Goal: Task Accomplishment & Management: Use online tool/utility

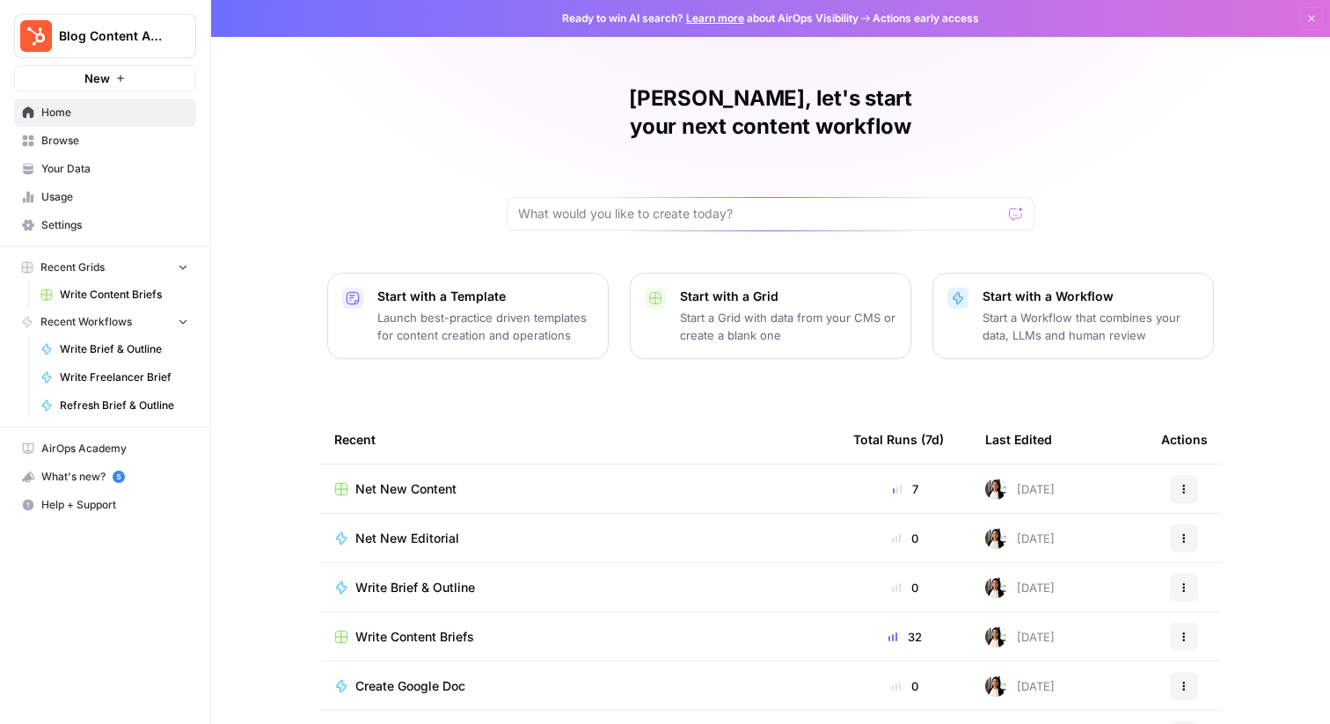
click at [565, 628] on div "Write Content Briefs" at bounding box center [579, 637] width 491 height 18
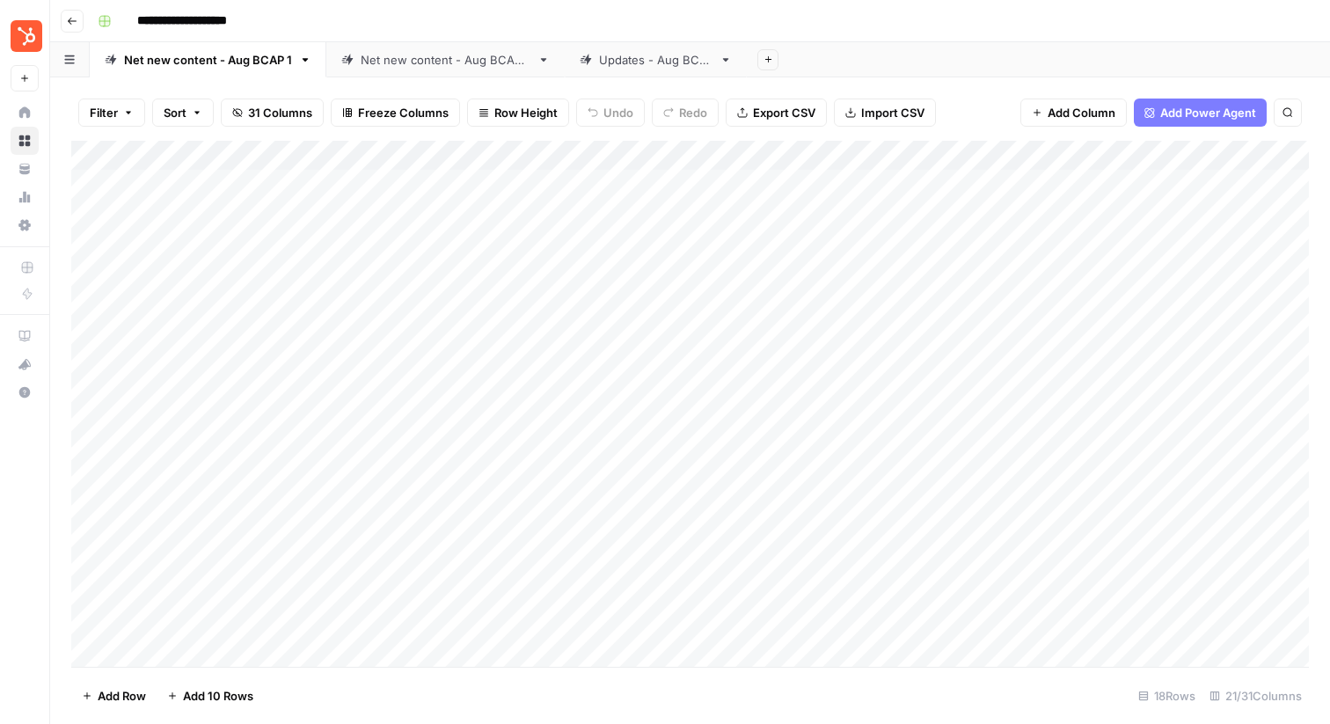
click at [427, 73] on link "Net new content - Aug BCAP 2" at bounding box center [445, 59] width 238 height 35
click at [981, 623] on div "Add Column" at bounding box center [689, 404] width 1237 height 526
click at [149, 156] on div "Add Column" at bounding box center [689, 404] width 1237 height 526
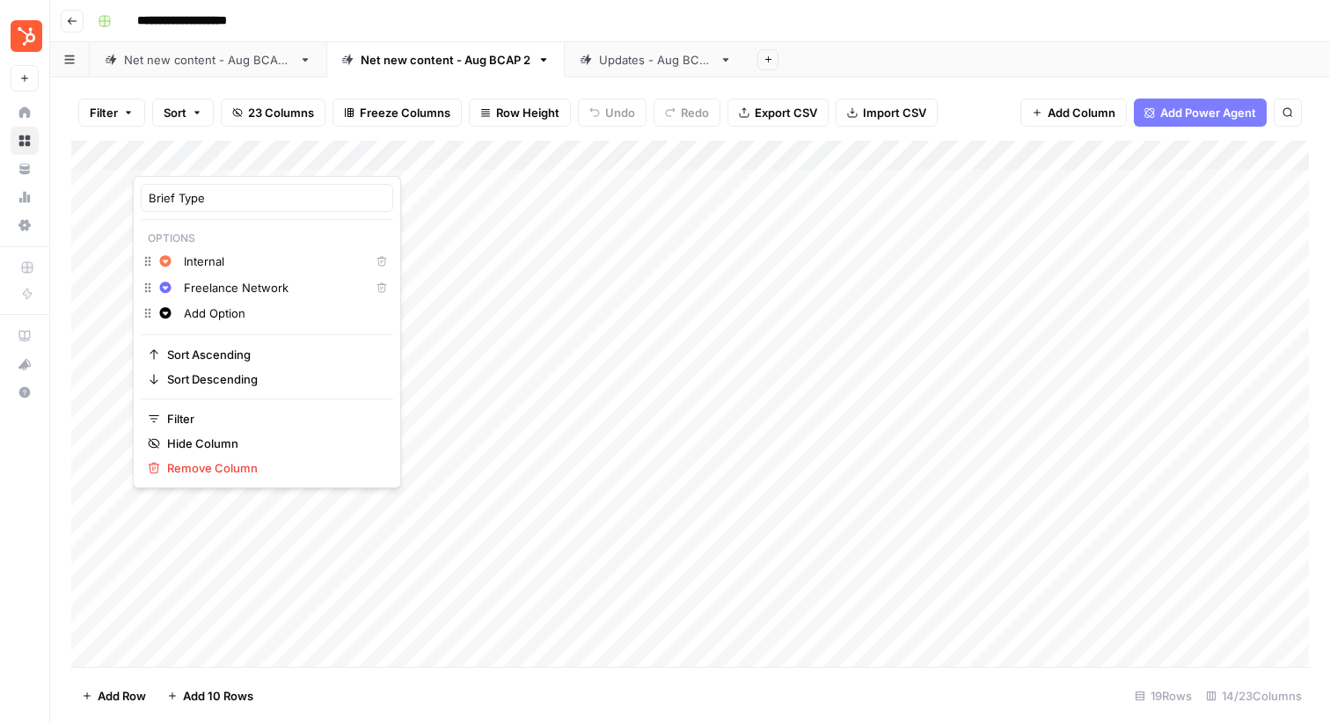
click at [149, 156] on div at bounding box center [212, 158] width 159 height 35
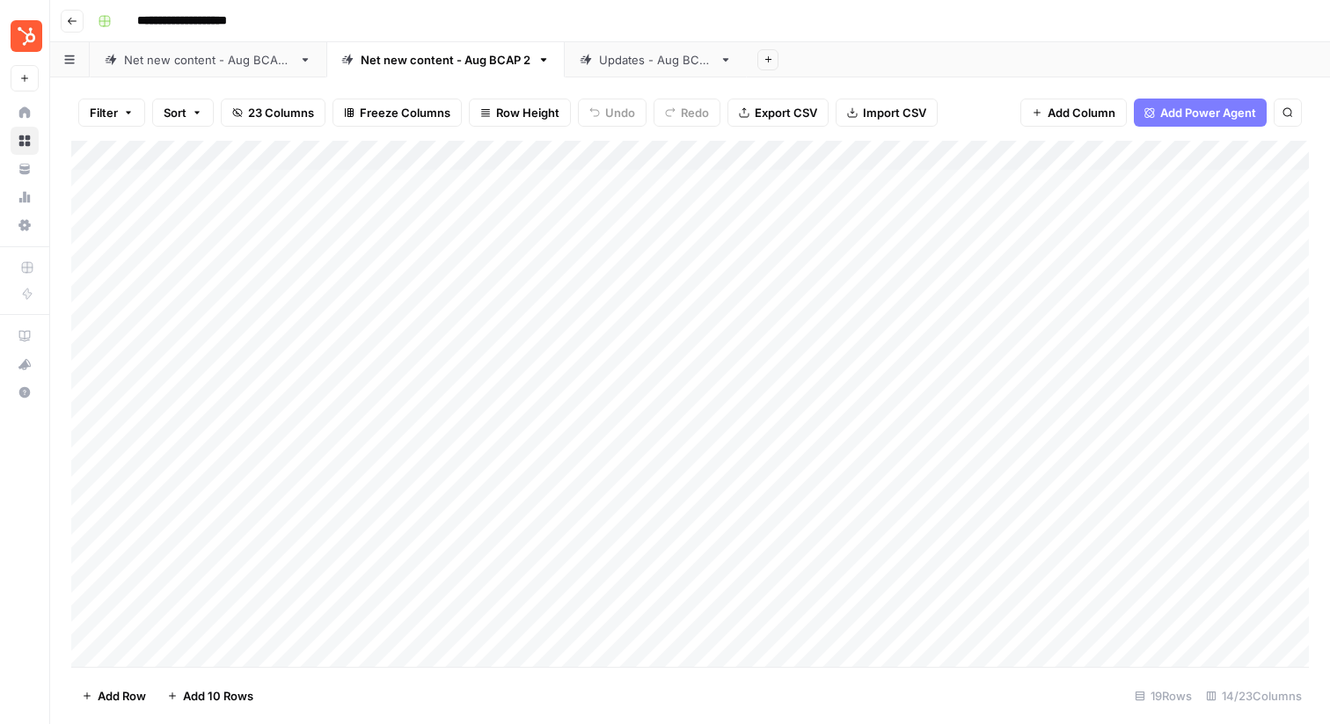
click at [847, 14] on div "**********" at bounding box center [701, 21] width 1221 height 28
click at [983, 623] on div "Add Column" at bounding box center [689, 404] width 1237 height 526
click at [959, 616] on div "Add Column" at bounding box center [689, 404] width 1237 height 526
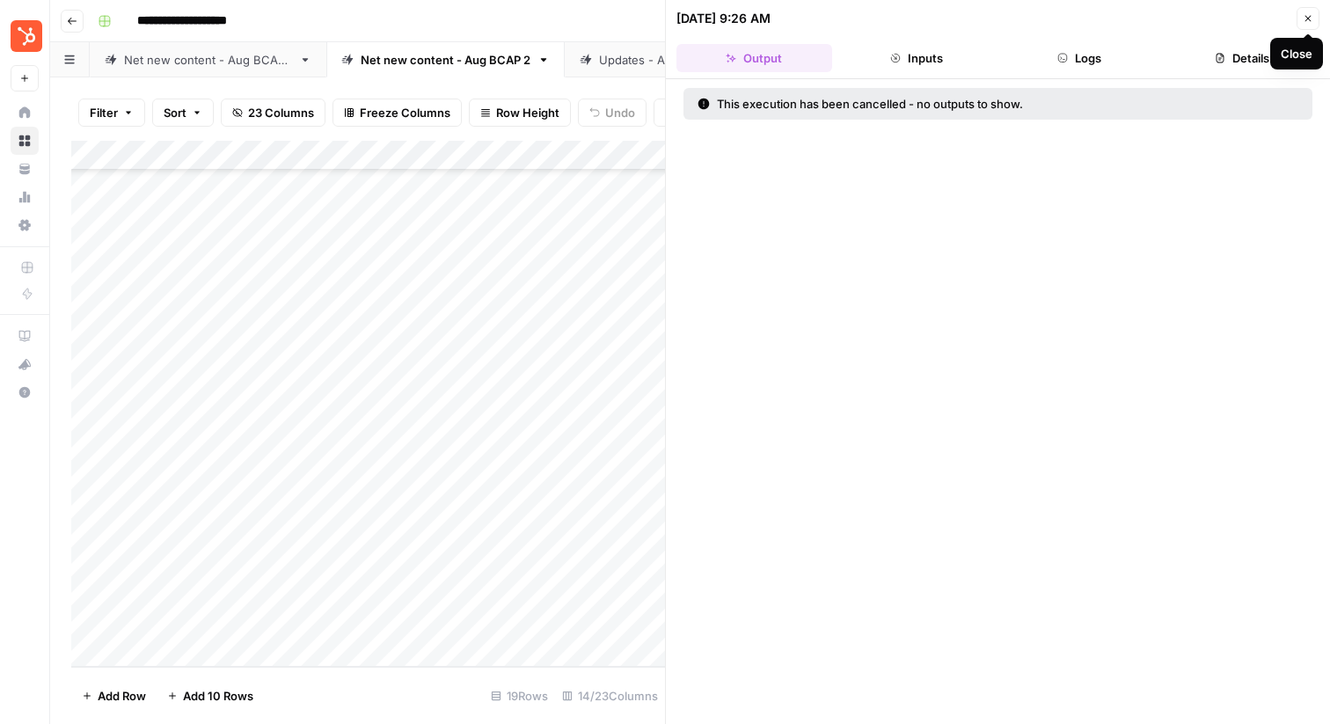
click at [1302, 18] on icon "button" at bounding box center [1307, 18] width 11 height 11
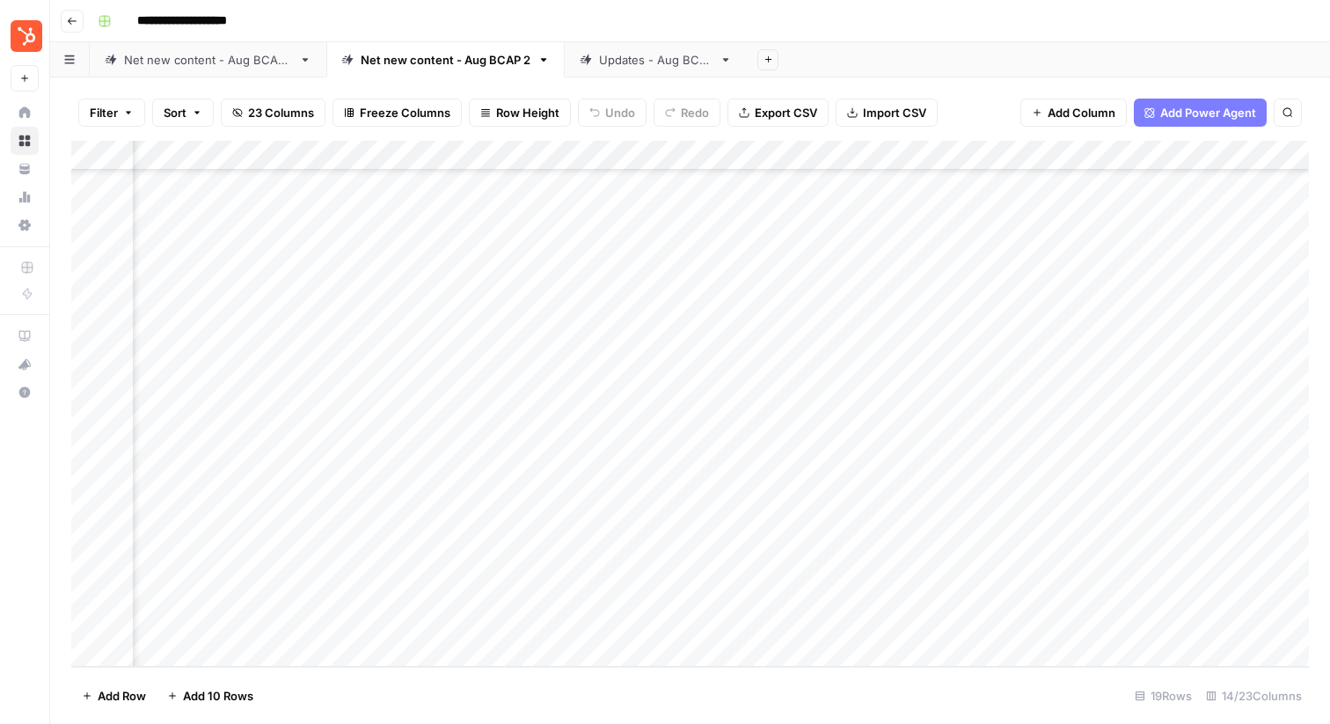
scroll to position [100, 249]
click at [732, 617] on div "Add Column" at bounding box center [689, 404] width 1237 height 526
click at [711, 623] on div "Add Column" at bounding box center [689, 404] width 1237 height 526
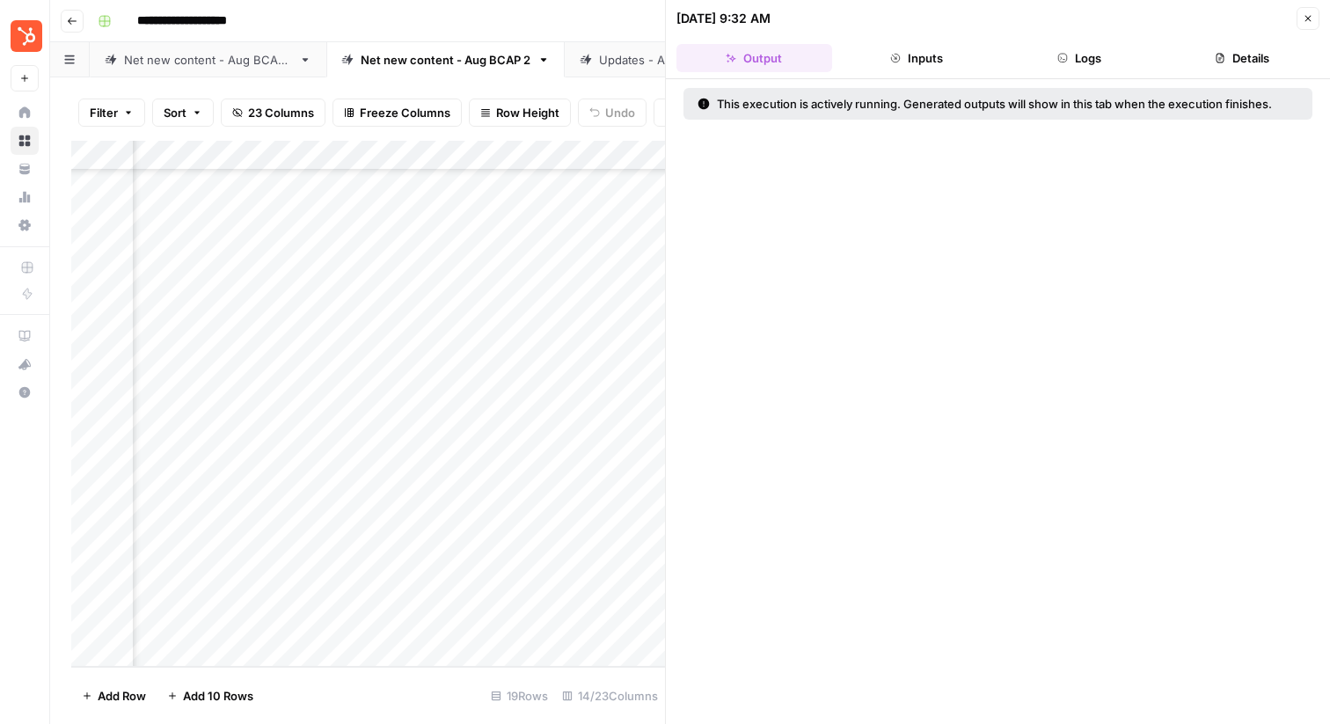
click at [932, 55] on button "Inputs" at bounding box center [917, 58] width 156 height 28
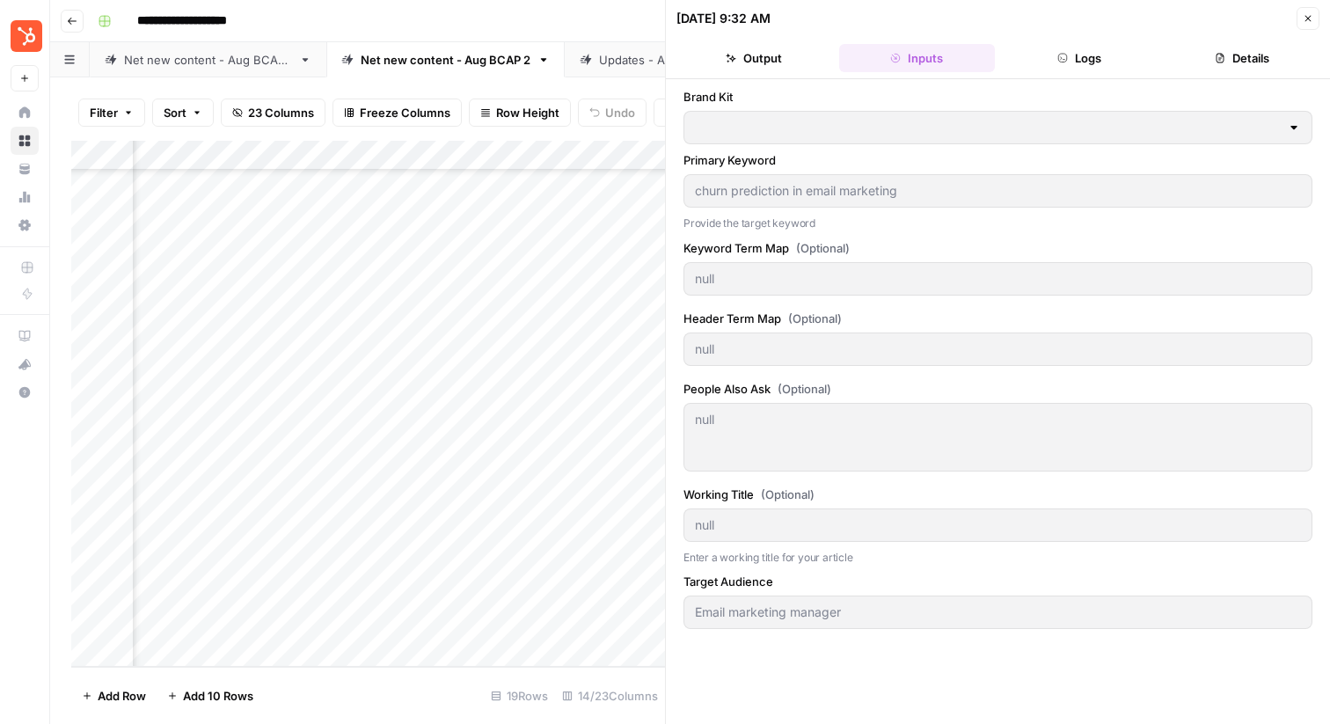
type input "HubSpot"
click at [1057, 62] on icon "button" at bounding box center [1062, 58] width 11 height 11
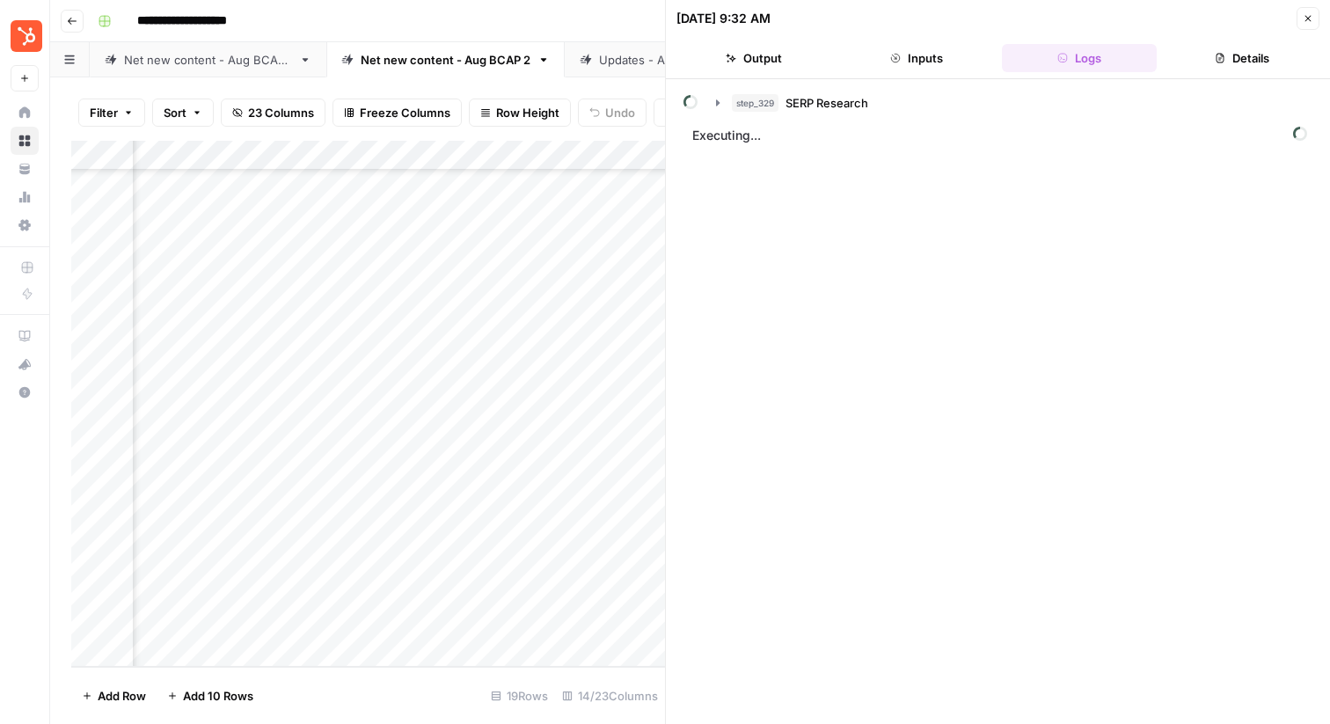
click at [1243, 66] on button "Details" at bounding box center [1241, 58] width 156 height 28
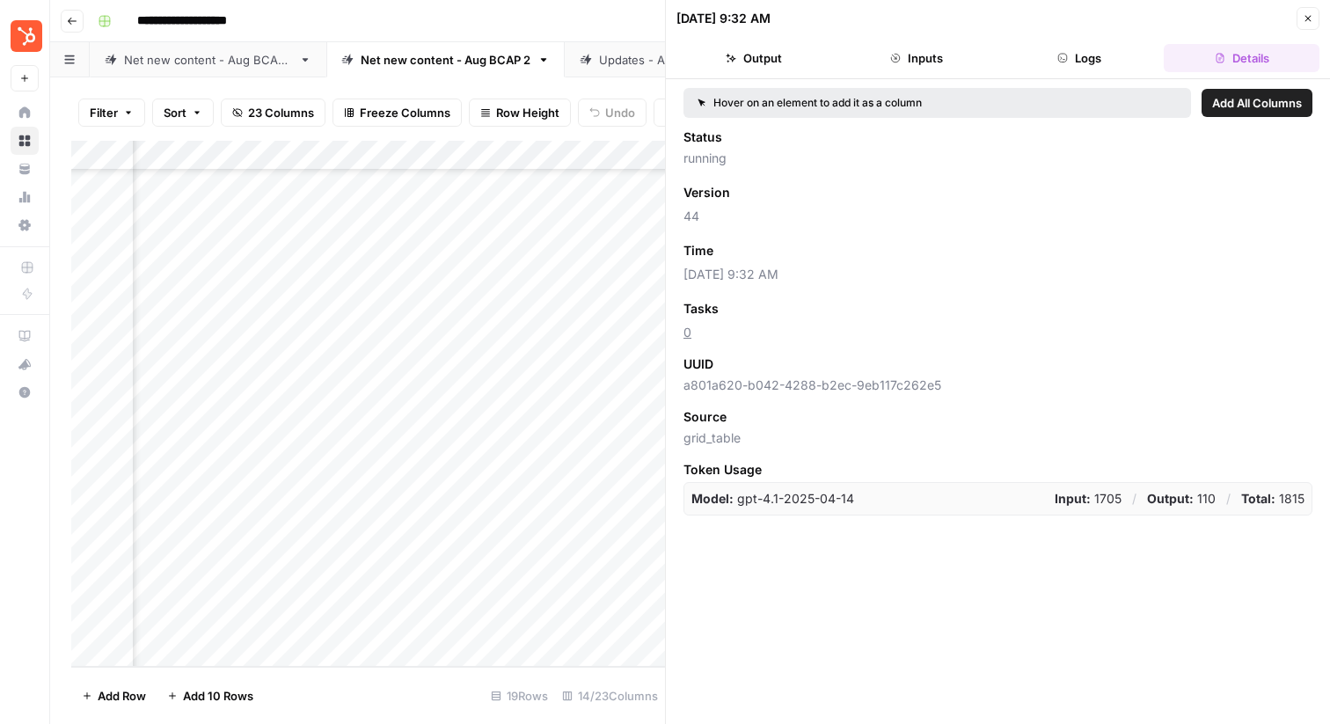
click at [1304, 18] on icon "button" at bounding box center [1307, 18] width 11 height 11
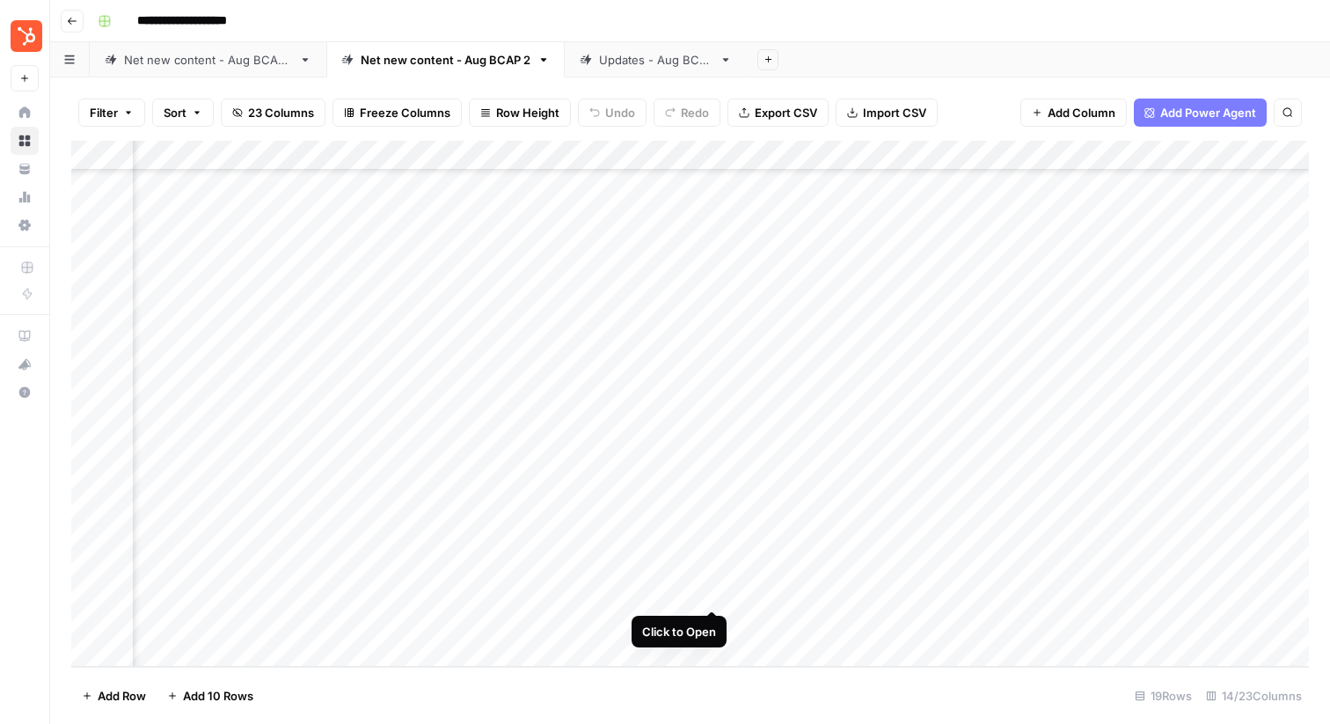
click at [712, 592] on div "Add Column" at bounding box center [689, 404] width 1237 height 526
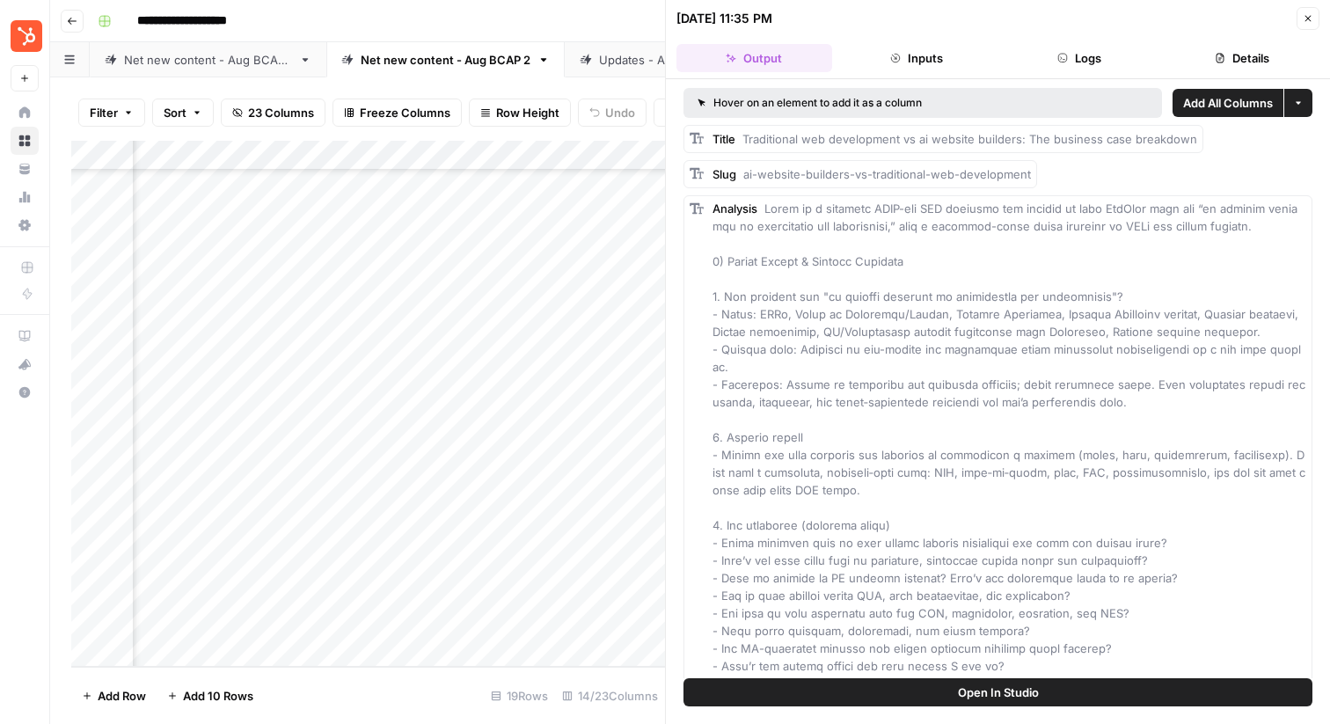
click at [1055, 75] on header "[DATE] 11:35 PM Close Output Inputs Logs Details" at bounding box center [998, 39] width 664 height 79
click at [1058, 62] on icon "button" at bounding box center [1062, 58] width 11 height 11
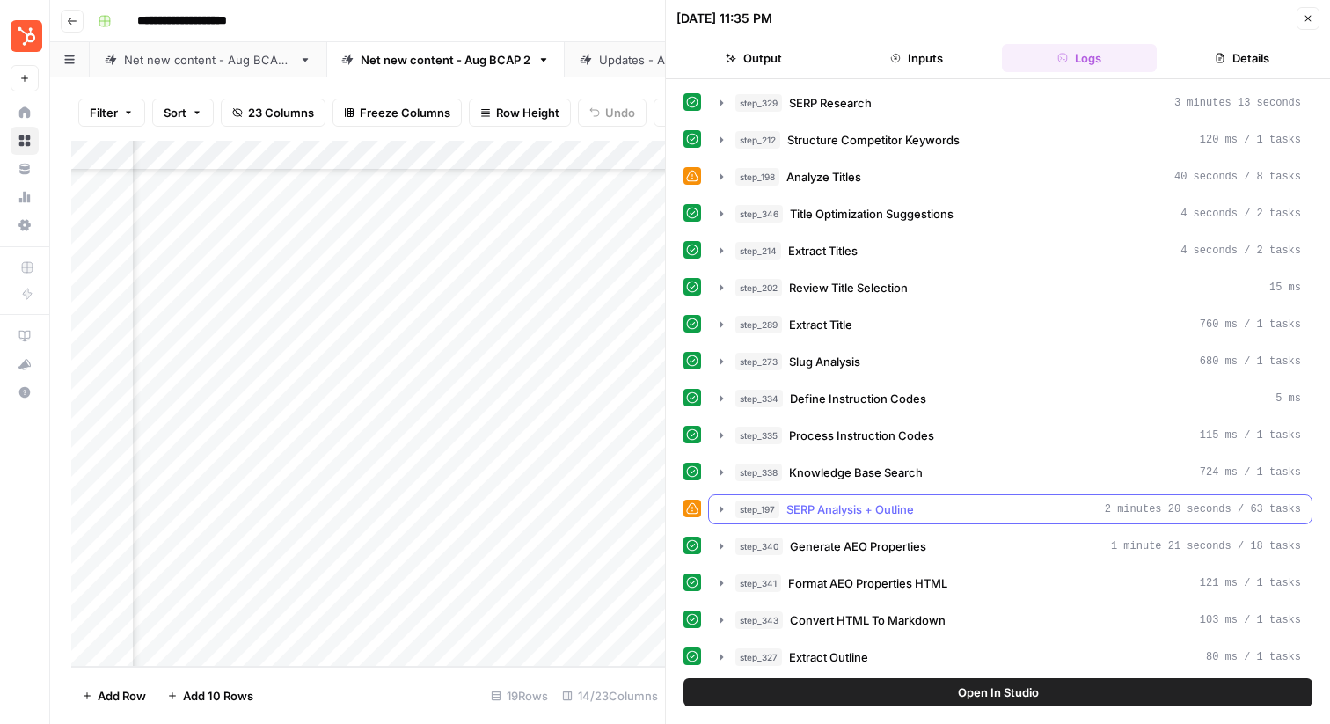
click at [715, 507] on icon "button" at bounding box center [721, 509] width 14 height 14
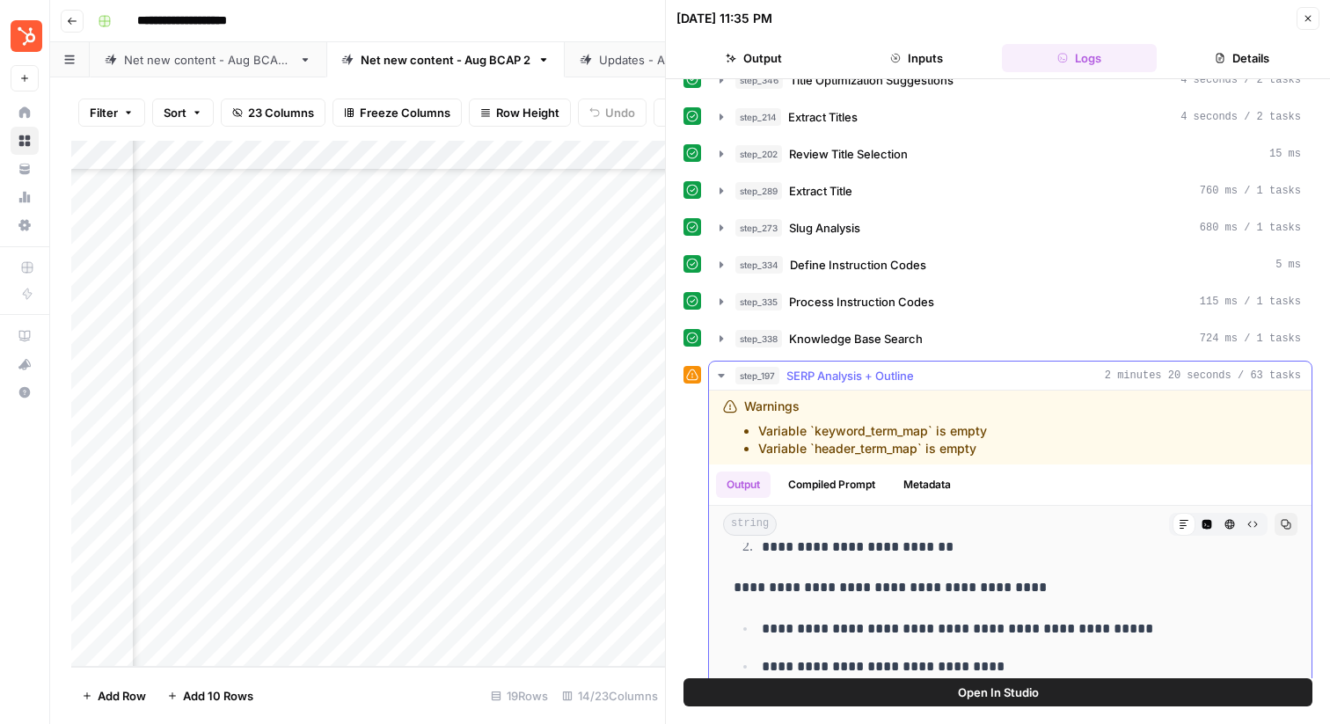
scroll to position [1496, 0]
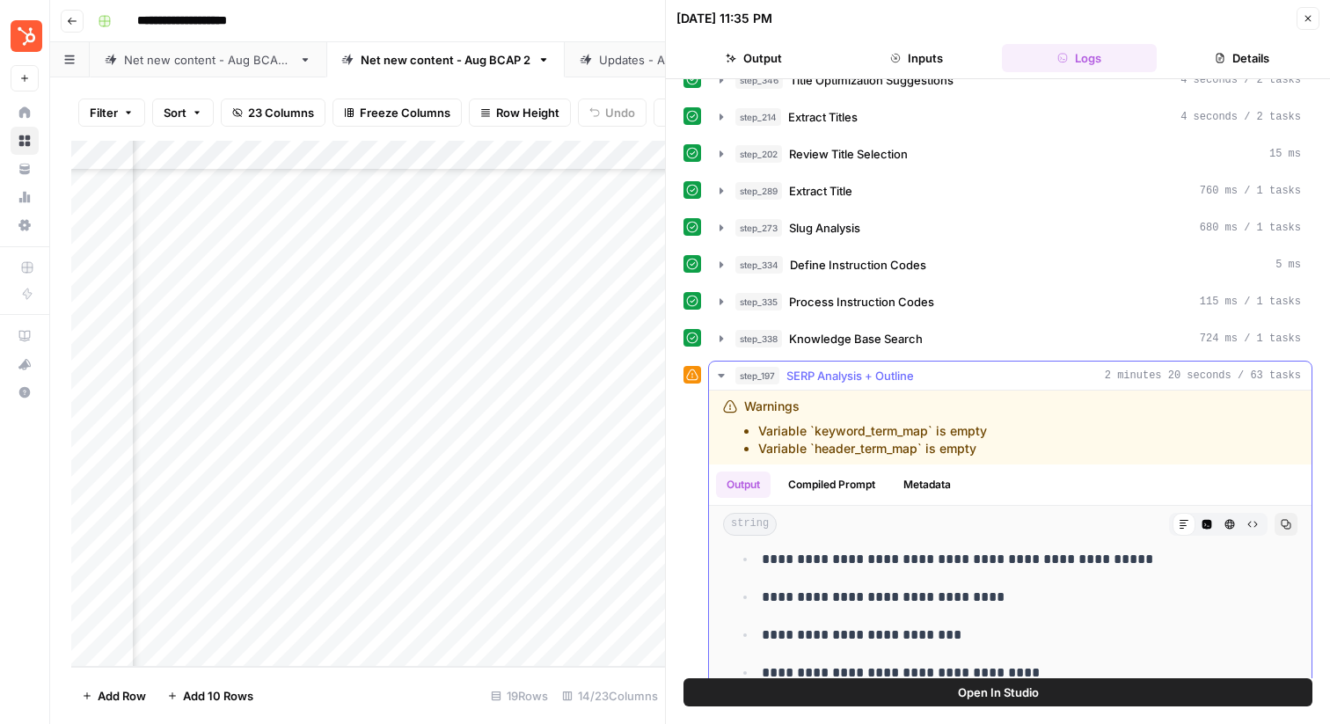
click at [719, 371] on icon "button" at bounding box center [721, 375] width 14 height 14
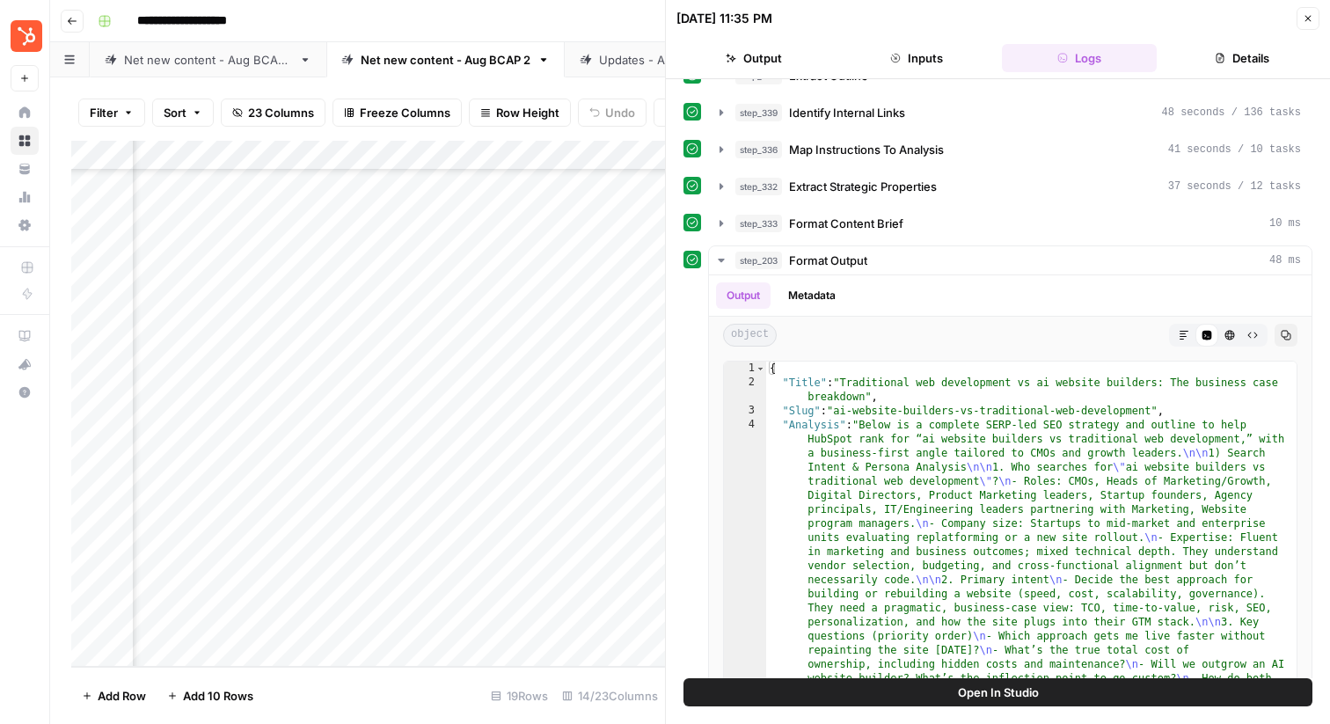
scroll to position [628, 0]
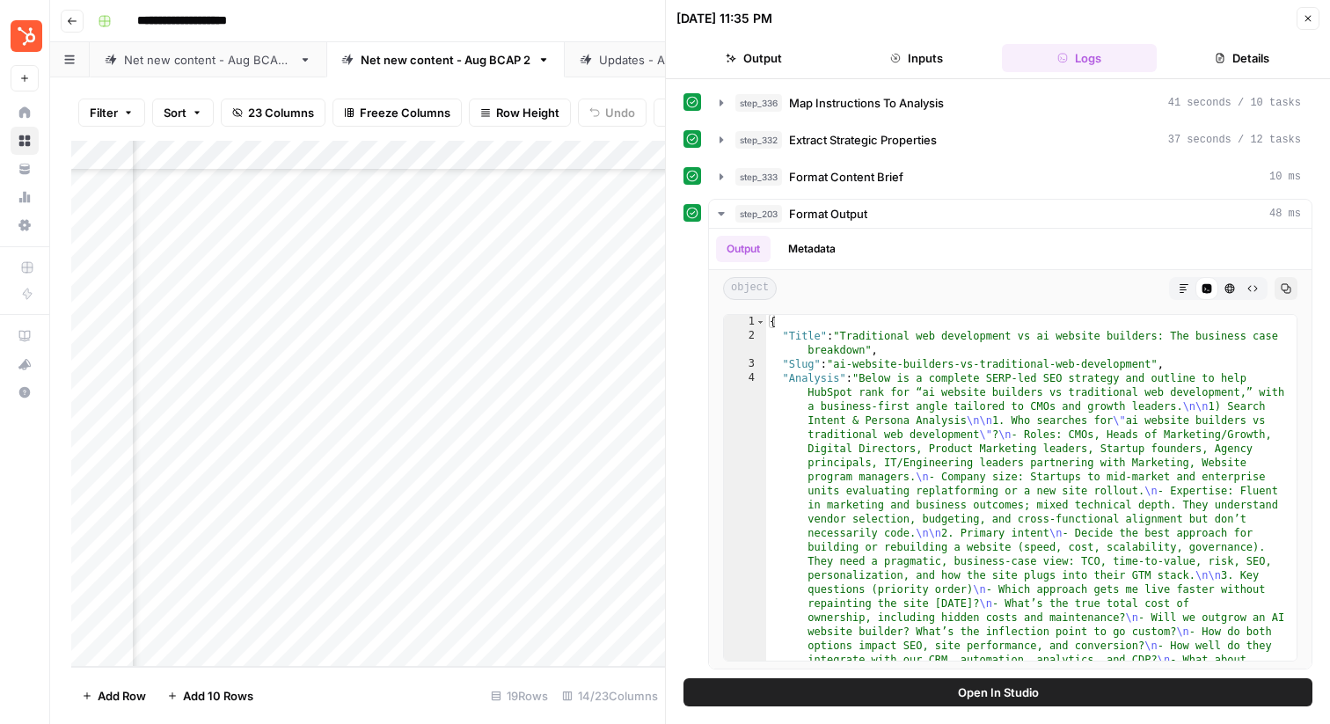
click at [1308, 18] on icon "button" at bounding box center [1308, 19] width 6 height 6
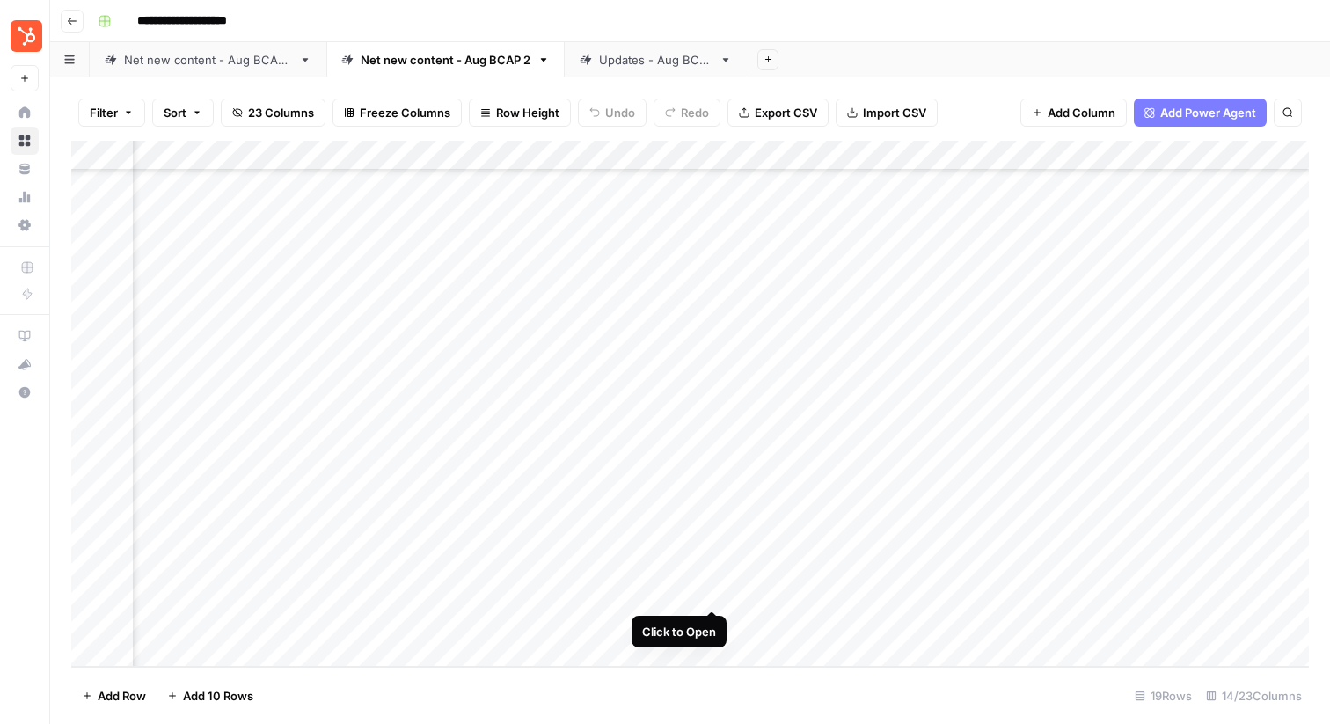
click at [714, 592] on div "Add Column" at bounding box center [689, 404] width 1237 height 526
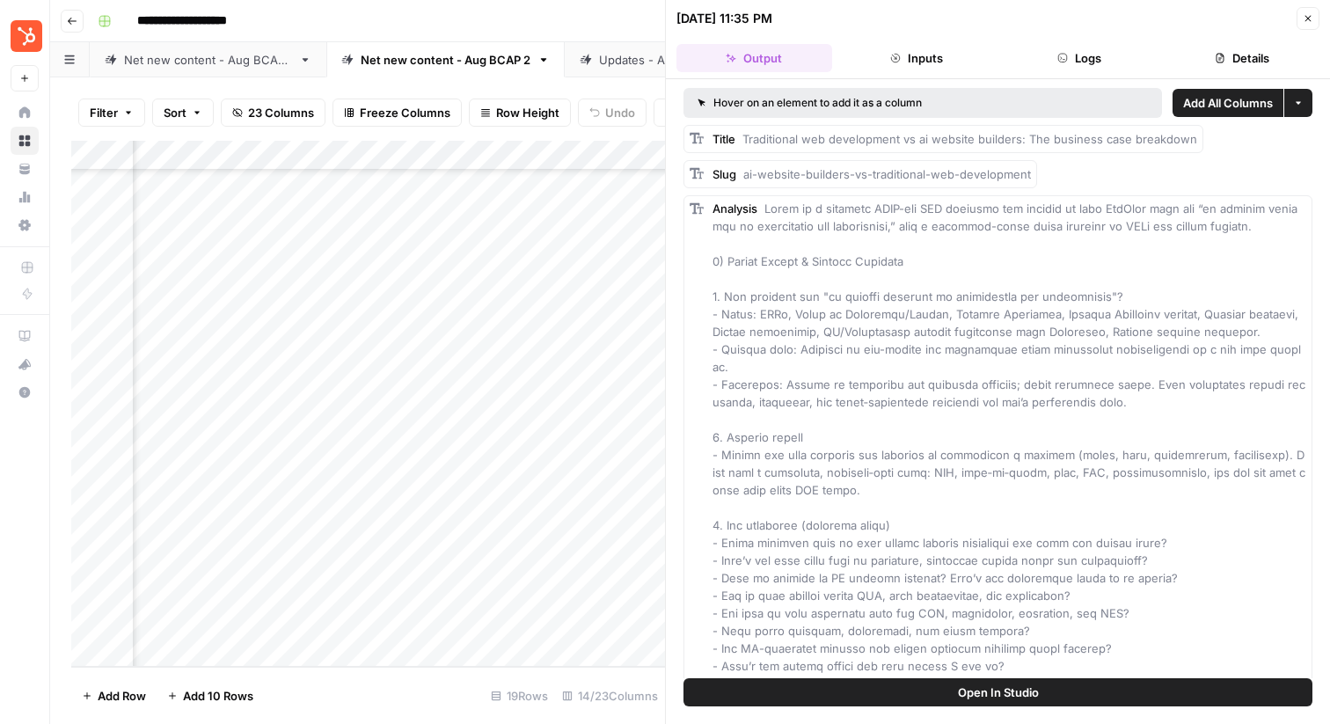
click at [1057, 55] on icon "button" at bounding box center [1062, 58] width 11 height 11
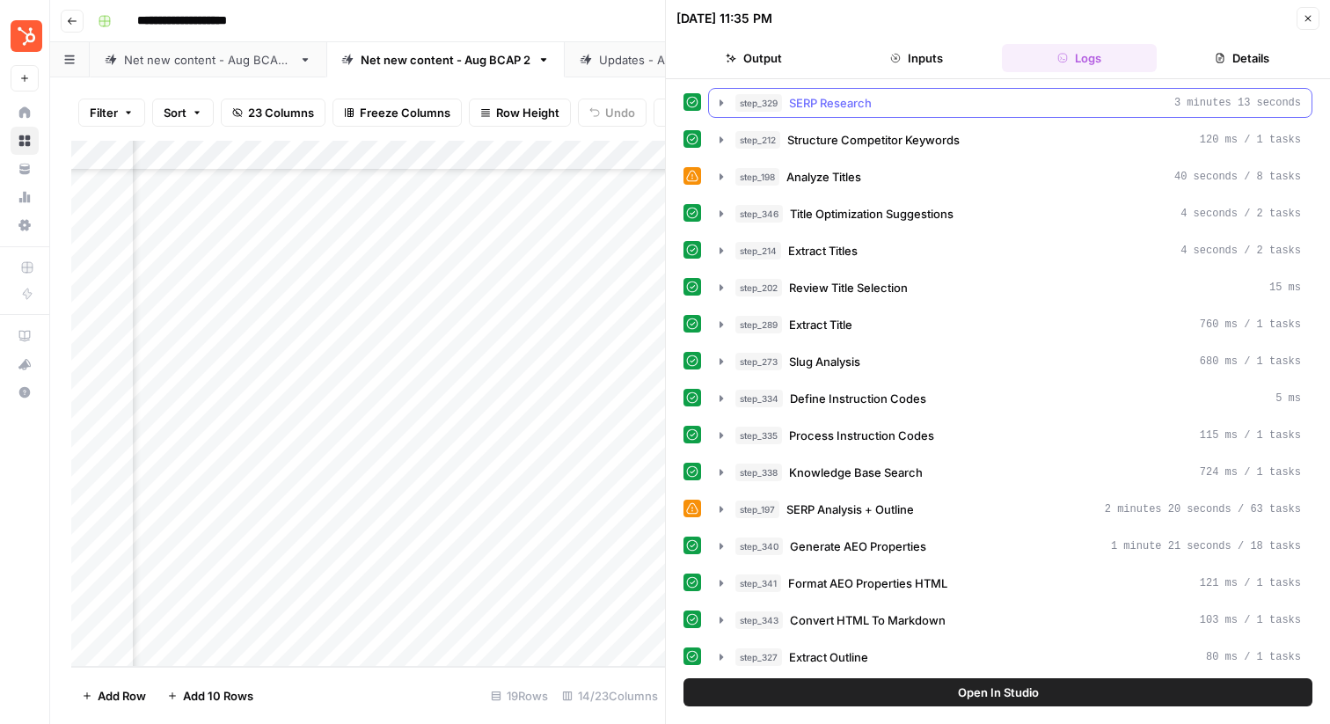
click at [720, 107] on icon "button" at bounding box center [721, 103] width 14 height 14
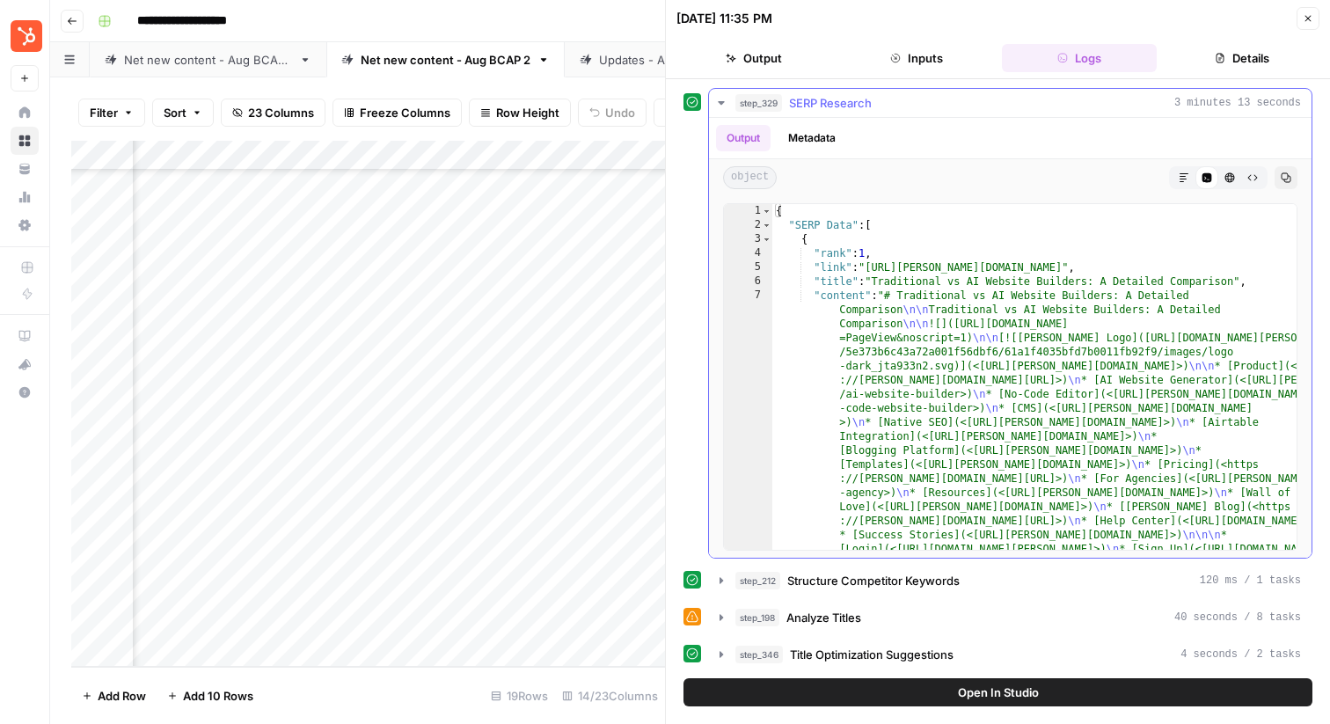
click at [721, 107] on icon "button" at bounding box center [721, 103] width 14 height 14
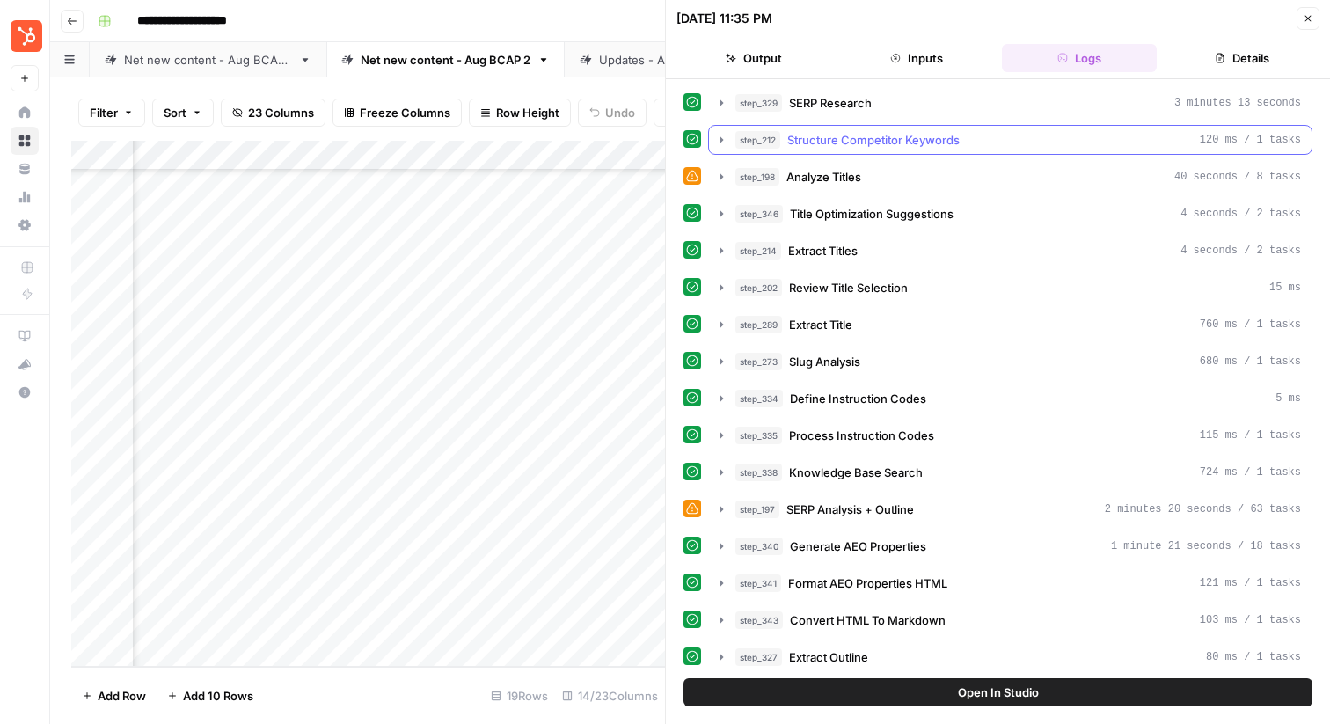
click at [720, 138] on icon "button" at bounding box center [721, 139] width 4 height 6
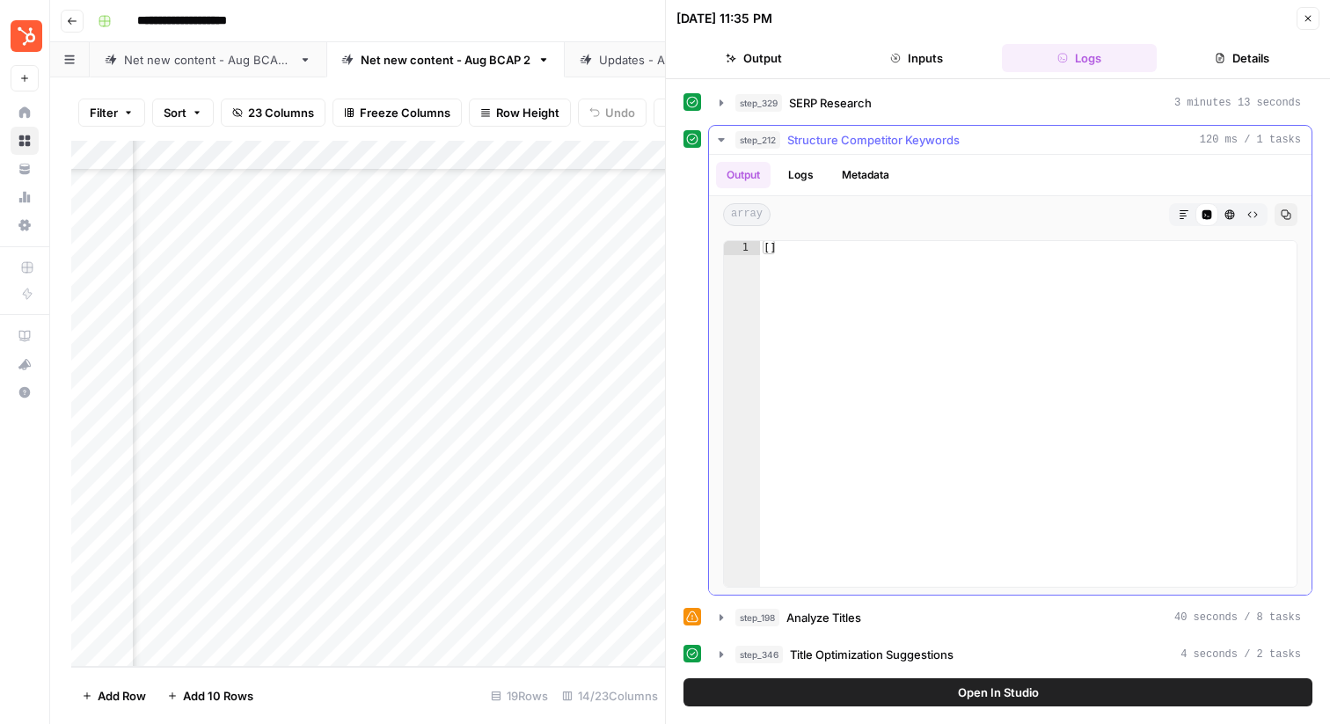
click at [721, 139] on icon "button" at bounding box center [721, 140] width 6 height 4
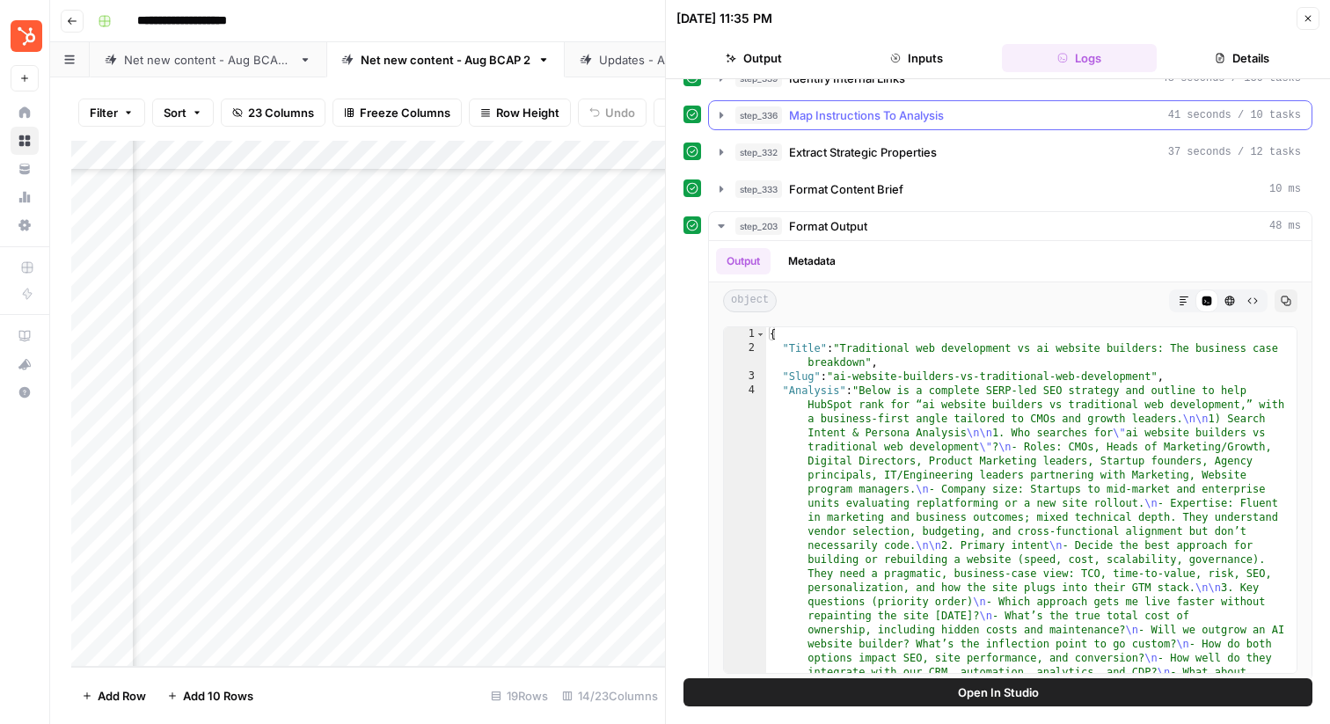
scroll to position [618, 0]
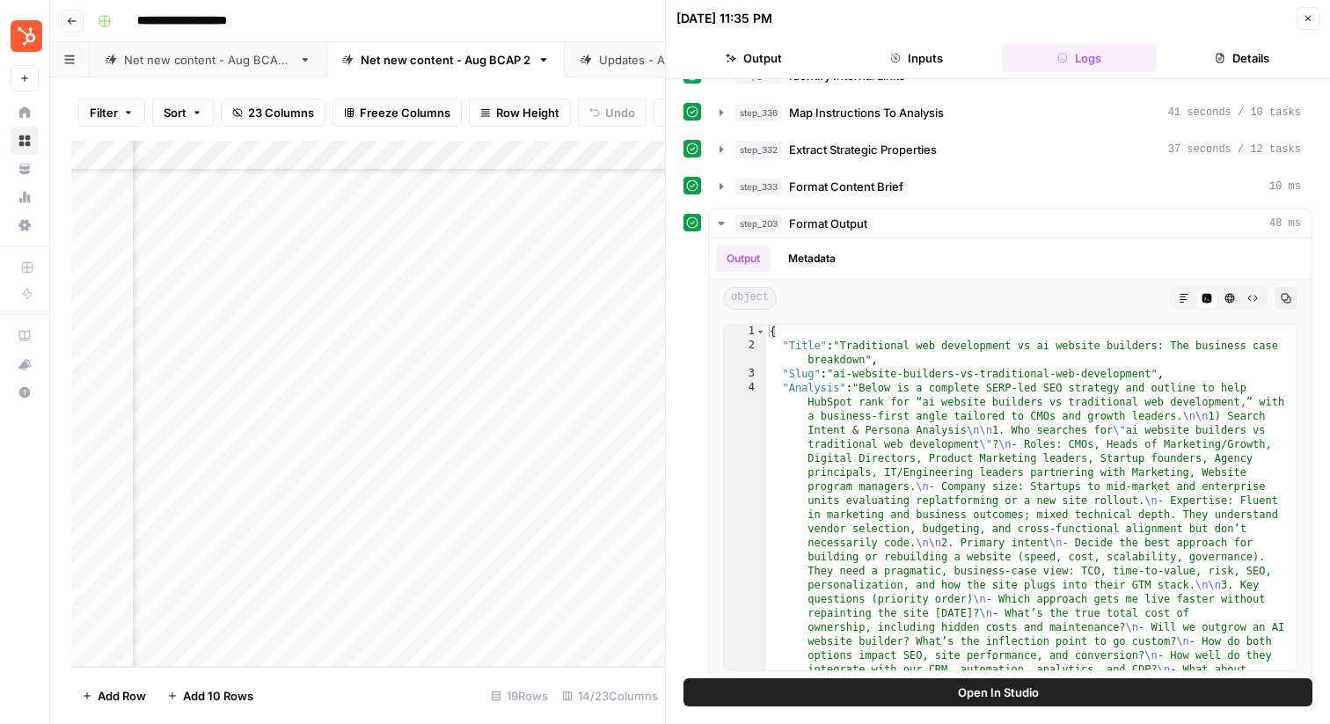
click at [1303, 19] on icon "button" at bounding box center [1307, 18] width 11 height 11
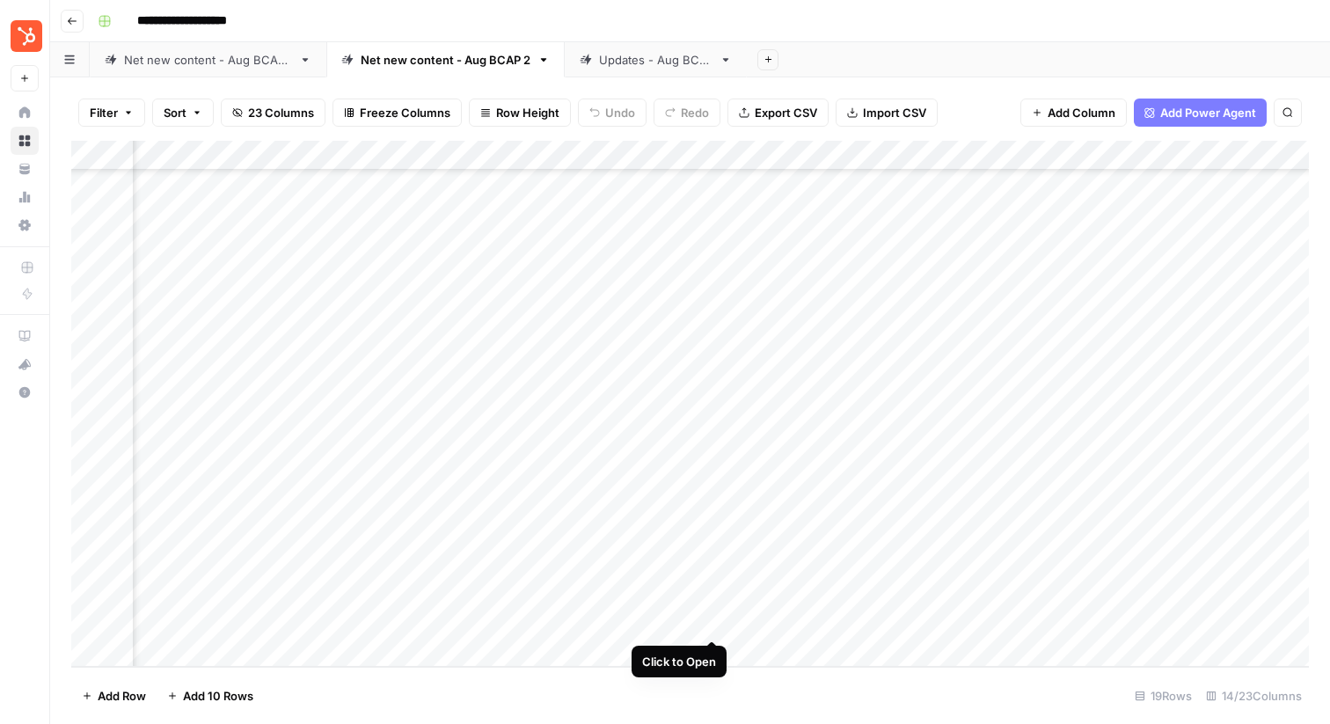
click at [714, 623] on div "Add Column" at bounding box center [689, 404] width 1237 height 526
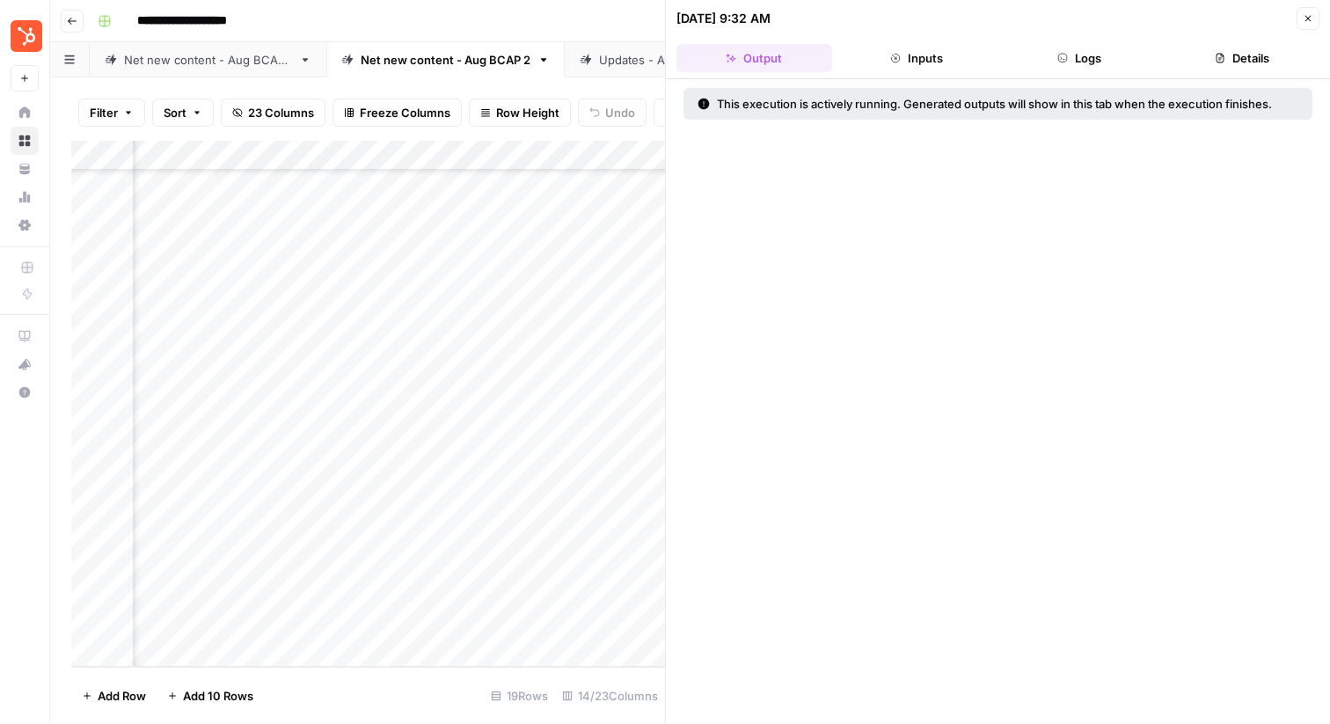
click at [1050, 57] on button "Logs" at bounding box center [1080, 58] width 156 height 28
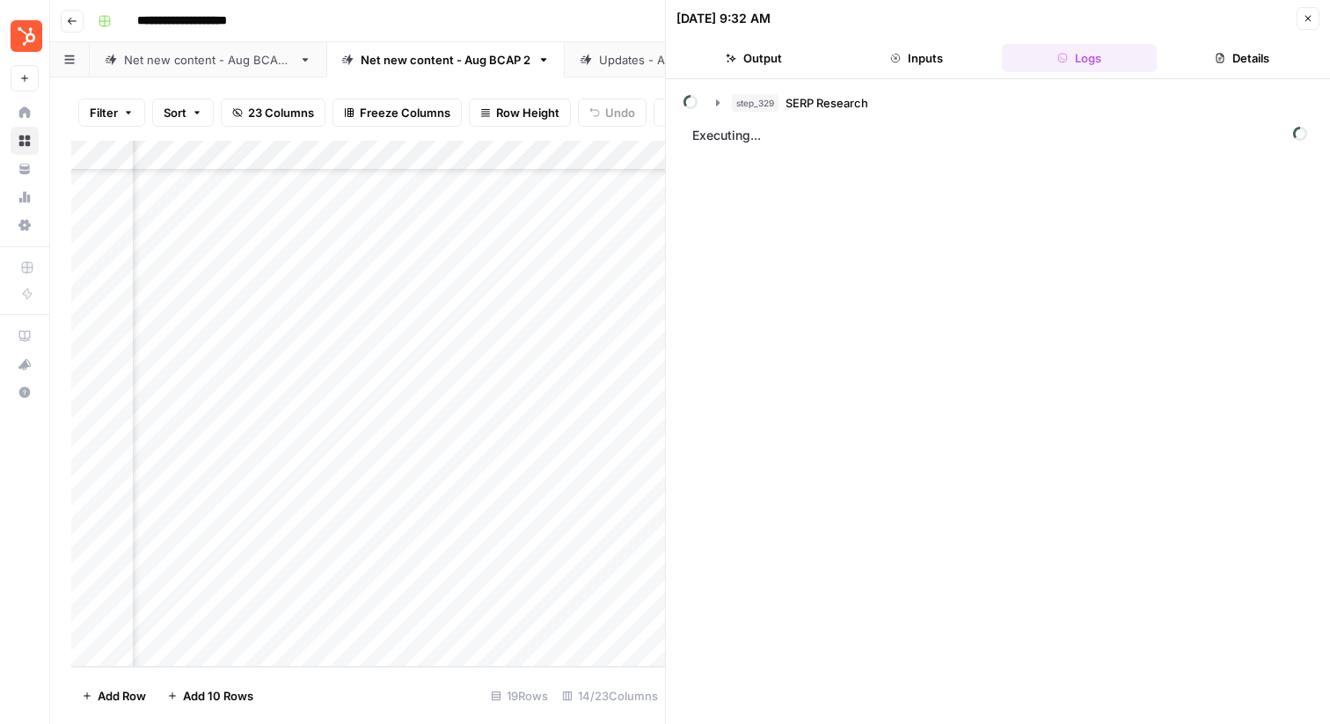
click at [1307, 18] on icon "button" at bounding box center [1307, 18] width 11 height 11
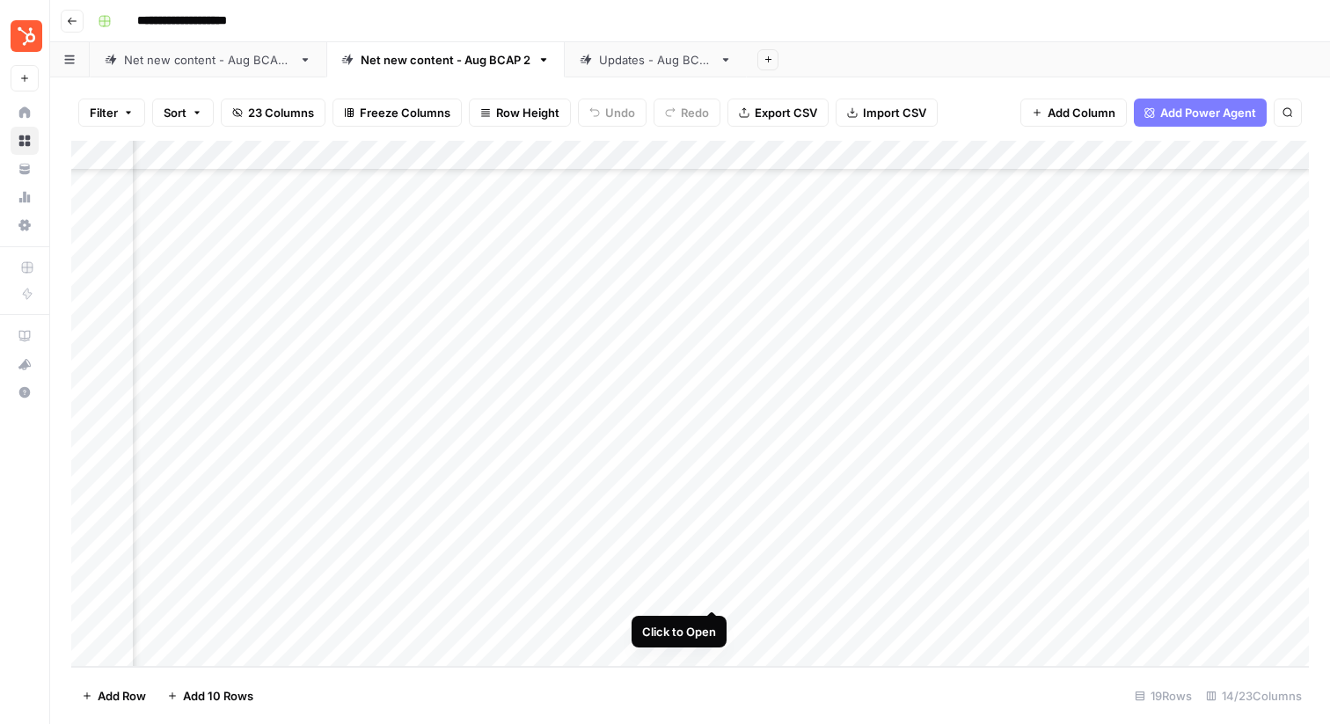
click at [716, 590] on div "Add Column" at bounding box center [689, 404] width 1237 height 526
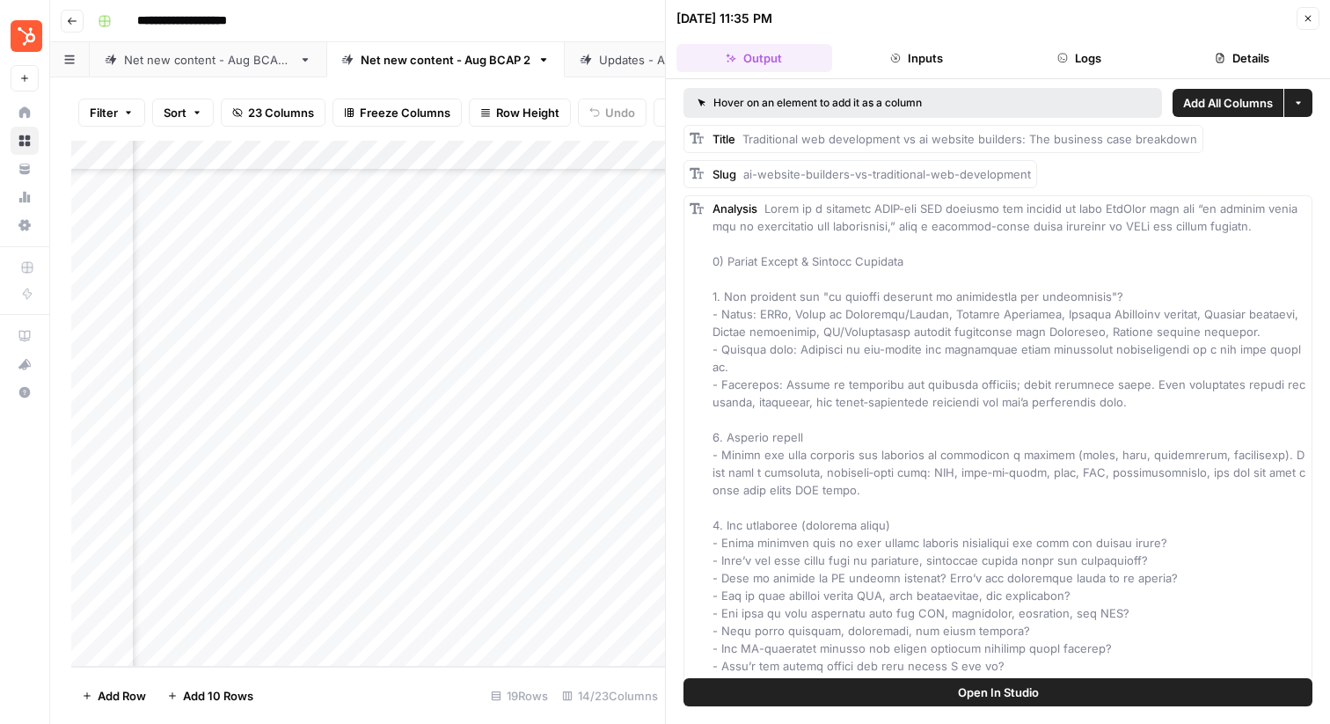
click at [1054, 40] on header "[DATE] 11:35 PM Close Output Inputs Logs Details" at bounding box center [998, 39] width 664 height 79
click at [1054, 49] on button "Logs" at bounding box center [1080, 58] width 156 height 28
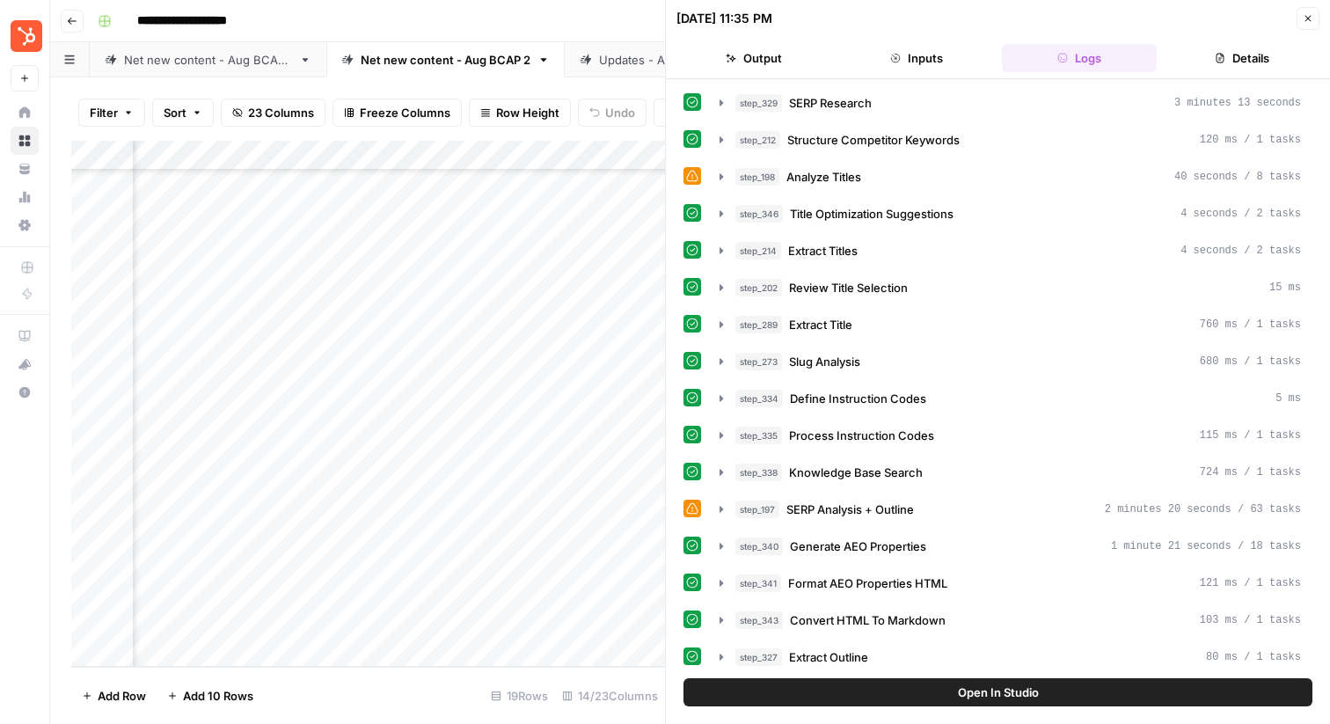
click at [1314, 10] on button "Close" at bounding box center [1307, 18] width 23 height 23
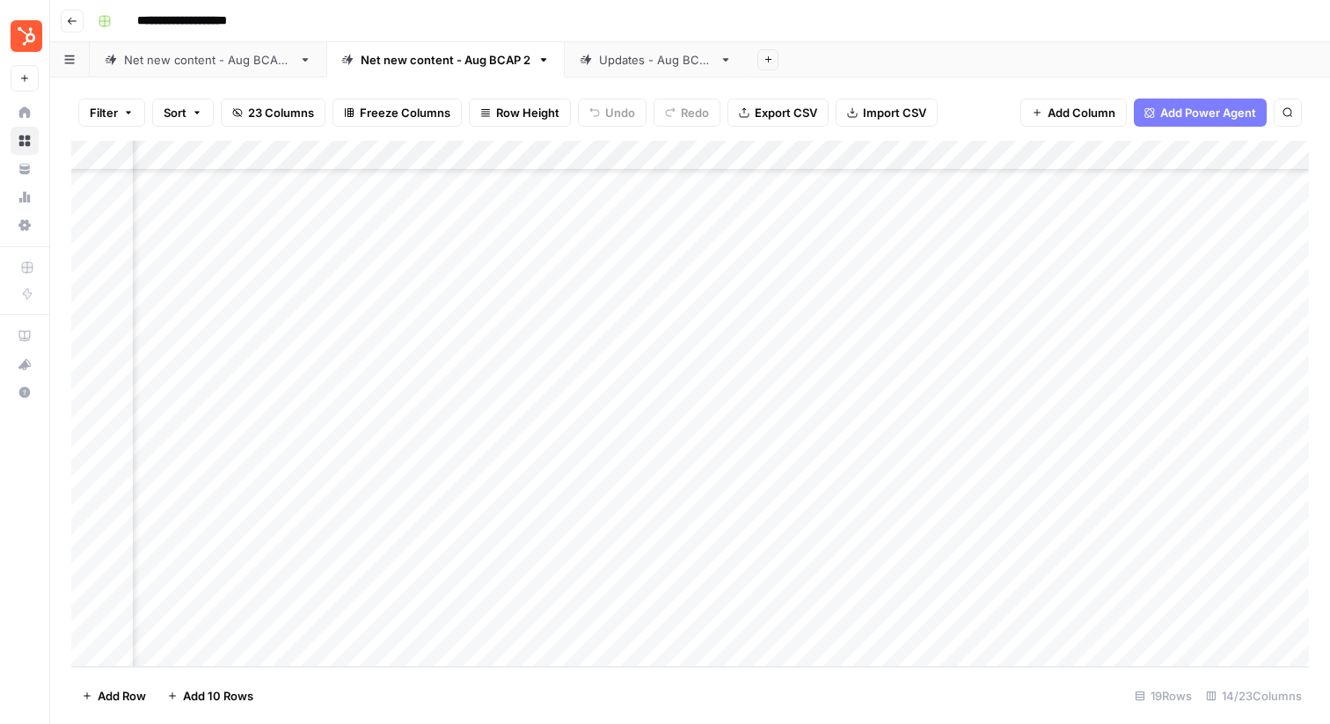
click at [710, 558] on div "Add Column" at bounding box center [689, 404] width 1237 height 526
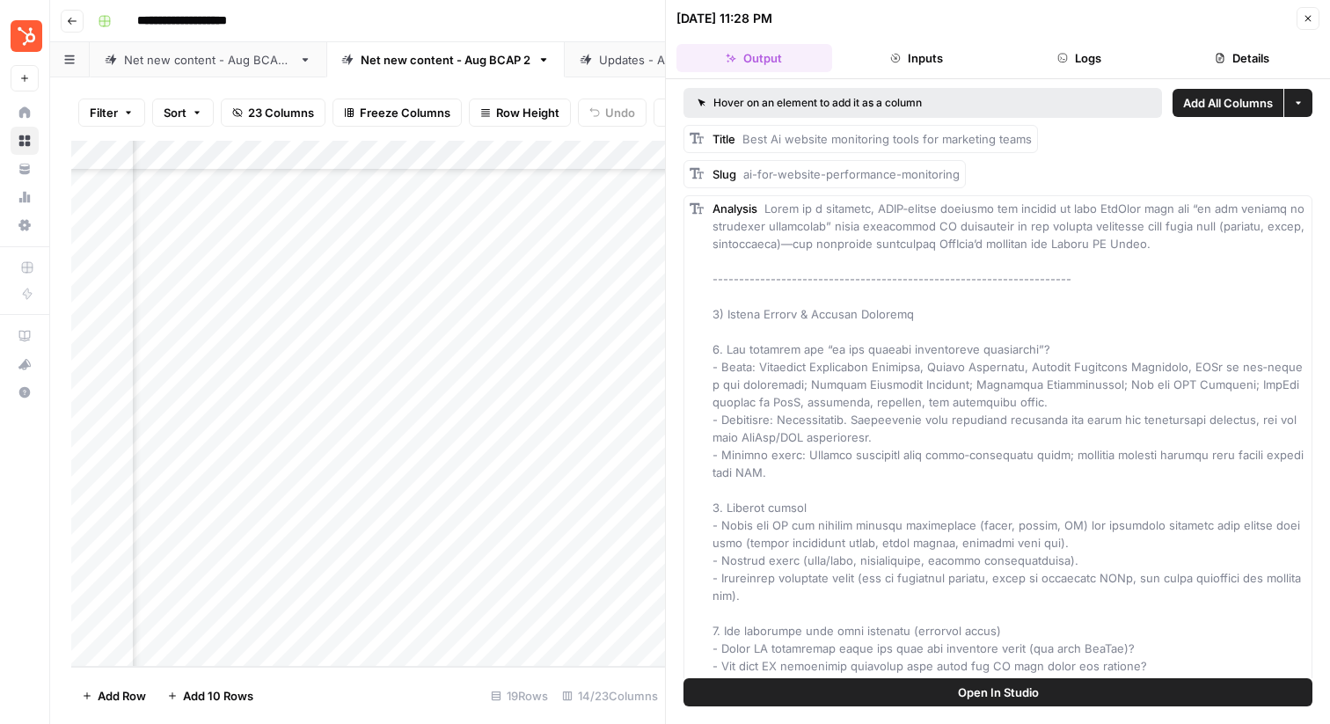
click at [1090, 53] on button "Logs" at bounding box center [1080, 58] width 156 height 28
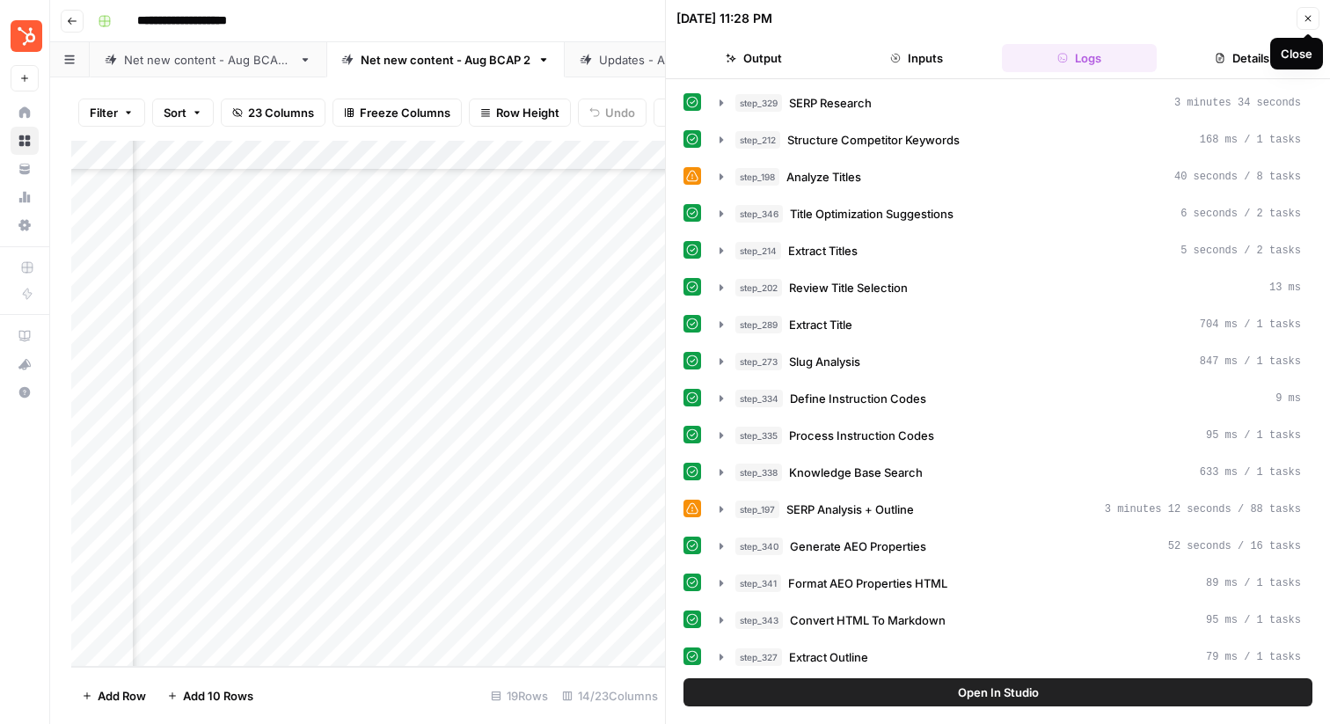
click at [1306, 11] on button "Close" at bounding box center [1307, 18] width 23 height 23
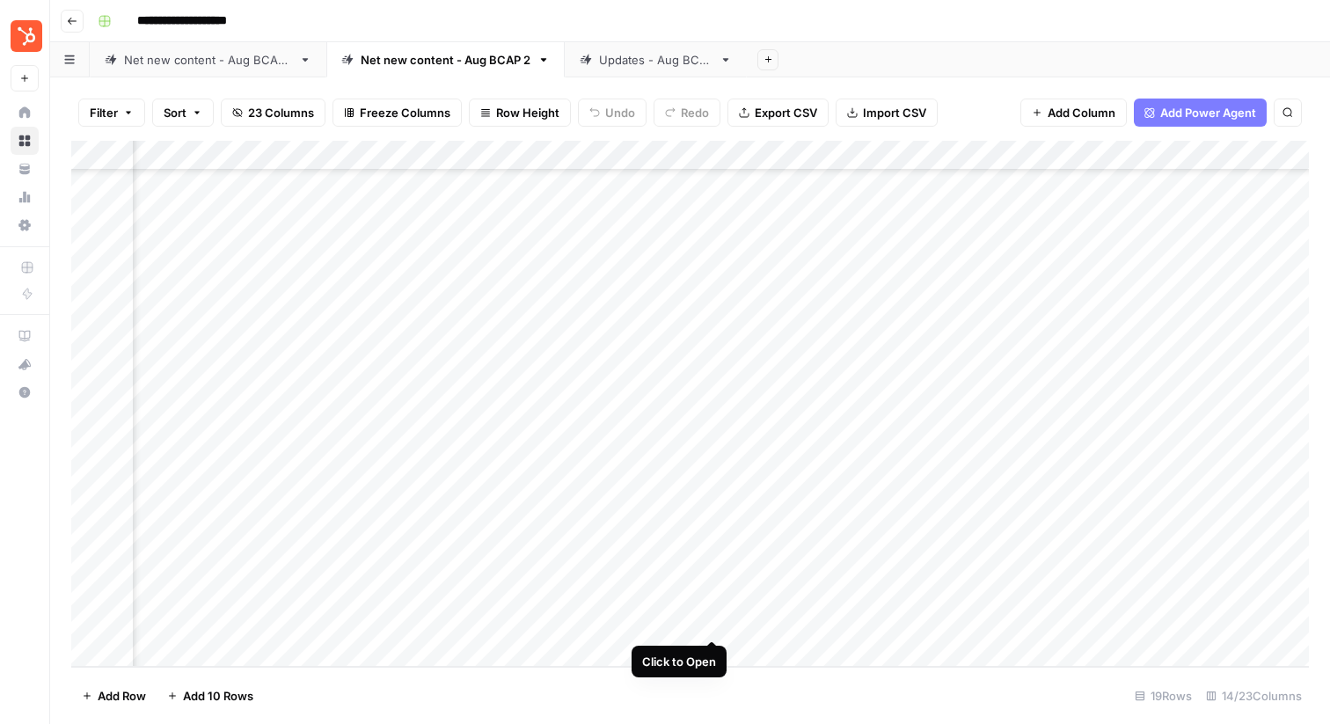
click at [711, 624] on div "Add Column" at bounding box center [689, 404] width 1237 height 526
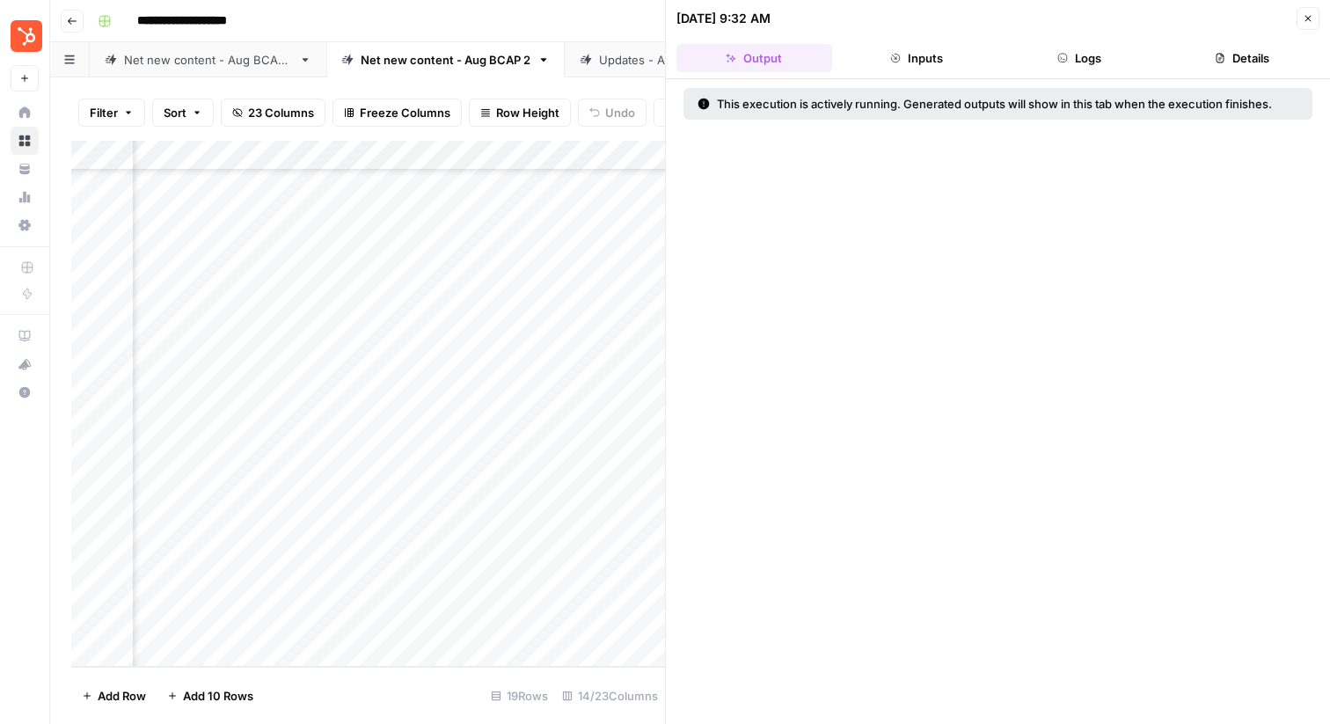
click at [1079, 56] on button "Logs" at bounding box center [1080, 58] width 156 height 28
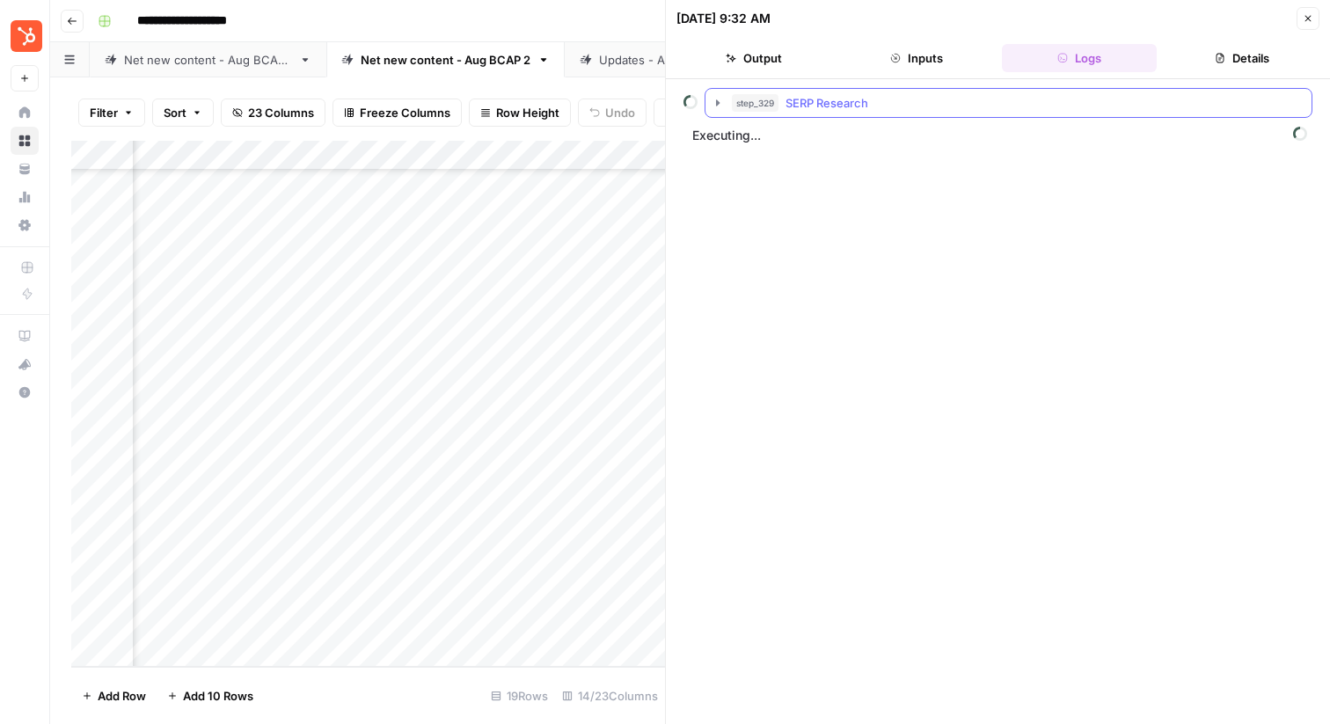
click at [715, 101] on icon "button" at bounding box center [718, 103] width 14 height 14
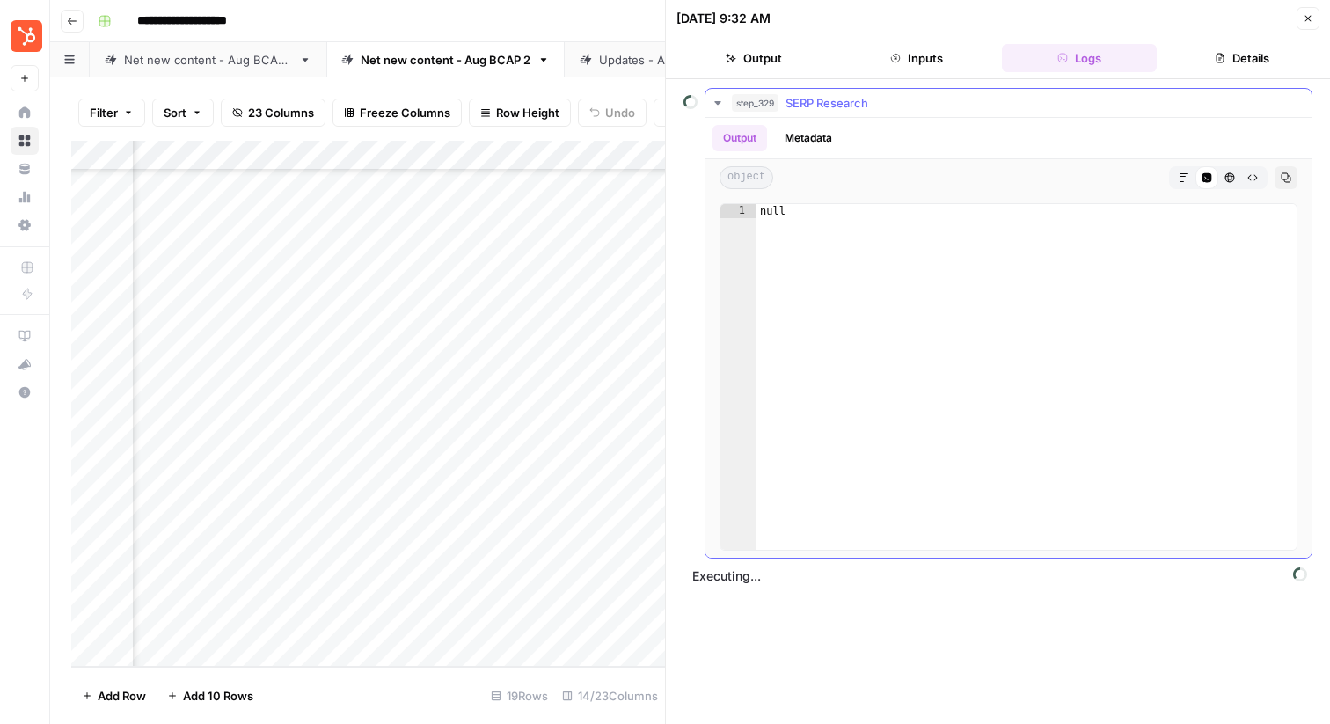
click at [714, 106] on icon "button" at bounding box center [718, 103] width 14 height 14
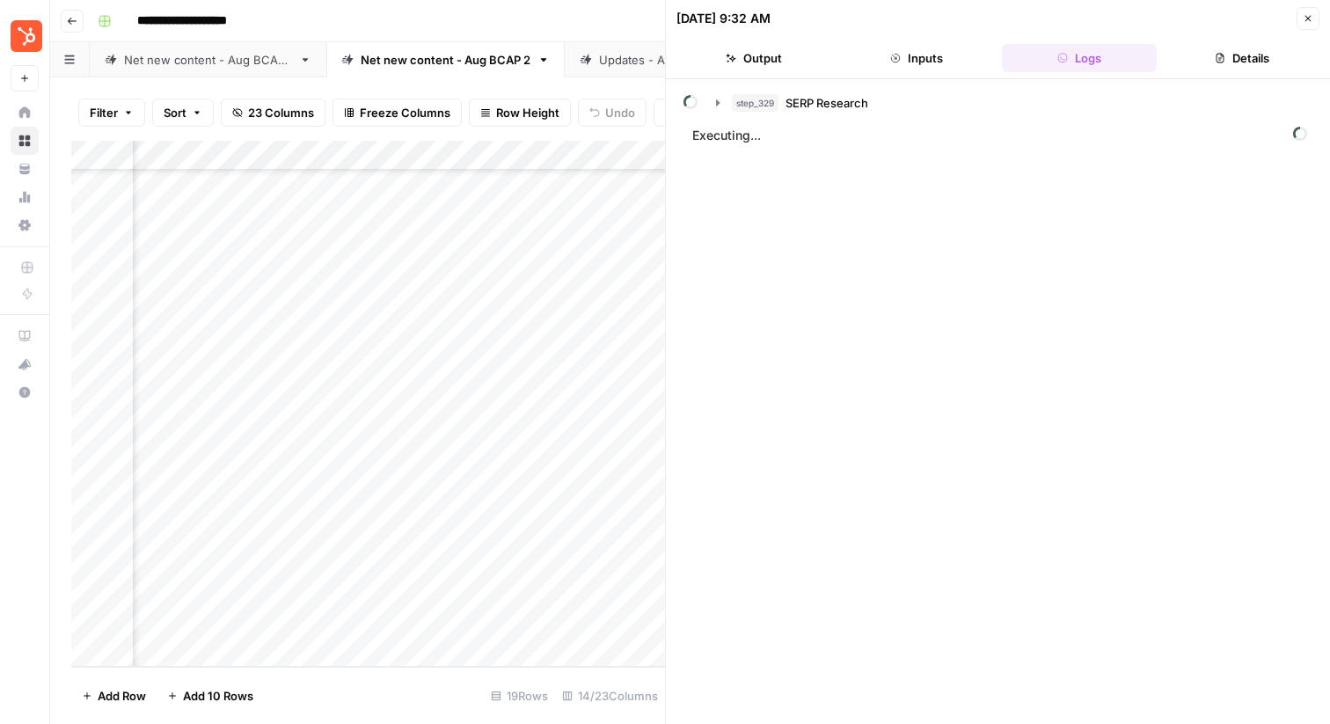
click at [1224, 65] on button "Details" at bounding box center [1241, 58] width 156 height 28
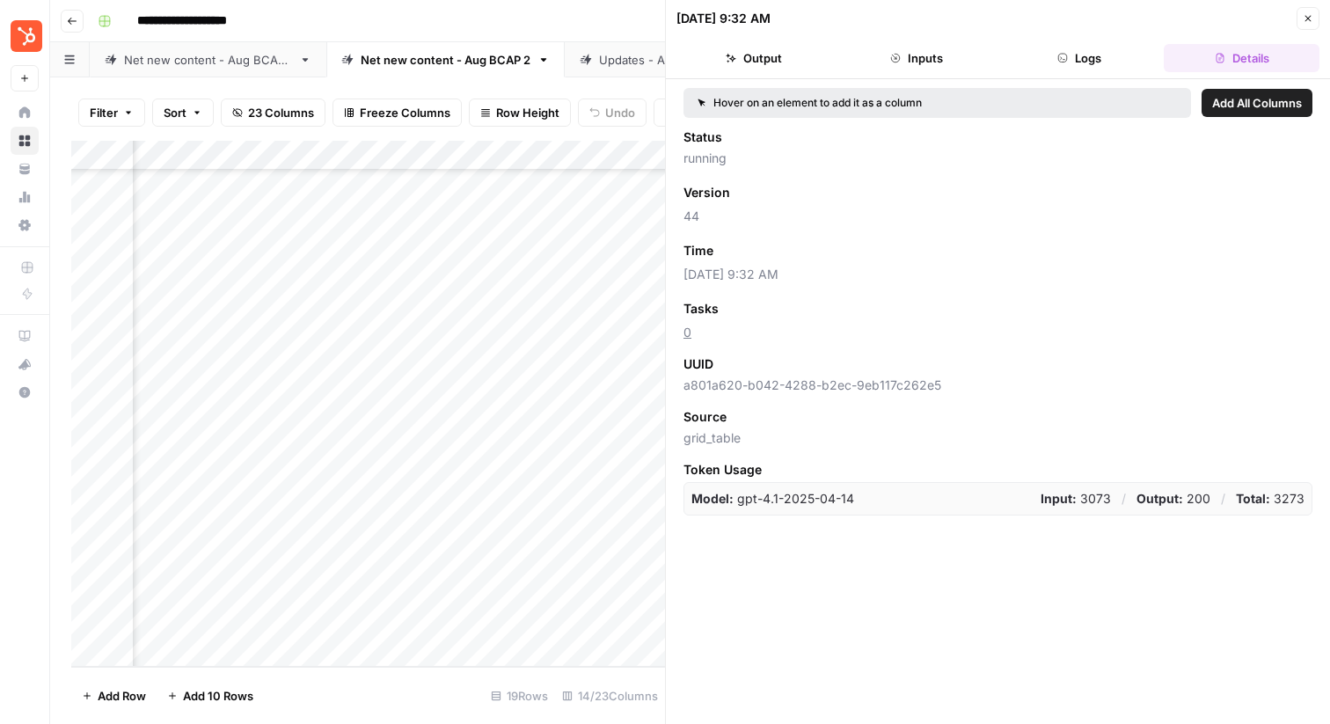
click at [1081, 60] on button "Logs" at bounding box center [1080, 58] width 156 height 28
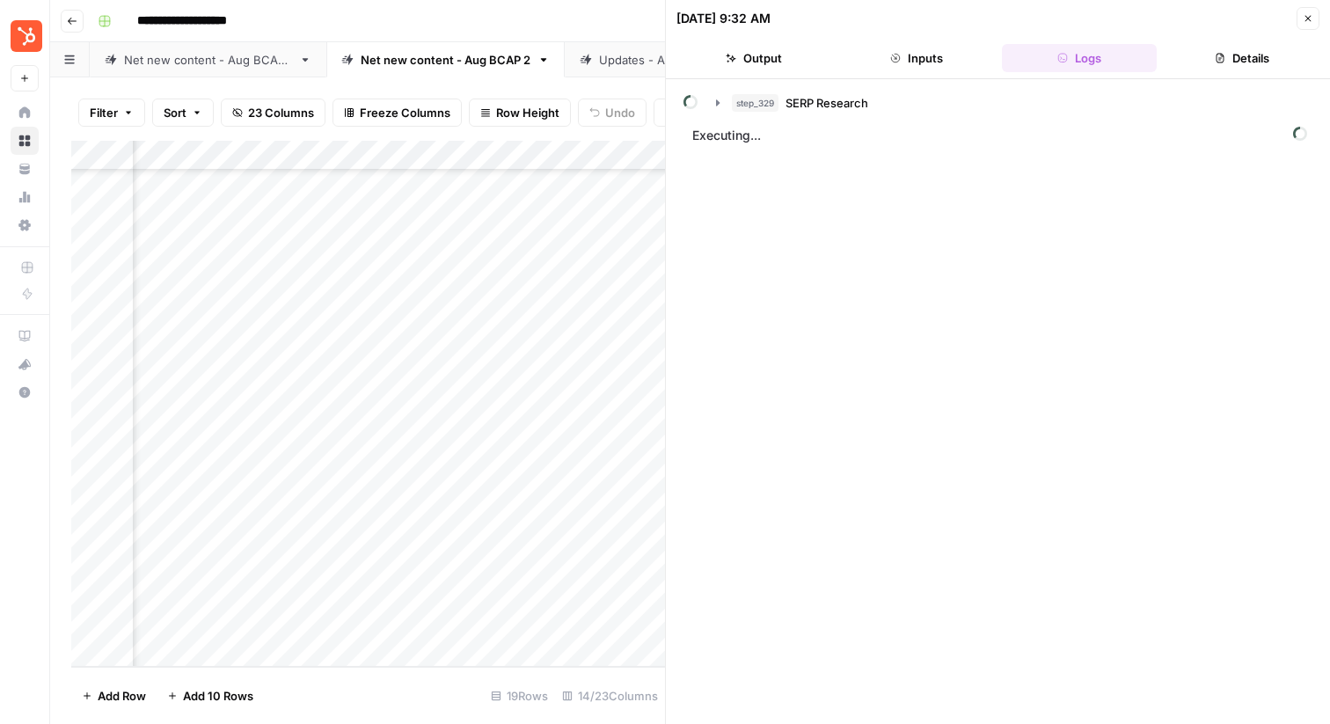
click at [1202, 65] on button "Details" at bounding box center [1241, 58] width 156 height 28
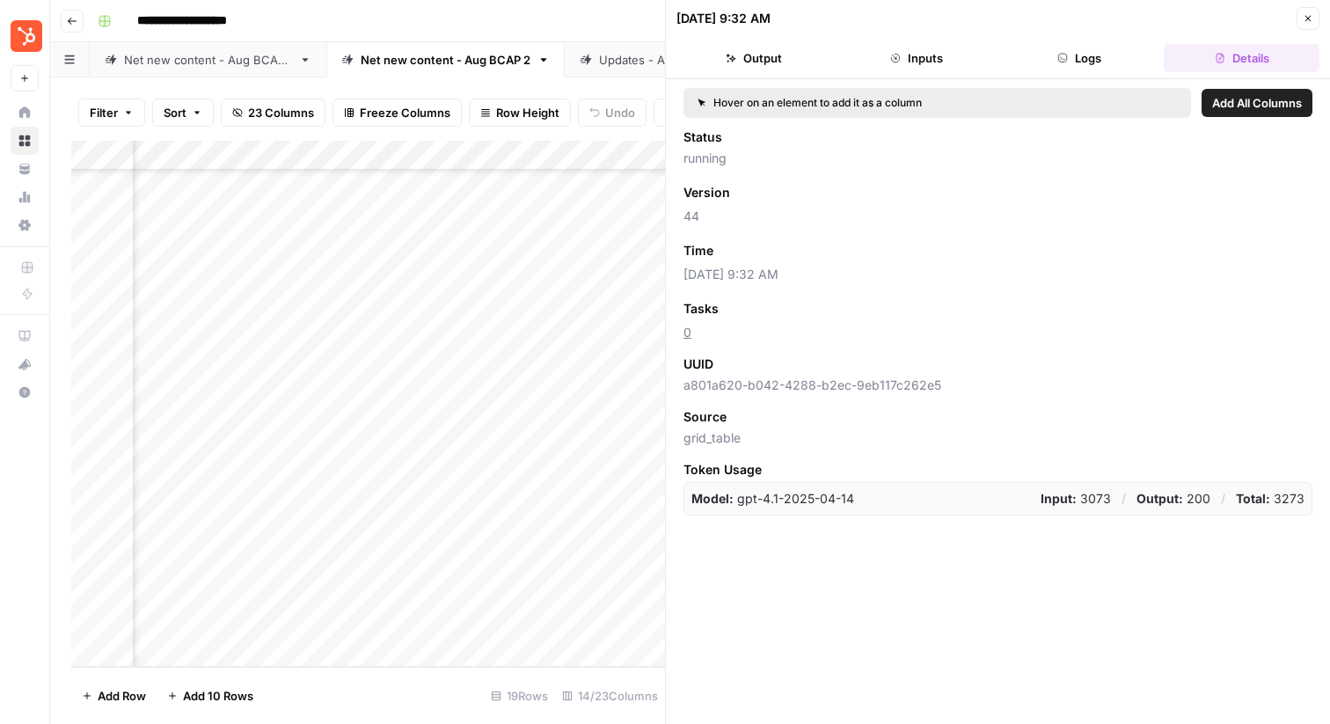
click at [1083, 56] on button "Logs" at bounding box center [1080, 58] width 156 height 28
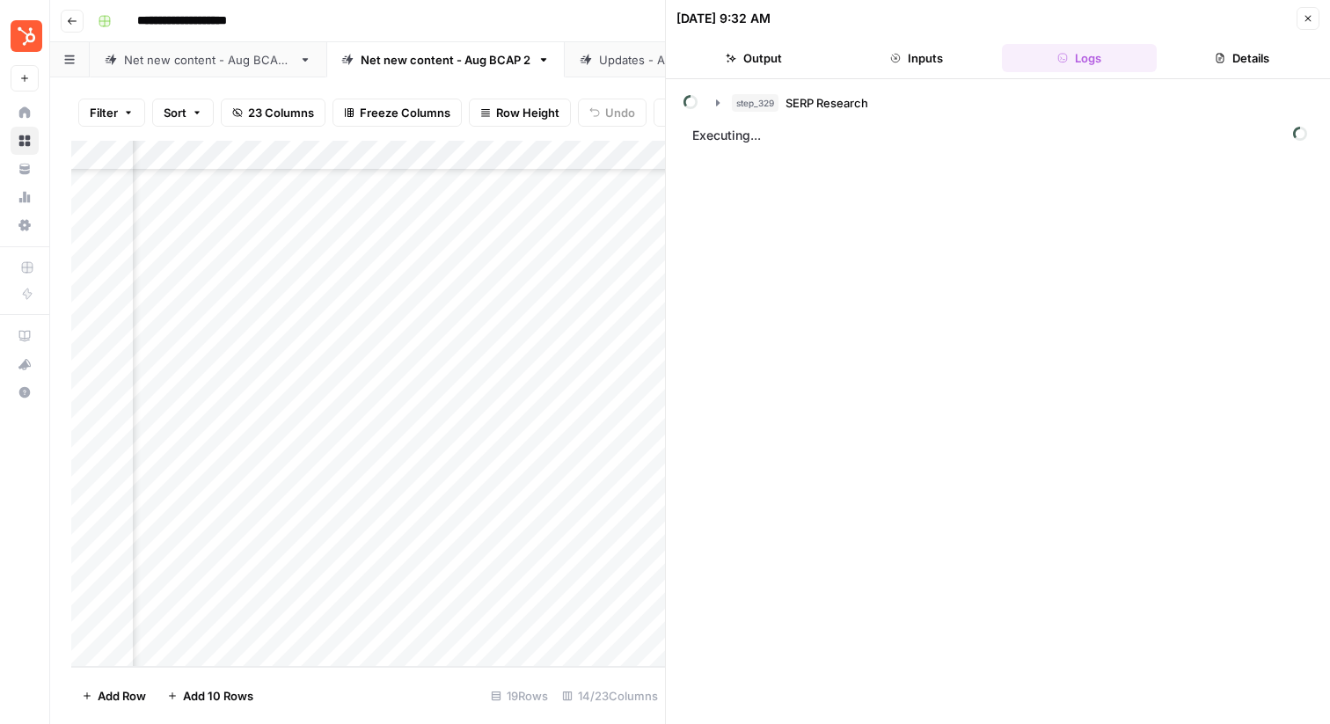
click at [1199, 59] on button "Details" at bounding box center [1241, 58] width 156 height 28
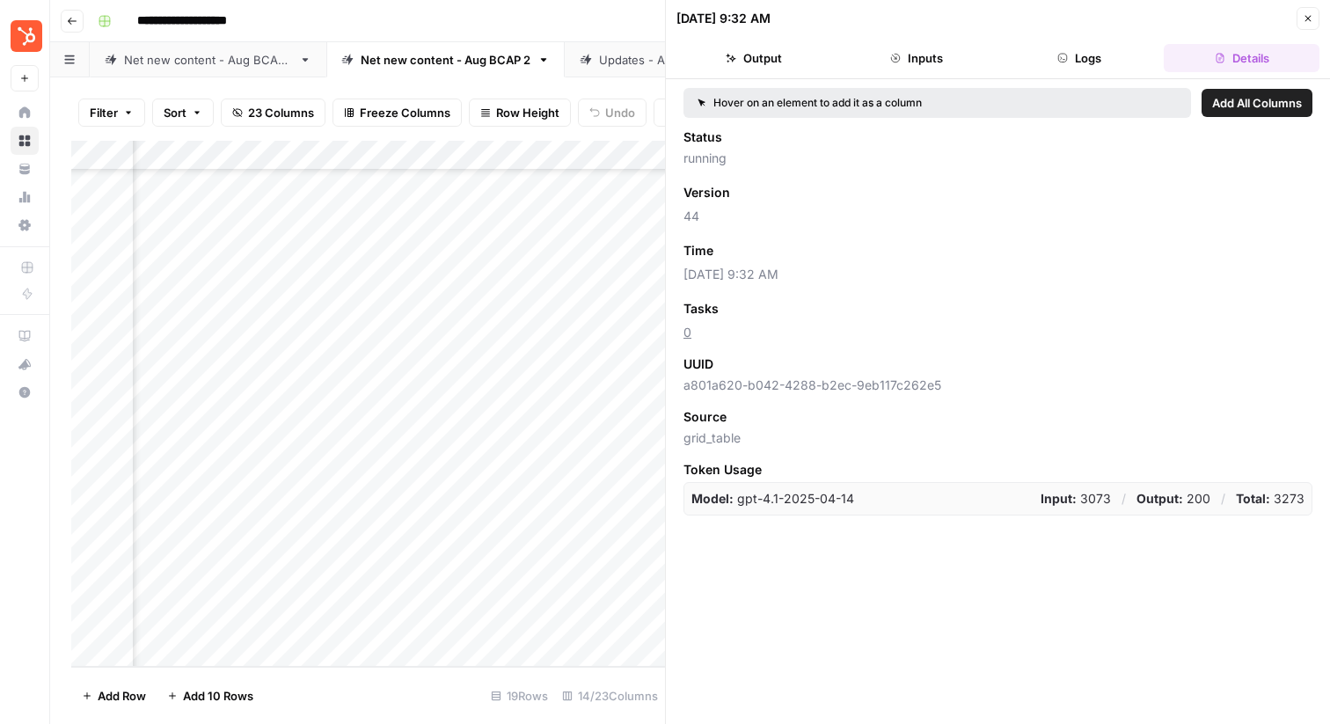
click at [1105, 47] on button "Logs" at bounding box center [1080, 58] width 156 height 28
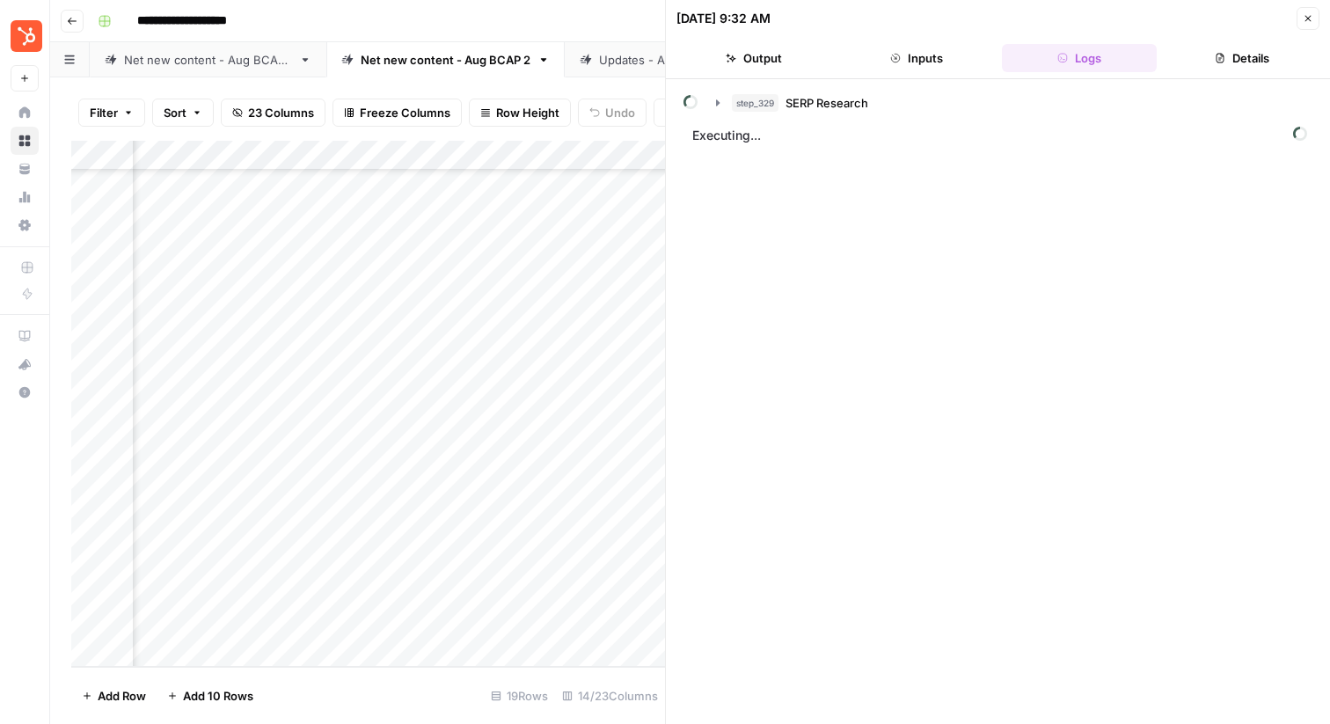
click at [1197, 53] on button "Details" at bounding box center [1241, 58] width 156 height 28
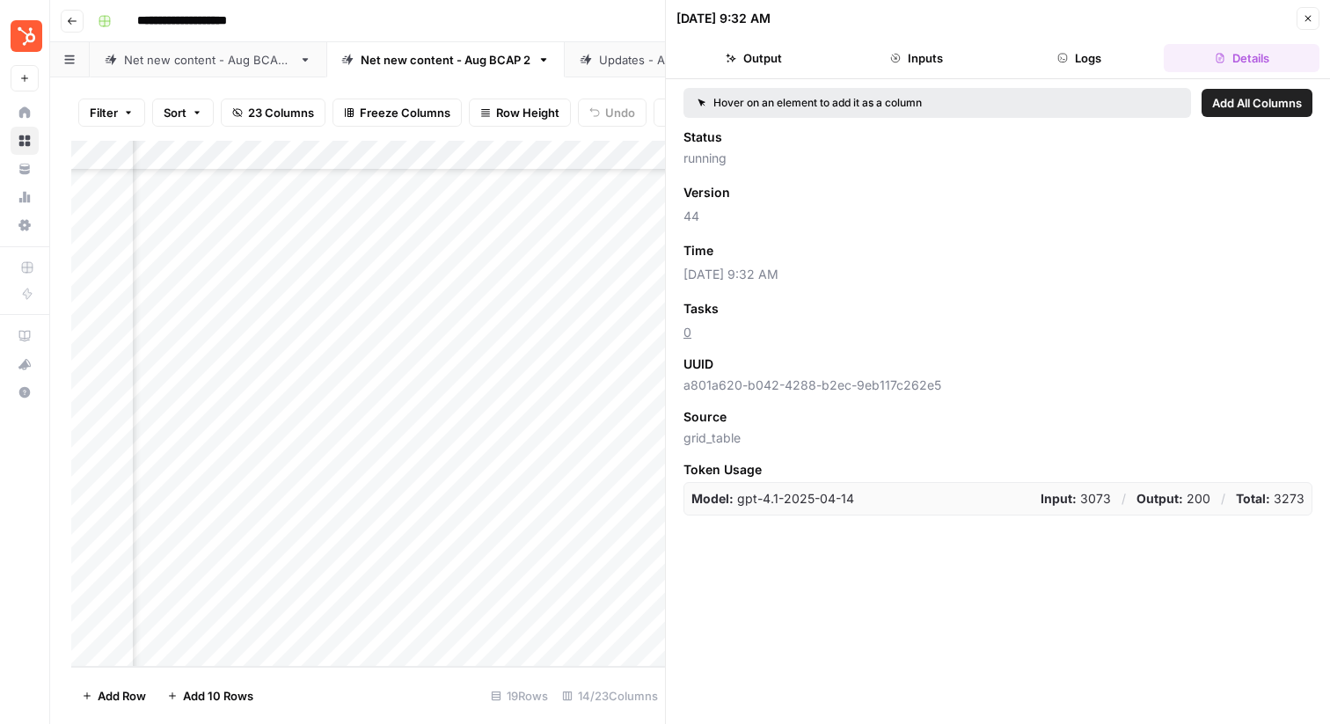
click at [877, 53] on button "Inputs" at bounding box center [917, 58] width 156 height 28
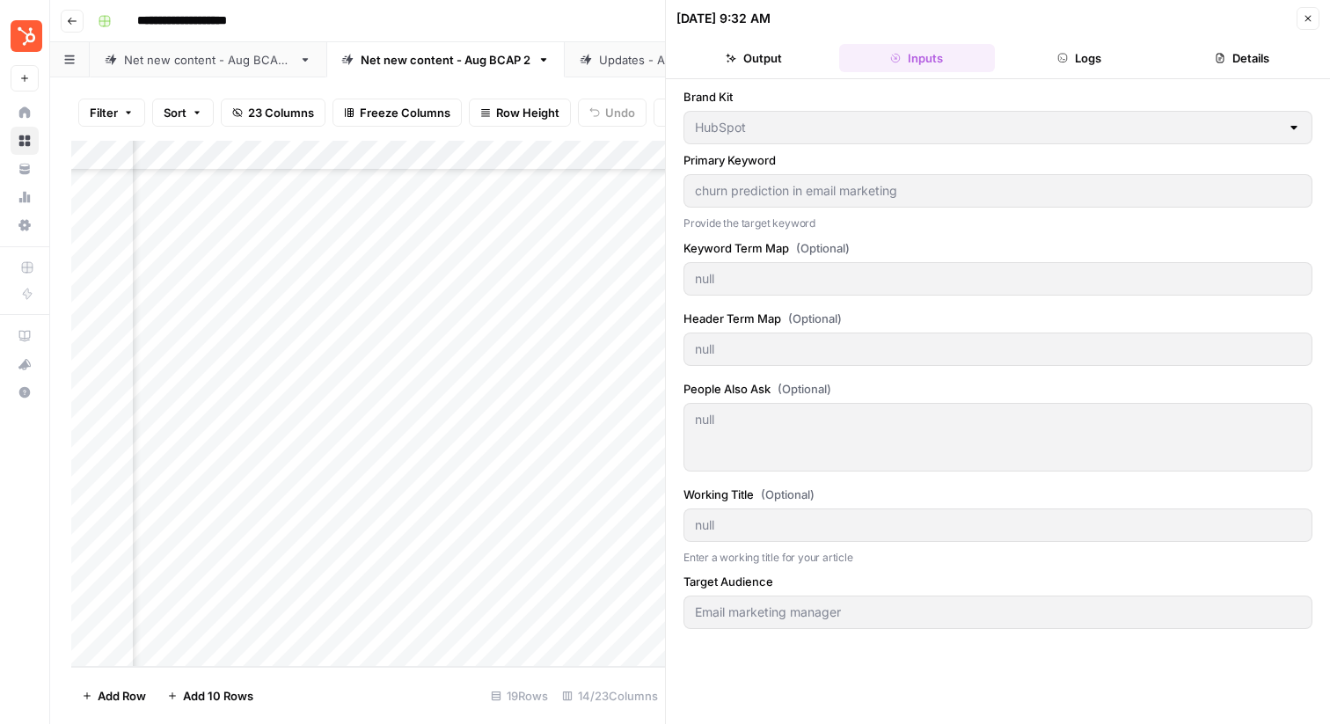
click at [785, 52] on button "Output" at bounding box center [754, 58] width 156 height 28
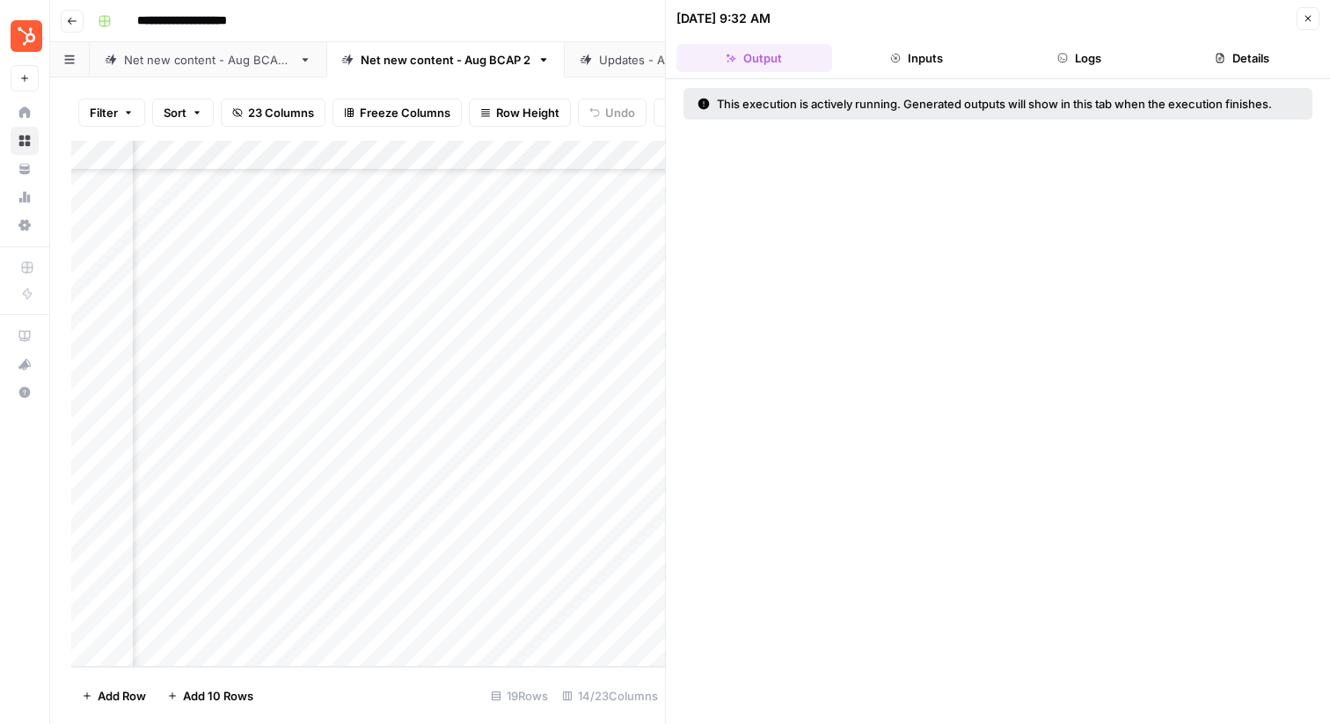
click at [1278, 49] on button "Details" at bounding box center [1241, 58] width 156 height 28
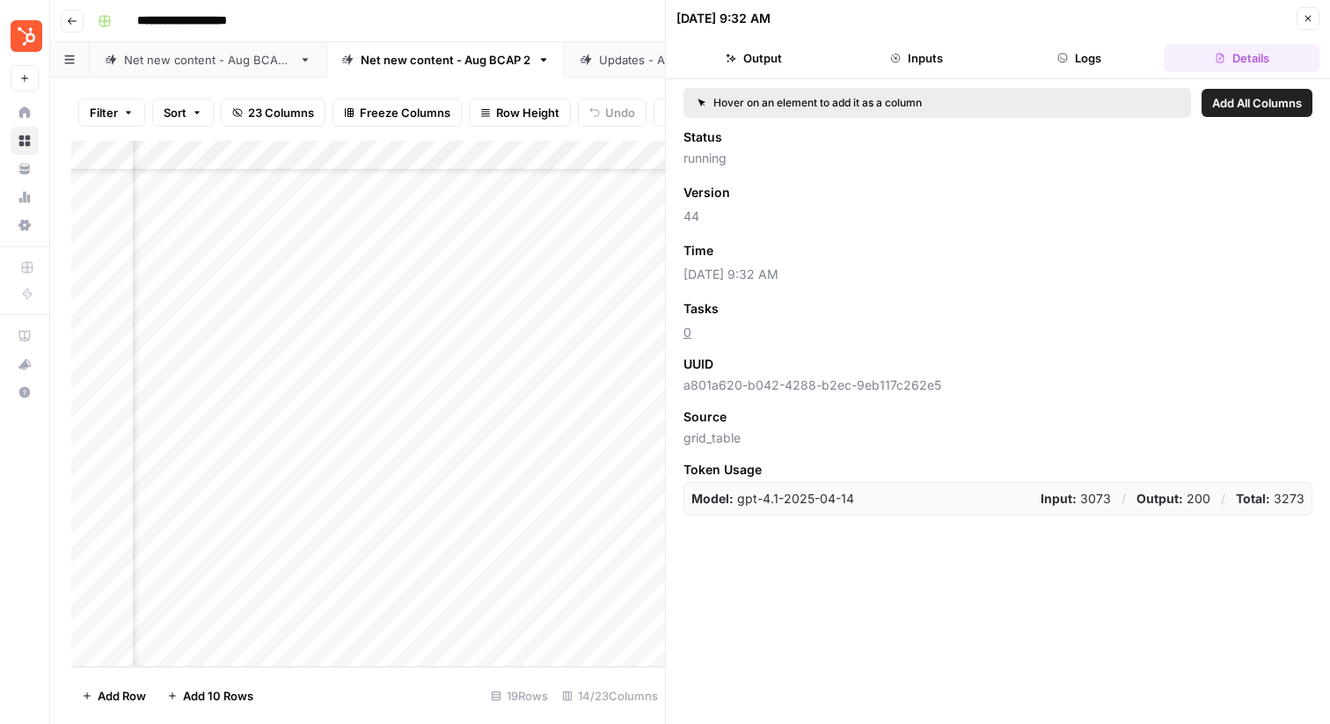
click at [1302, 17] on icon "button" at bounding box center [1307, 18] width 11 height 11
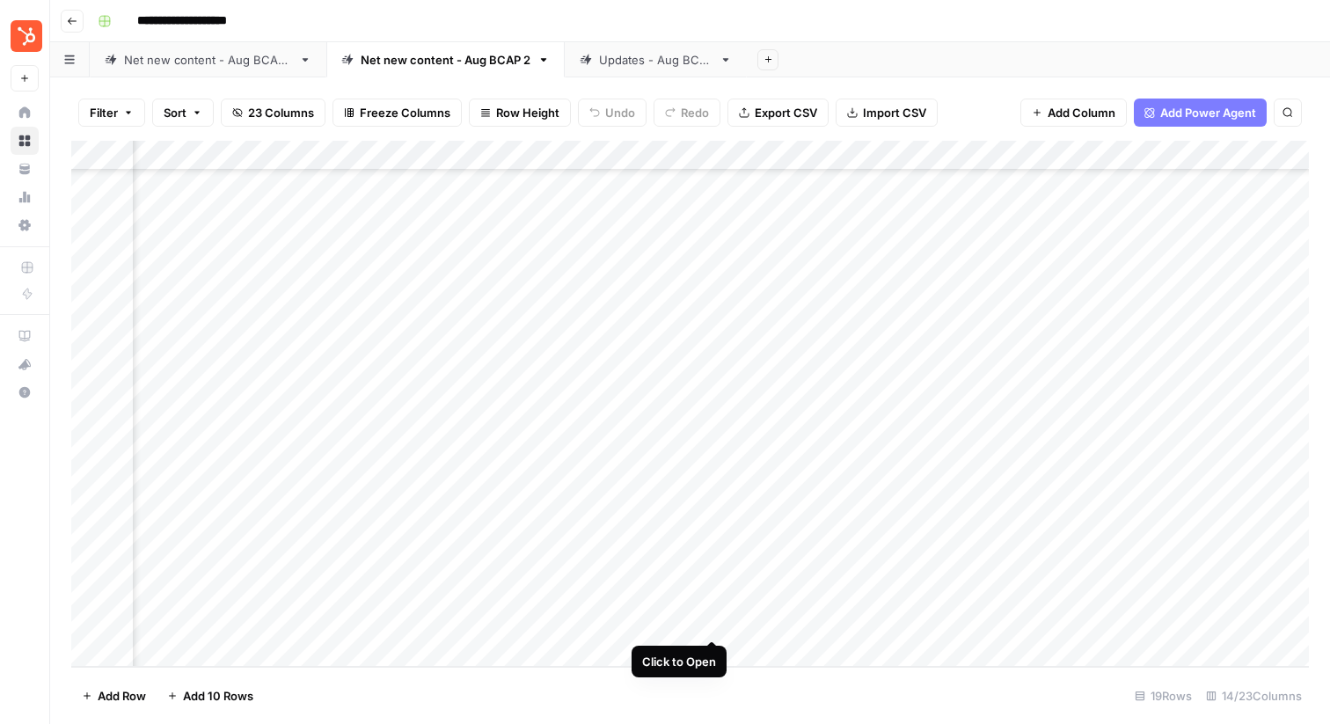
click at [716, 623] on div "Add Column" at bounding box center [689, 404] width 1237 height 526
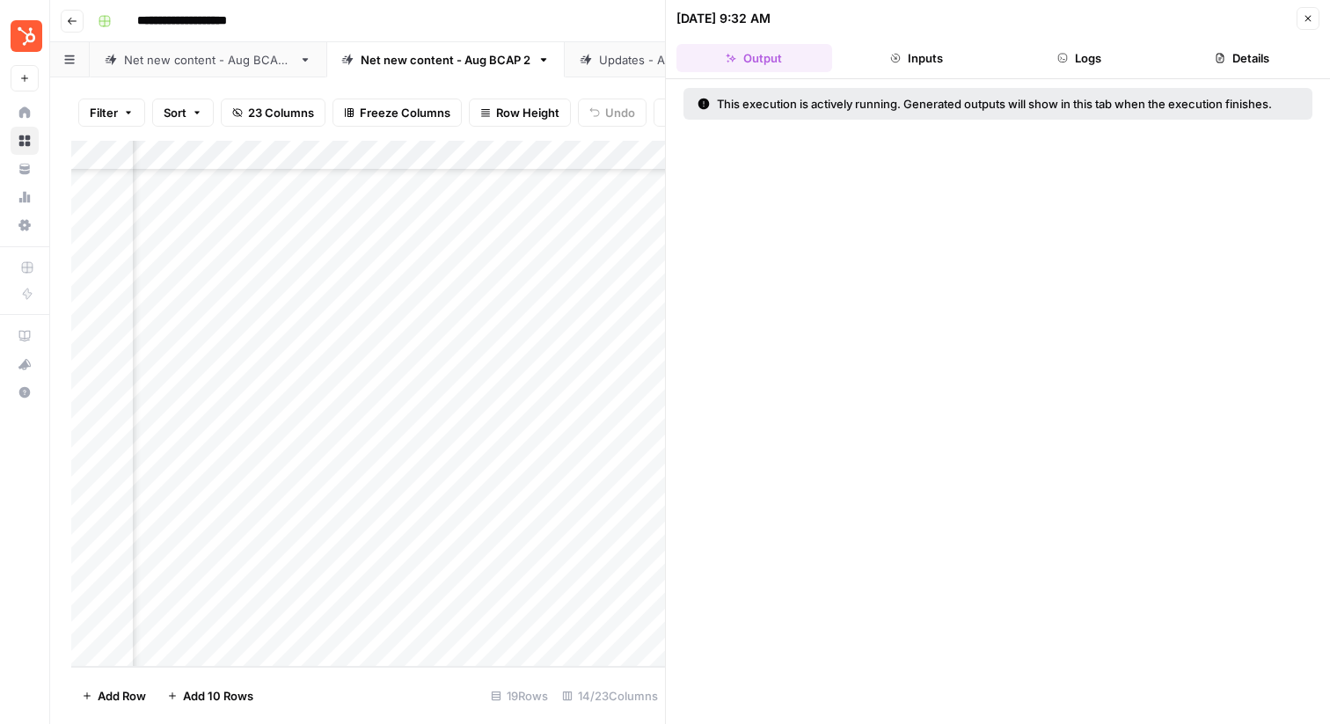
click at [915, 48] on button "Inputs" at bounding box center [917, 58] width 156 height 28
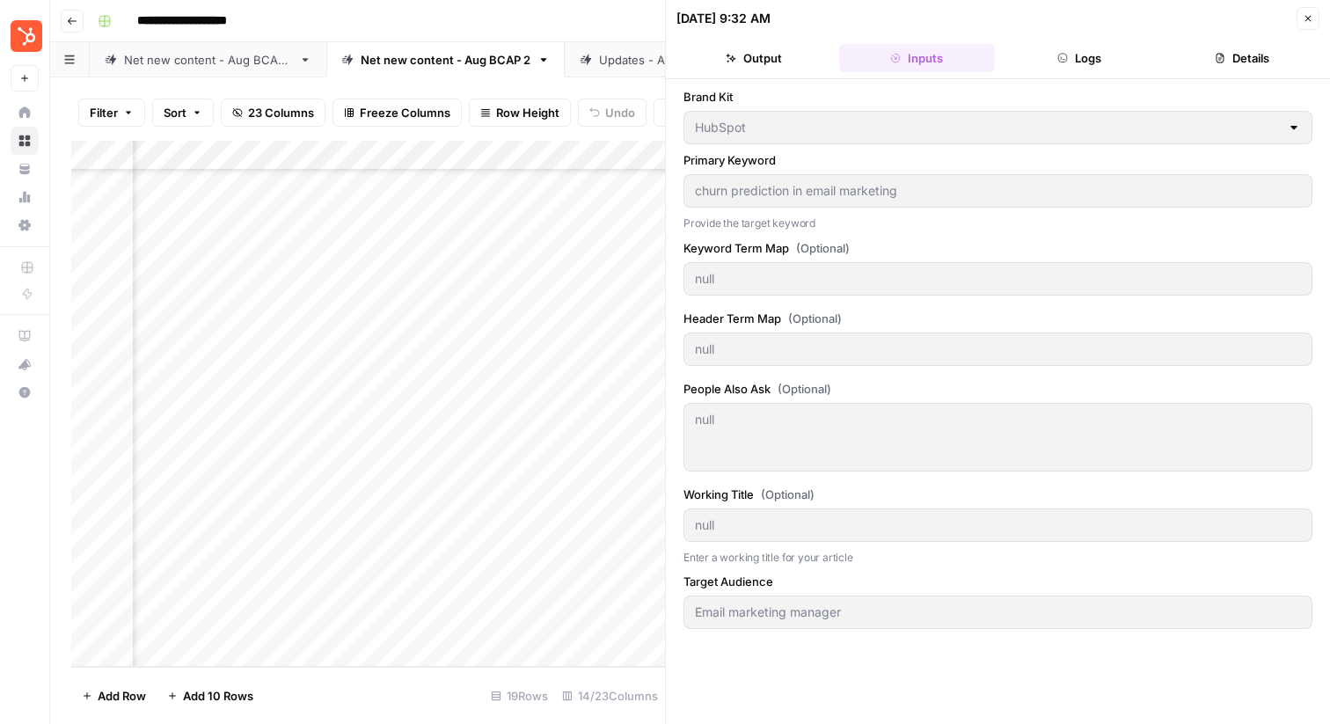
click at [1040, 57] on button "Logs" at bounding box center [1080, 58] width 156 height 28
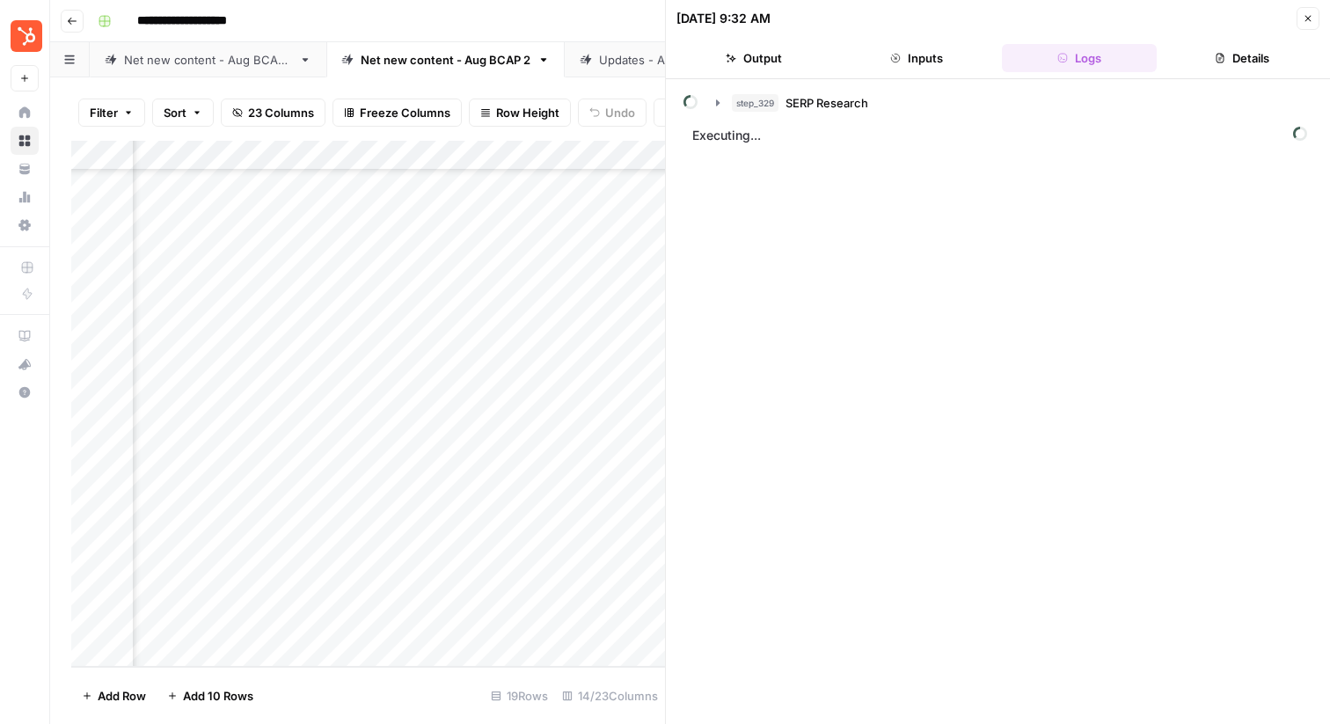
click at [1235, 55] on button "Details" at bounding box center [1241, 58] width 156 height 28
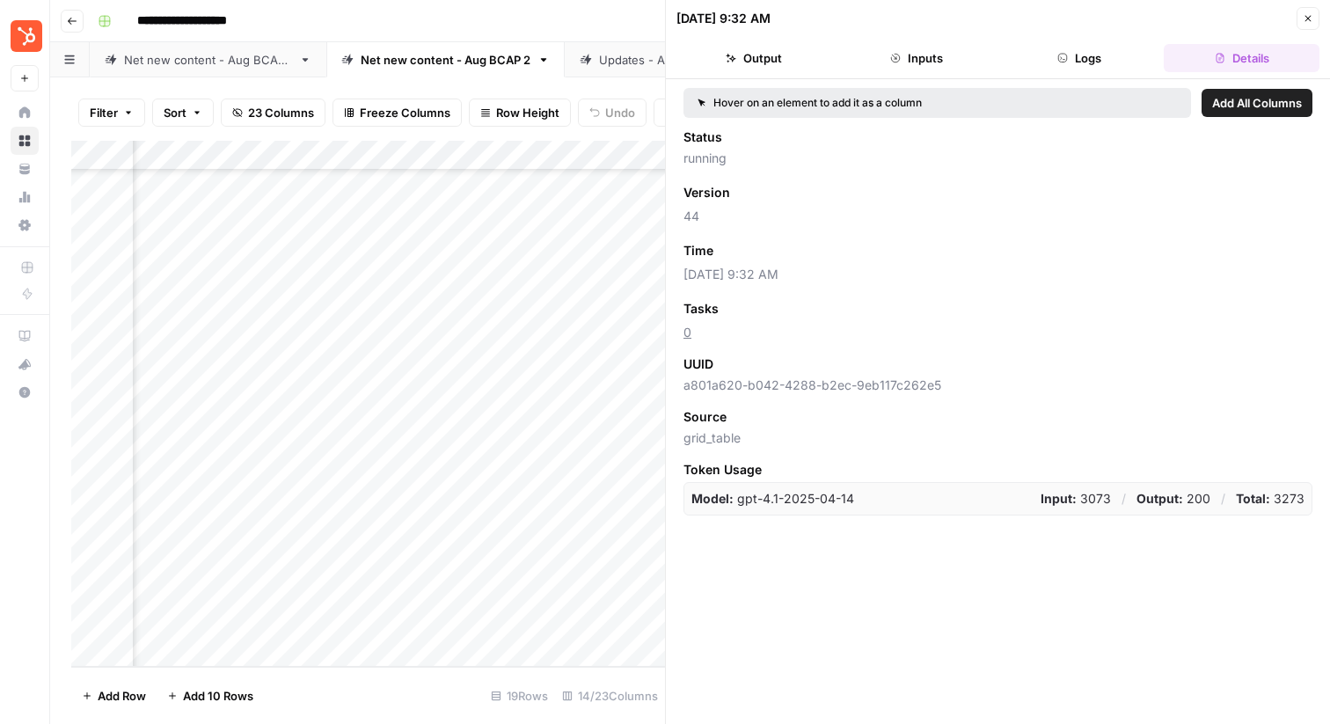
click at [1308, 16] on icon "button" at bounding box center [1307, 18] width 11 height 11
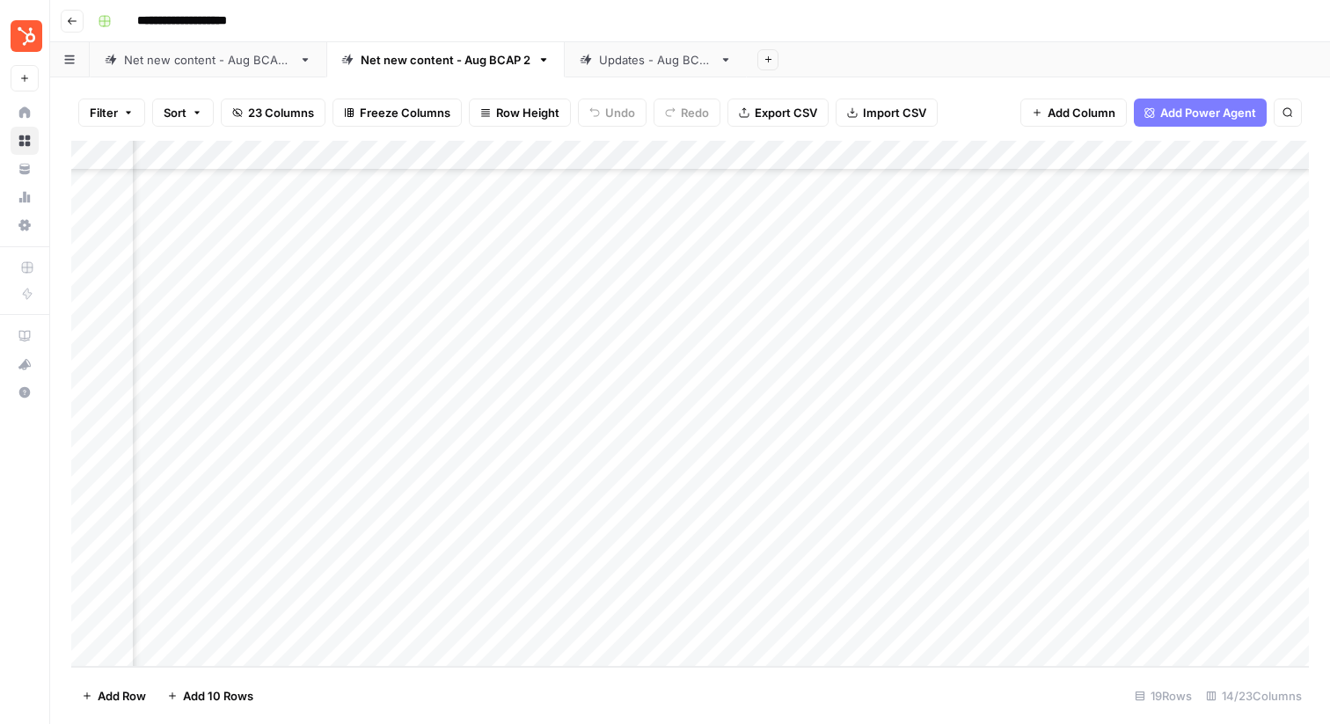
click at [642, 61] on div "Updates - Aug BCAP" at bounding box center [655, 60] width 113 height 18
click at [418, 273] on div "Add Column" at bounding box center [689, 349] width 1237 height 417
click at [454, 242] on div "Add Column" at bounding box center [689, 349] width 1237 height 417
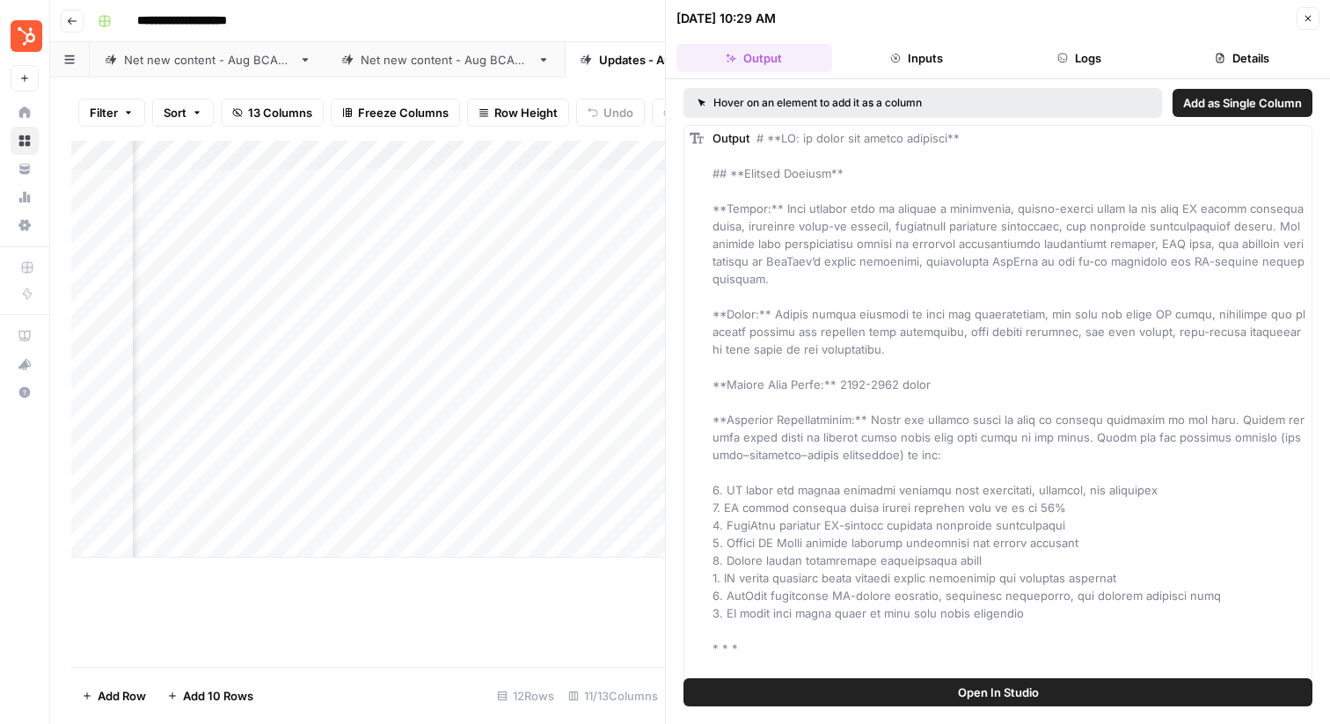
click at [1218, 64] on button "Details" at bounding box center [1241, 58] width 156 height 28
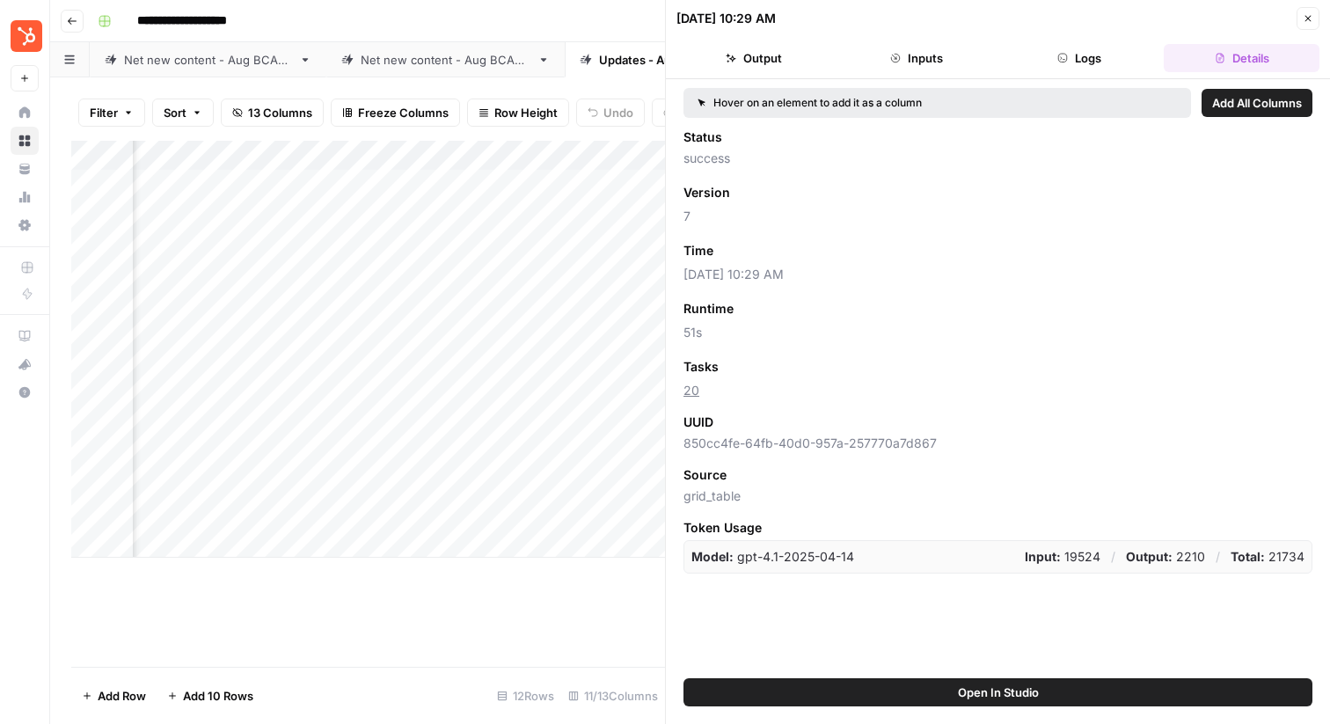
click at [1119, 59] on button "Logs" at bounding box center [1080, 58] width 156 height 28
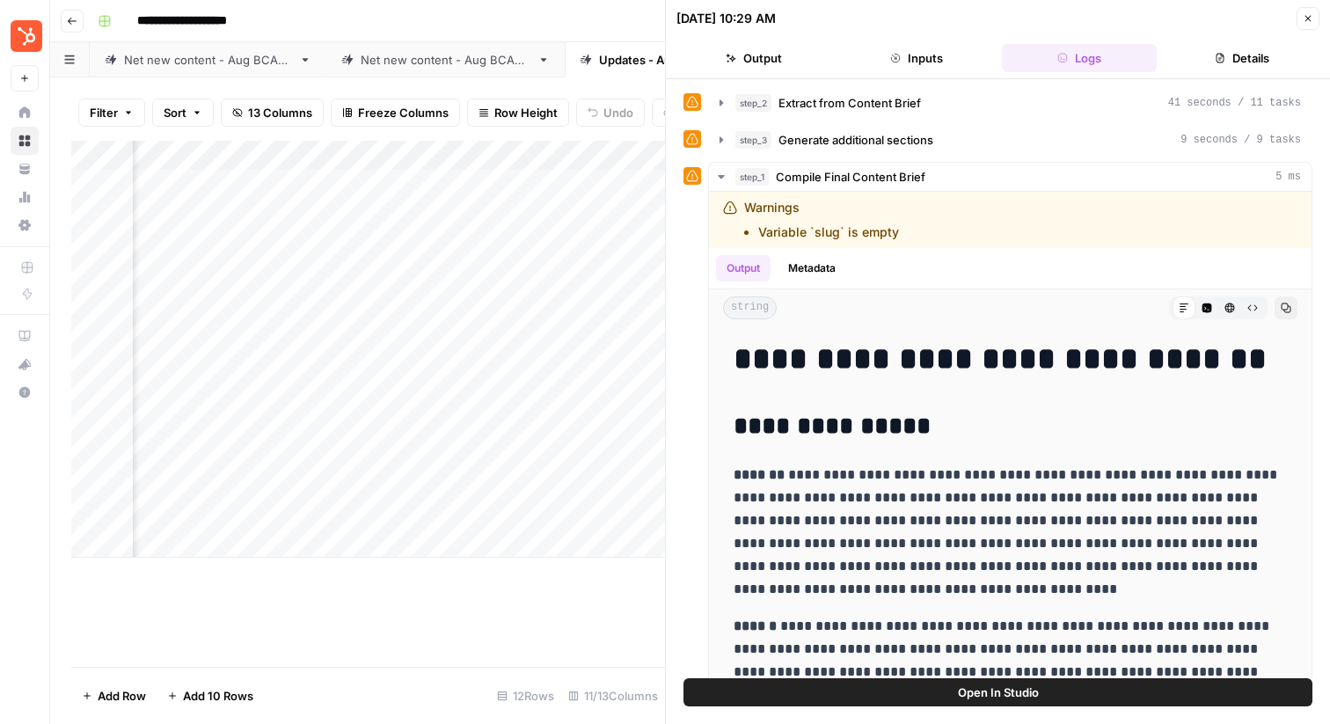
click at [937, 60] on button "Inputs" at bounding box center [917, 58] width 156 height 28
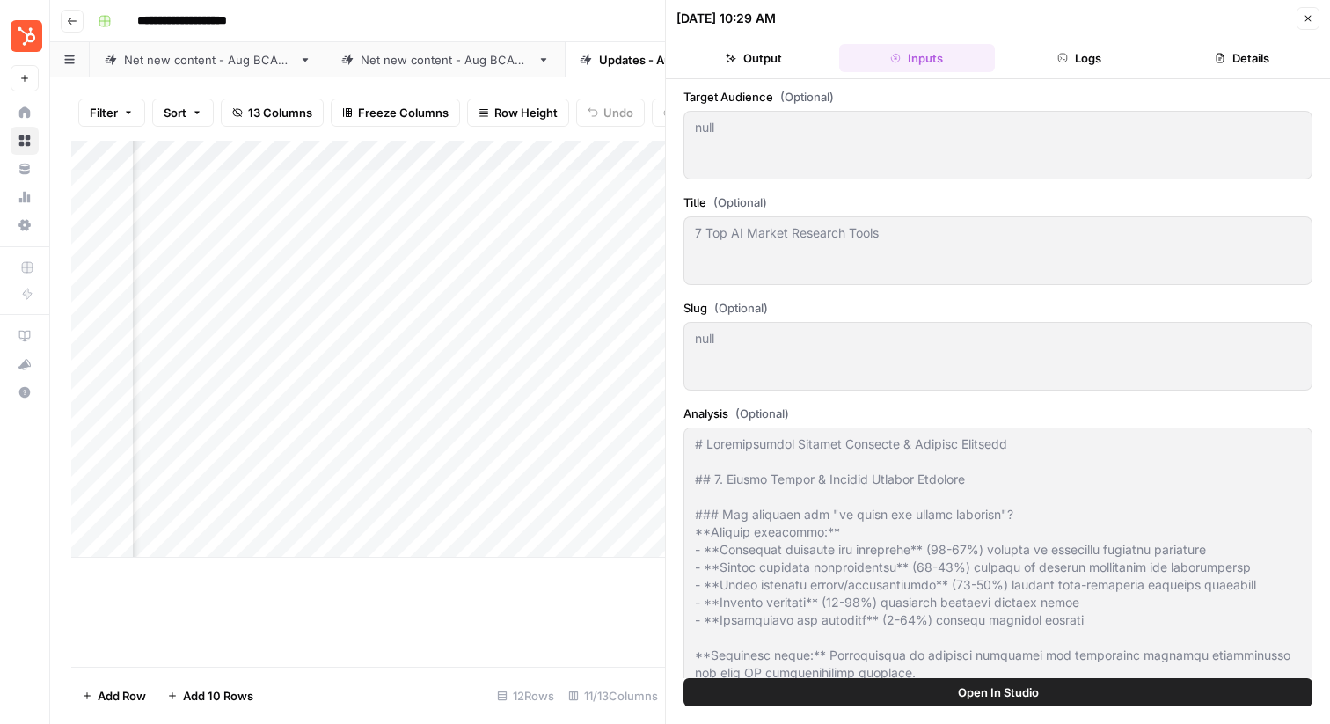
click at [784, 57] on button "Output" at bounding box center [754, 58] width 156 height 28
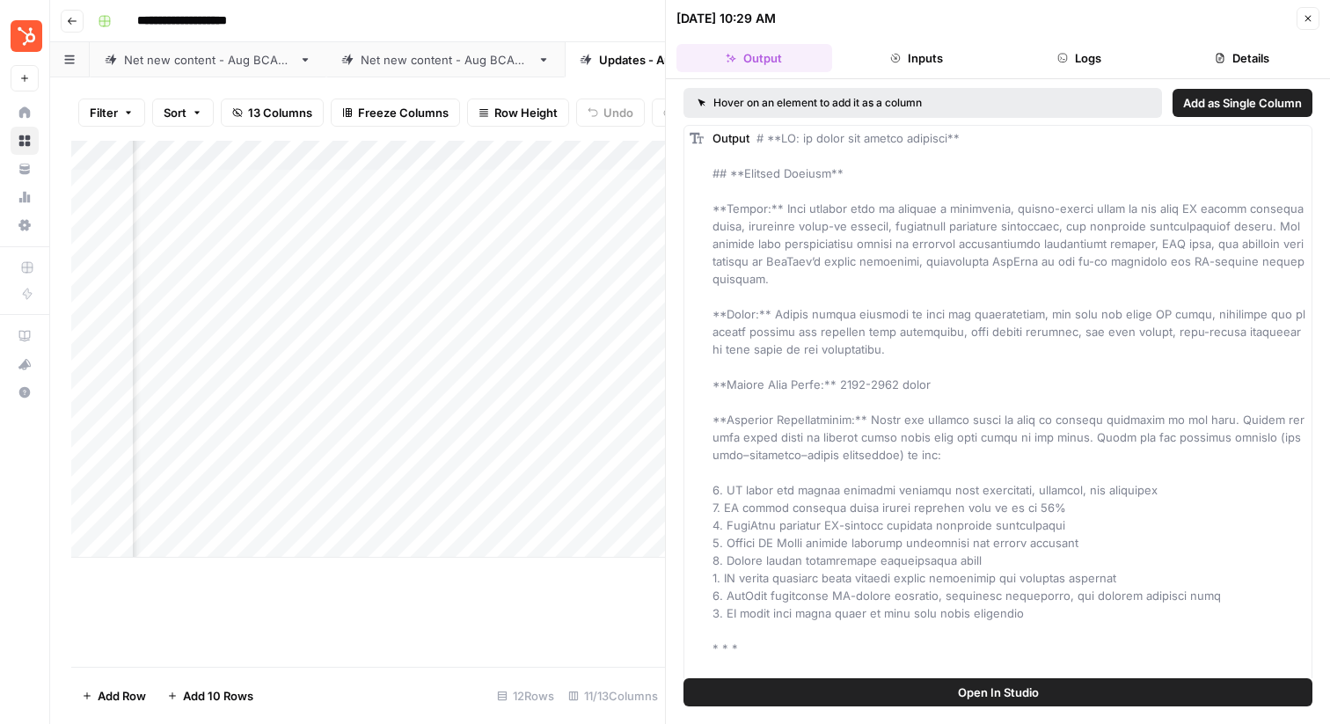
click at [1109, 62] on button "Logs" at bounding box center [1080, 58] width 156 height 28
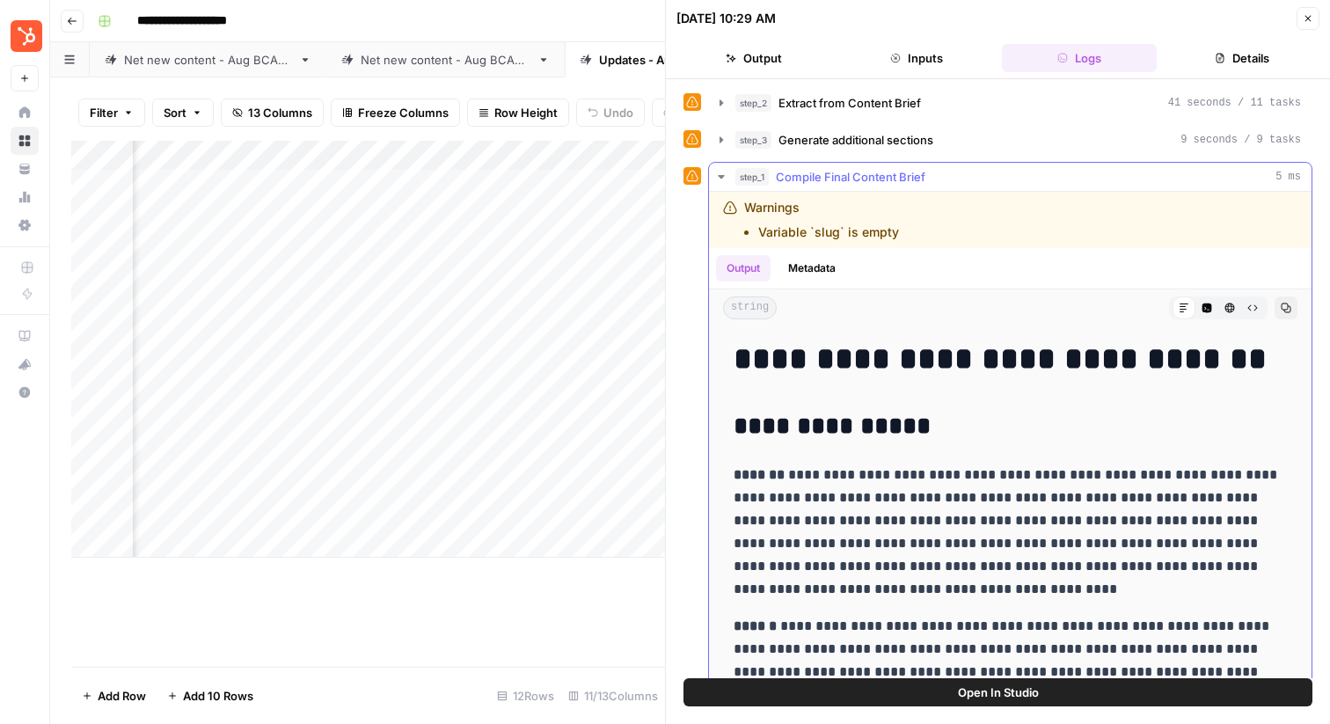
click at [718, 179] on icon "button" at bounding box center [721, 177] width 14 height 14
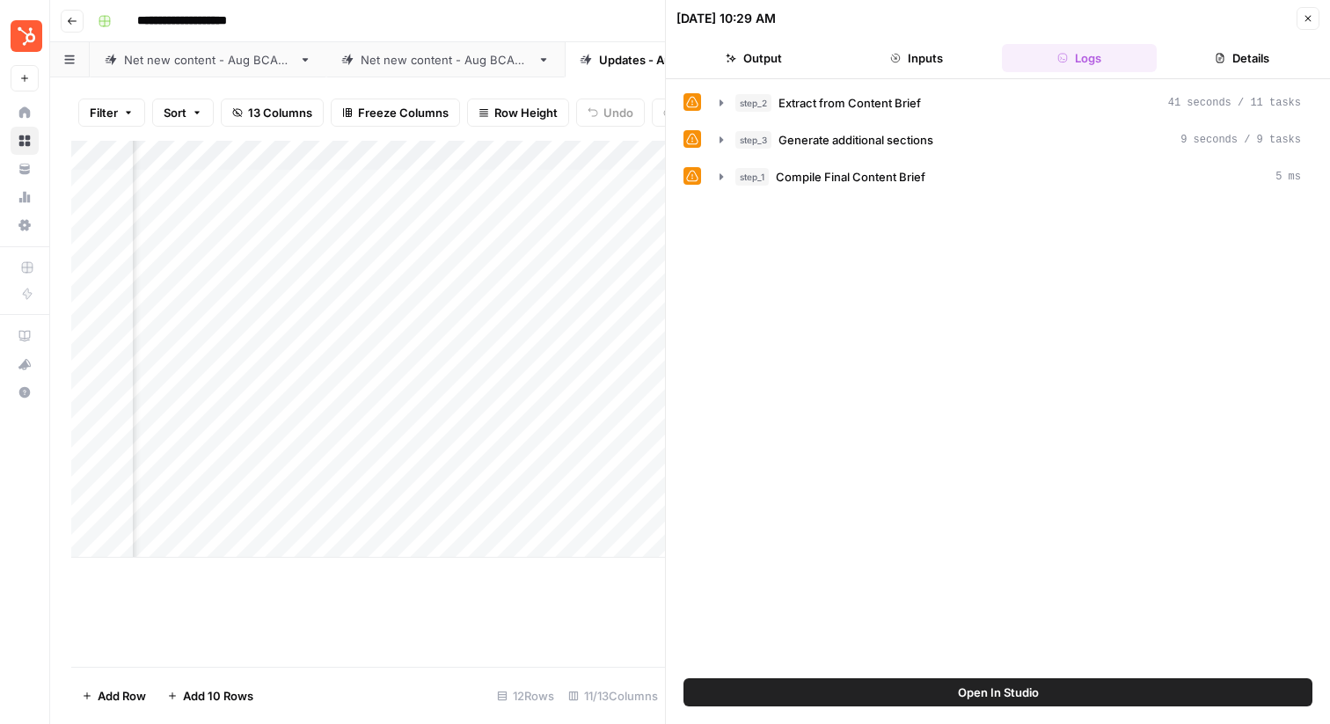
click at [1318, 17] on button "Close" at bounding box center [1307, 18] width 23 height 23
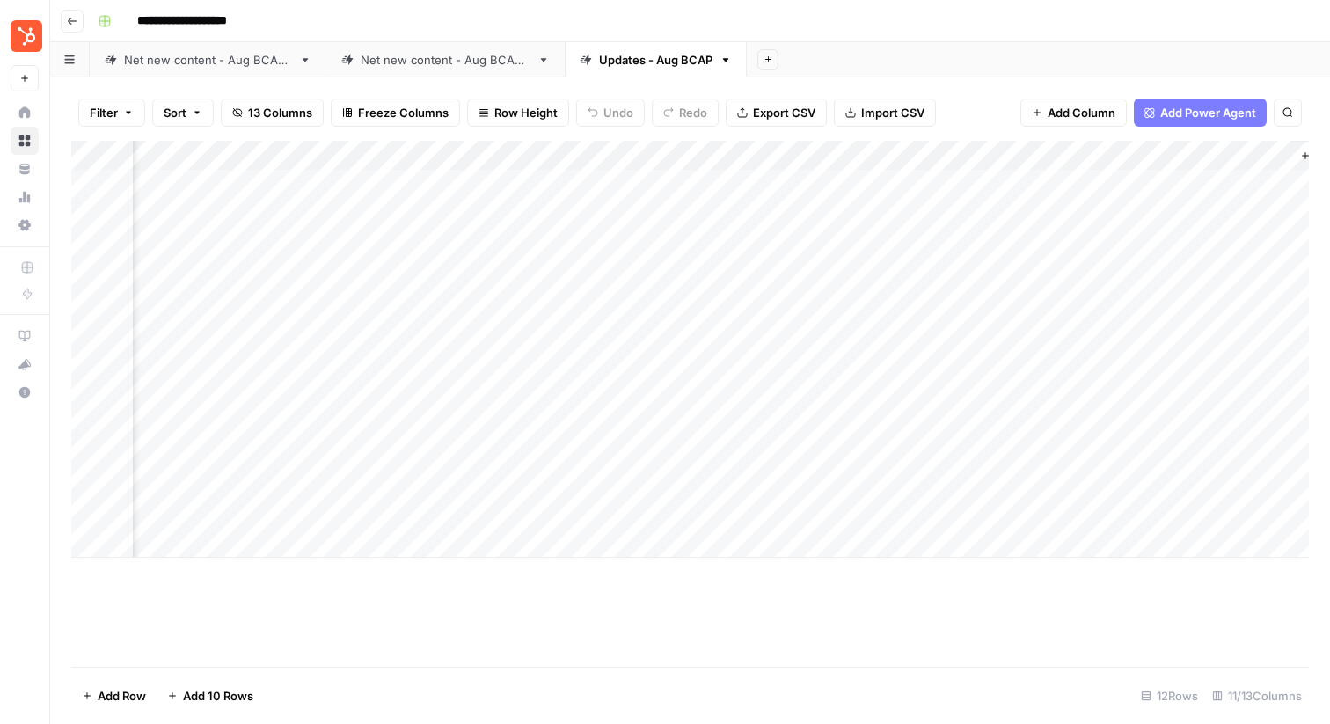
click at [430, 59] on div "Net new content - Aug BCAP 2" at bounding box center [446, 60] width 170 height 18
click at [961, 622] on div "Add Column" at bounding box center [689, 404] width 1237 height 526
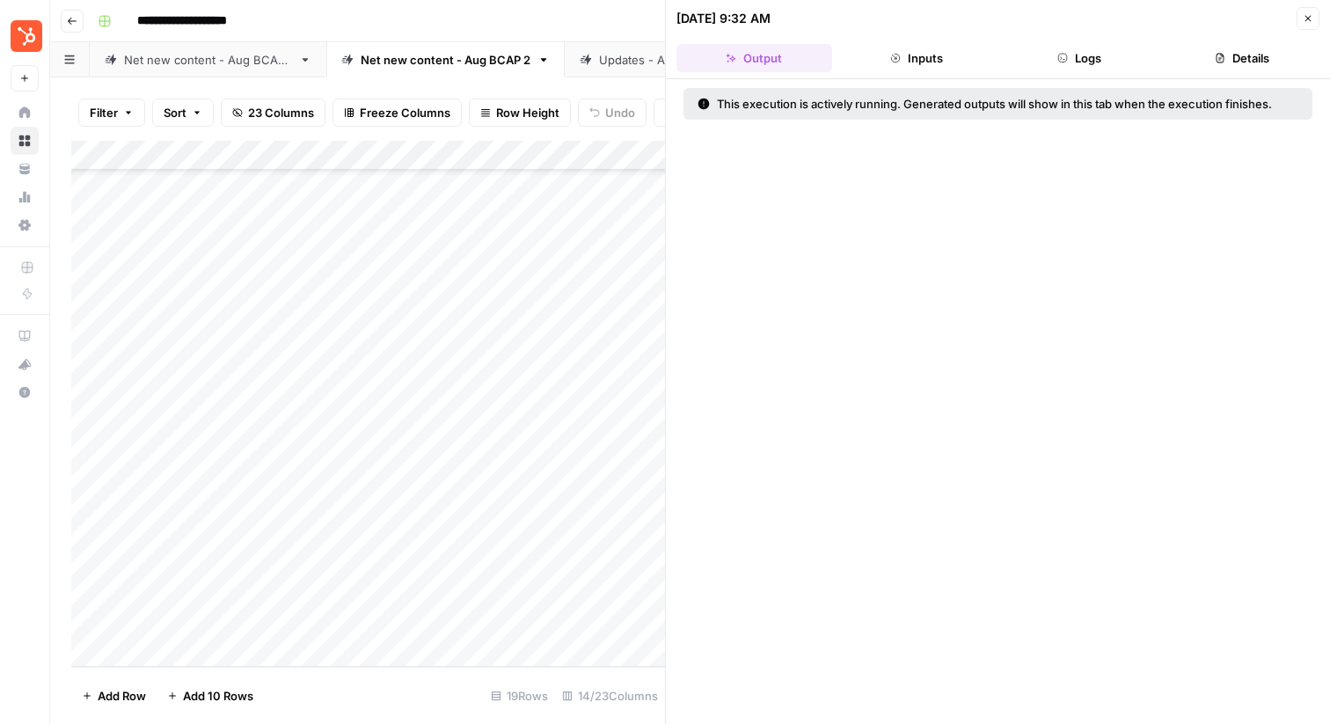
click at [935, 61] on button "Inputs" at bounding box center [917, 58] width 156 height 28
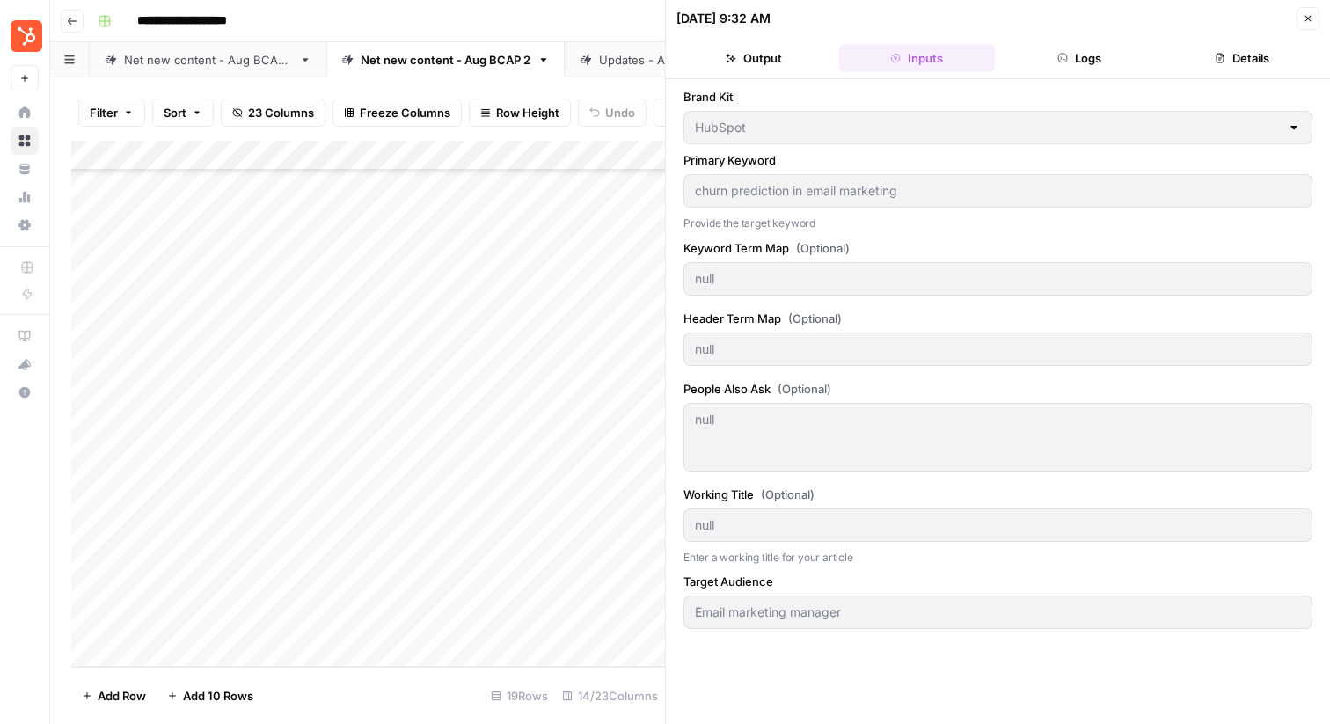
click at [1064, 61] on icon "button" at bounding box center [1062, 58] width 11 height 11
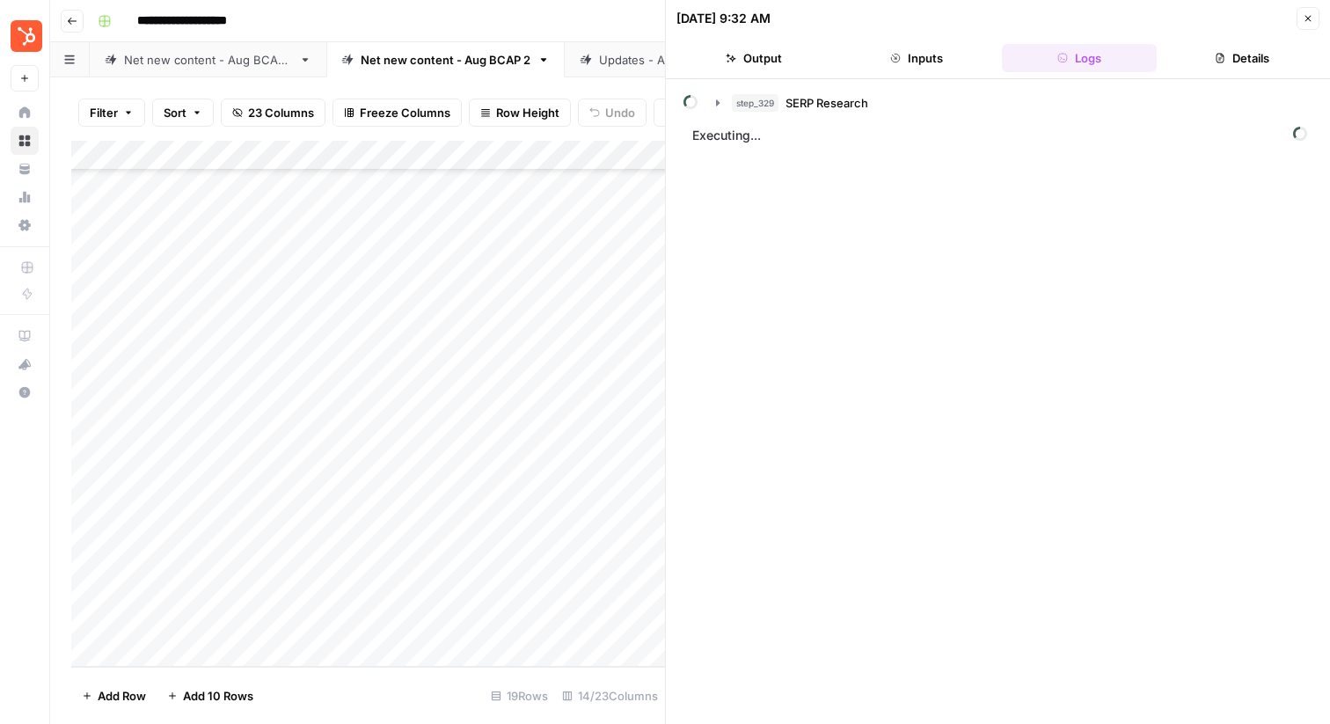
click at [1227, 61] on button "Details" at bounding box center [1241, 58] width 156 height 28
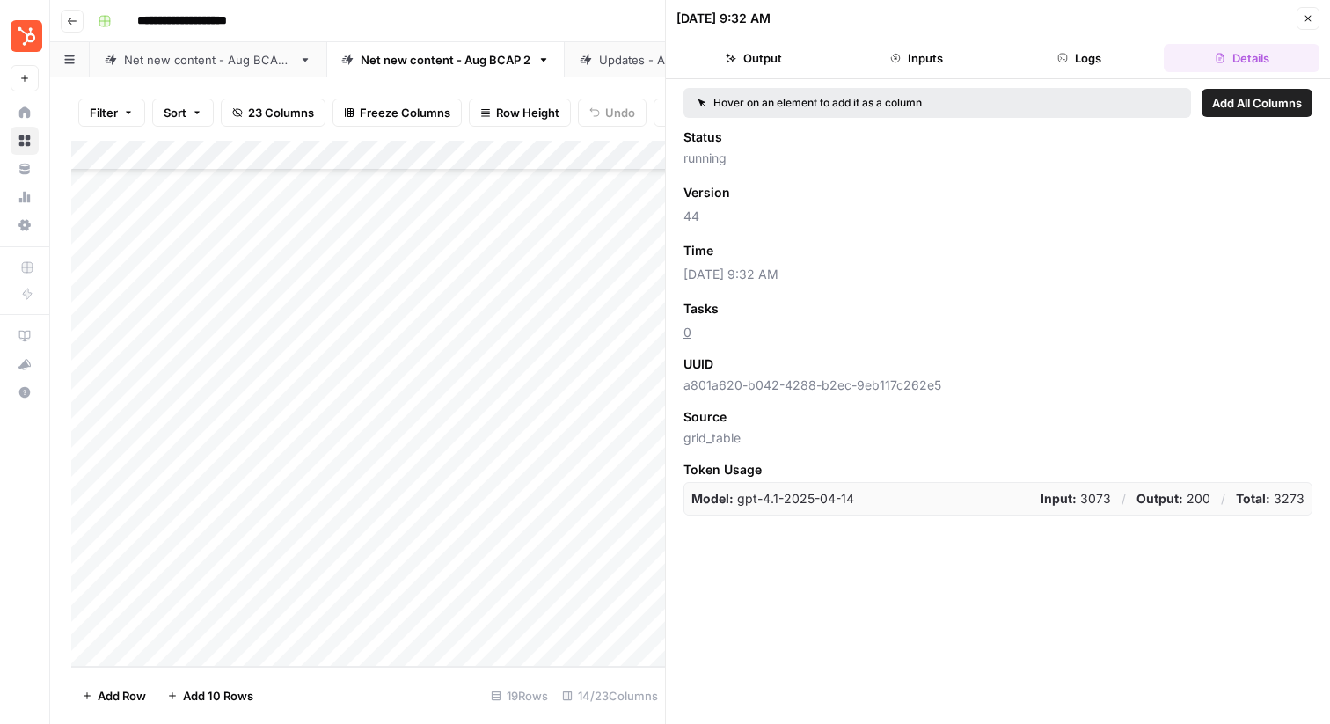
click at [1111, 61] on button "Logs" at bounding box center [1080, 58] width 156 height 28
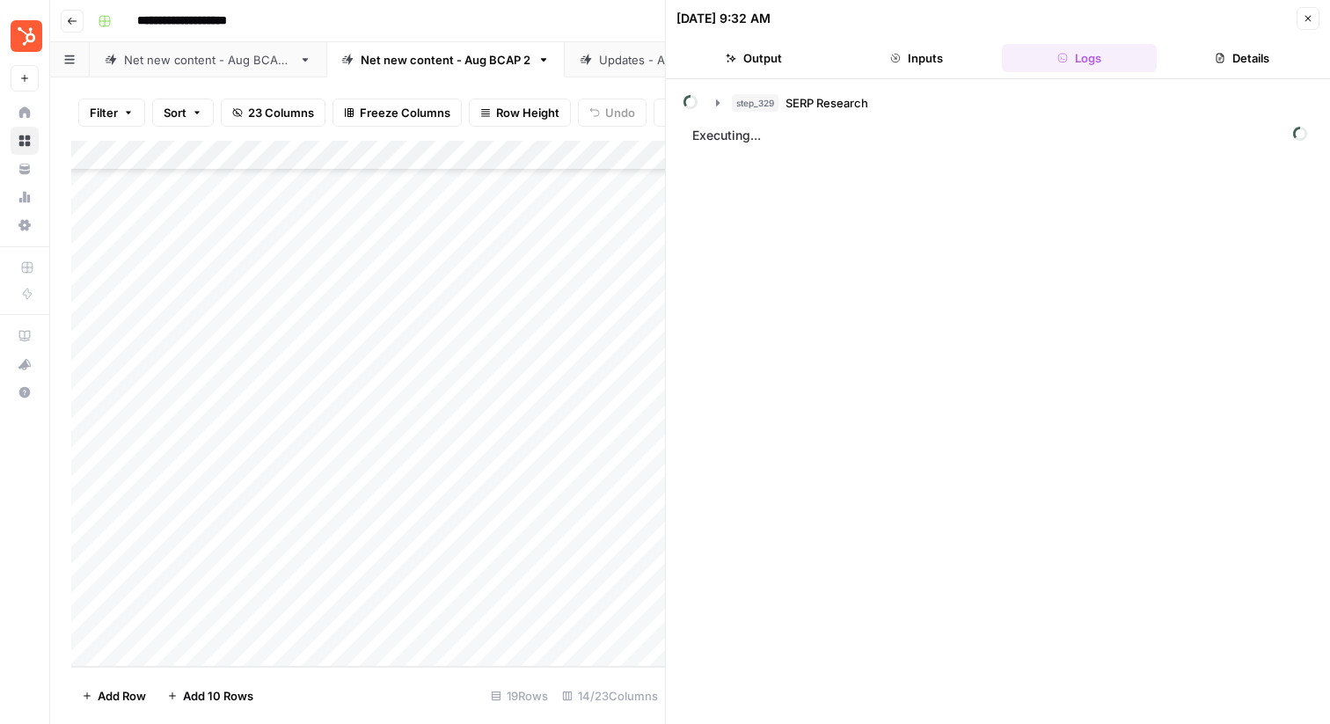
click at [1206, 64] on button "Details" at bounding box center [1241, 58] width 156 height 28
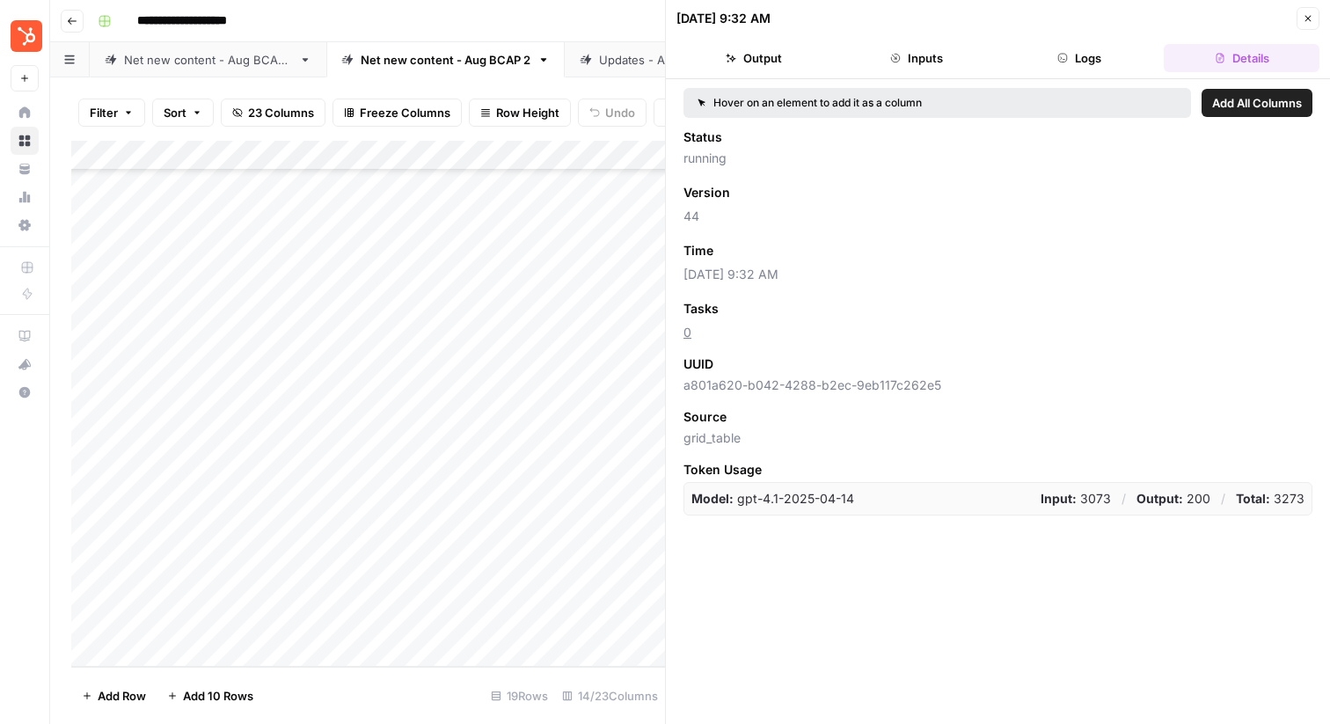
click at [1304, 18] on icon "button" at bounding box center [1307, 18] width 11 height 11
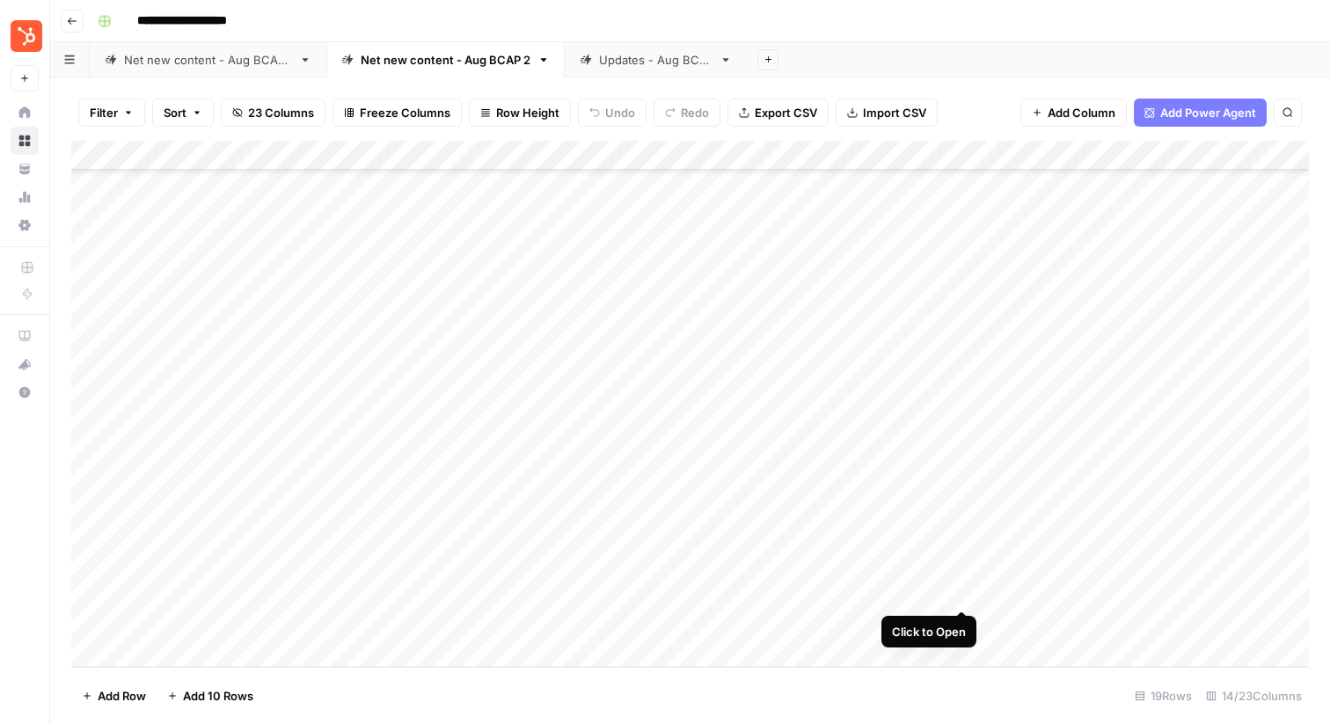
click at [962, 592] on div "Add Column" at bounding box center [689, 404] width 1237 height 526
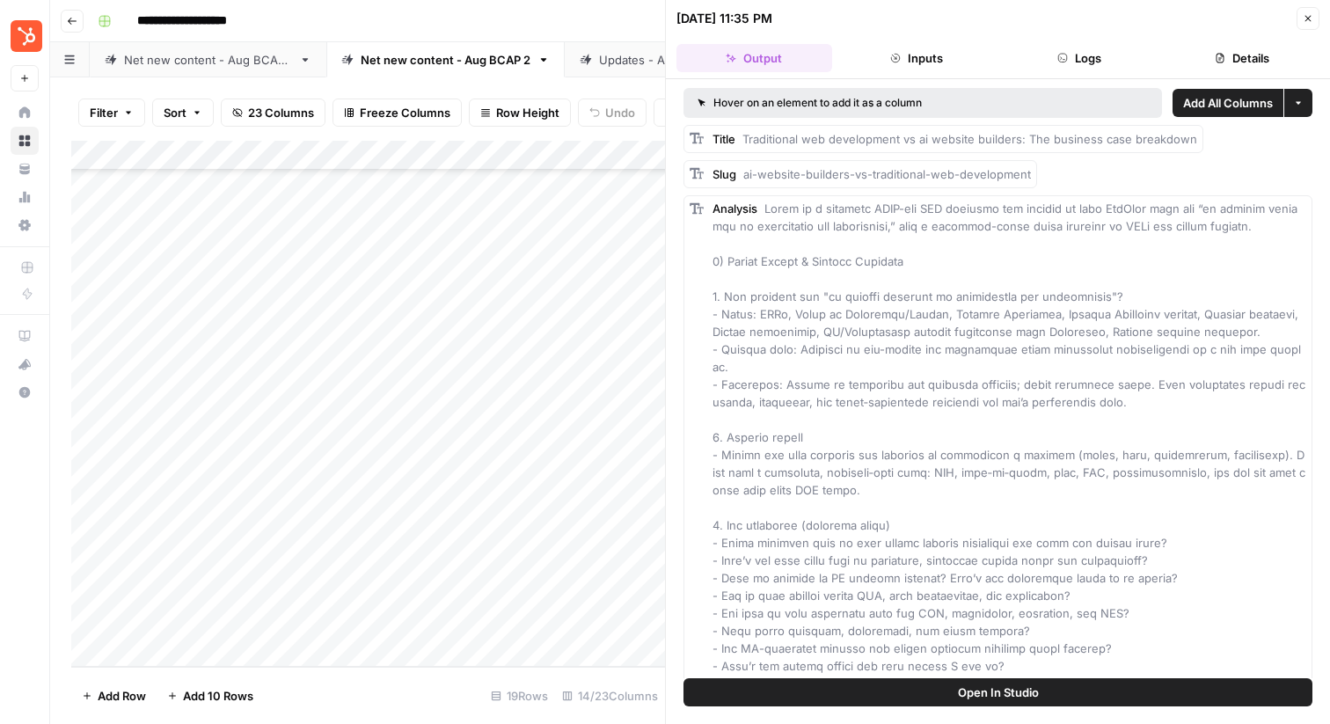
click at [883, 68] on button "Inputs" at bounding box center [917, 58] width 156 height 28
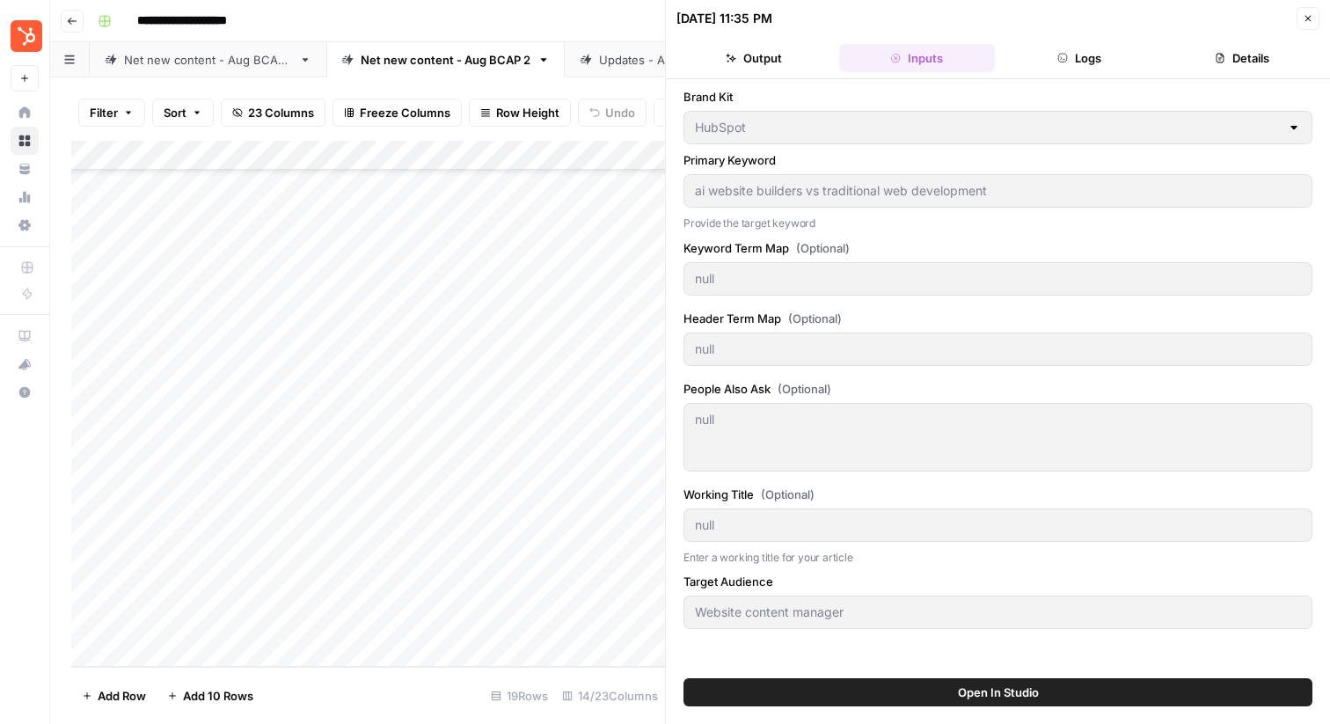
click at [1302, 18] on icon "button" at bounding box center [1307, 18] width 11 height 11
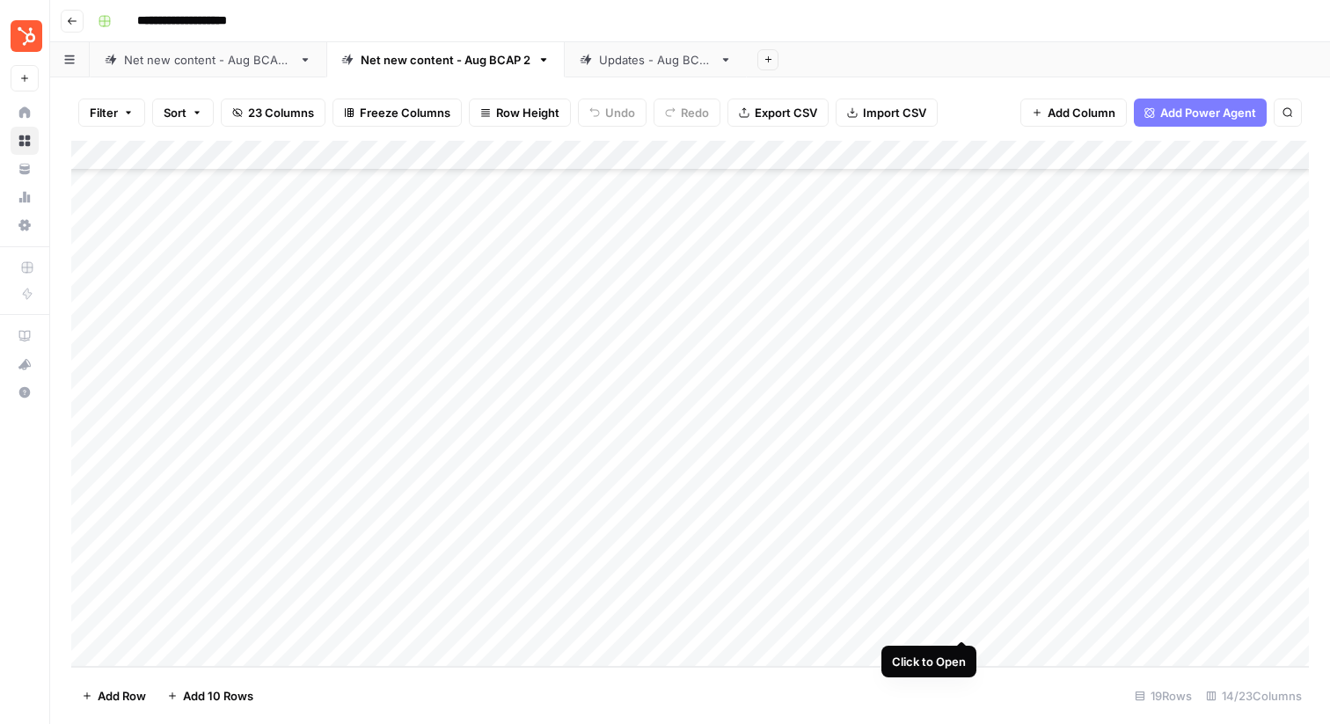
click at [959, 624] on div "Add Column" at bounding box center [689, 404] width 1237 height 526
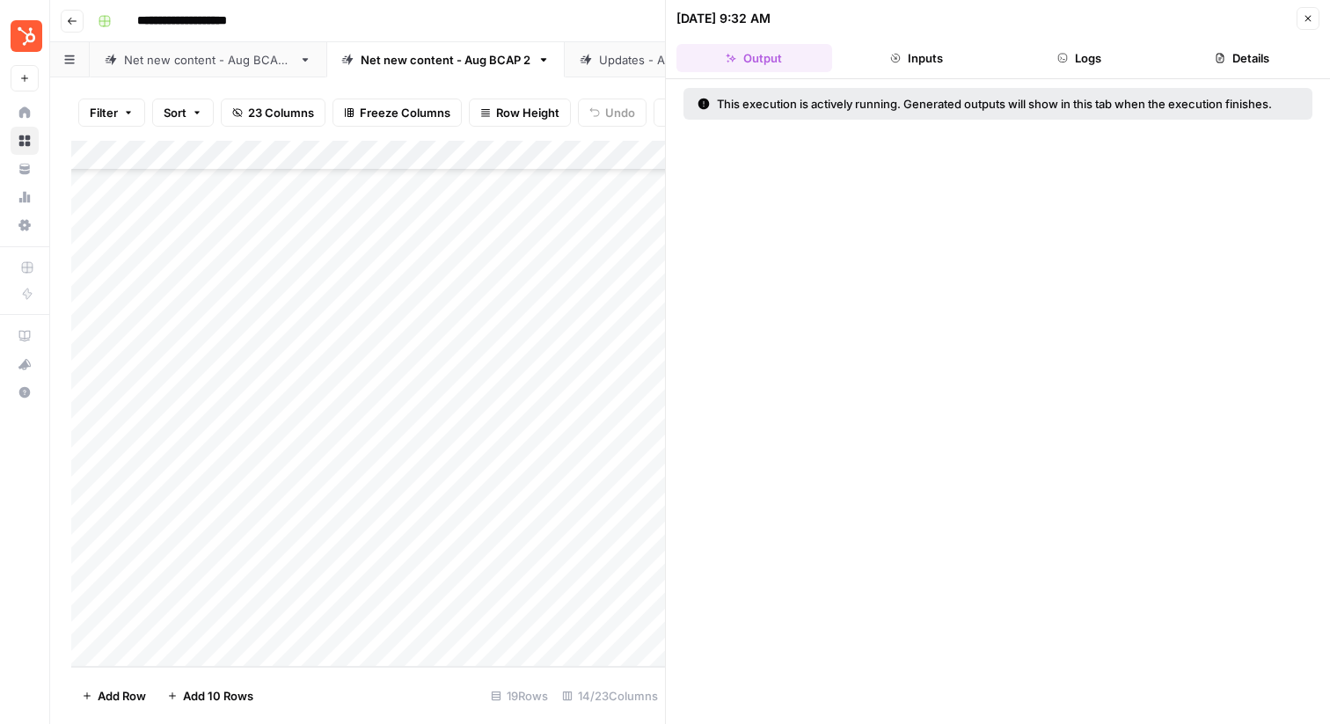
click at [886, 61] on button "Inputs" at bounding box center [917, 58] width 156 height 28
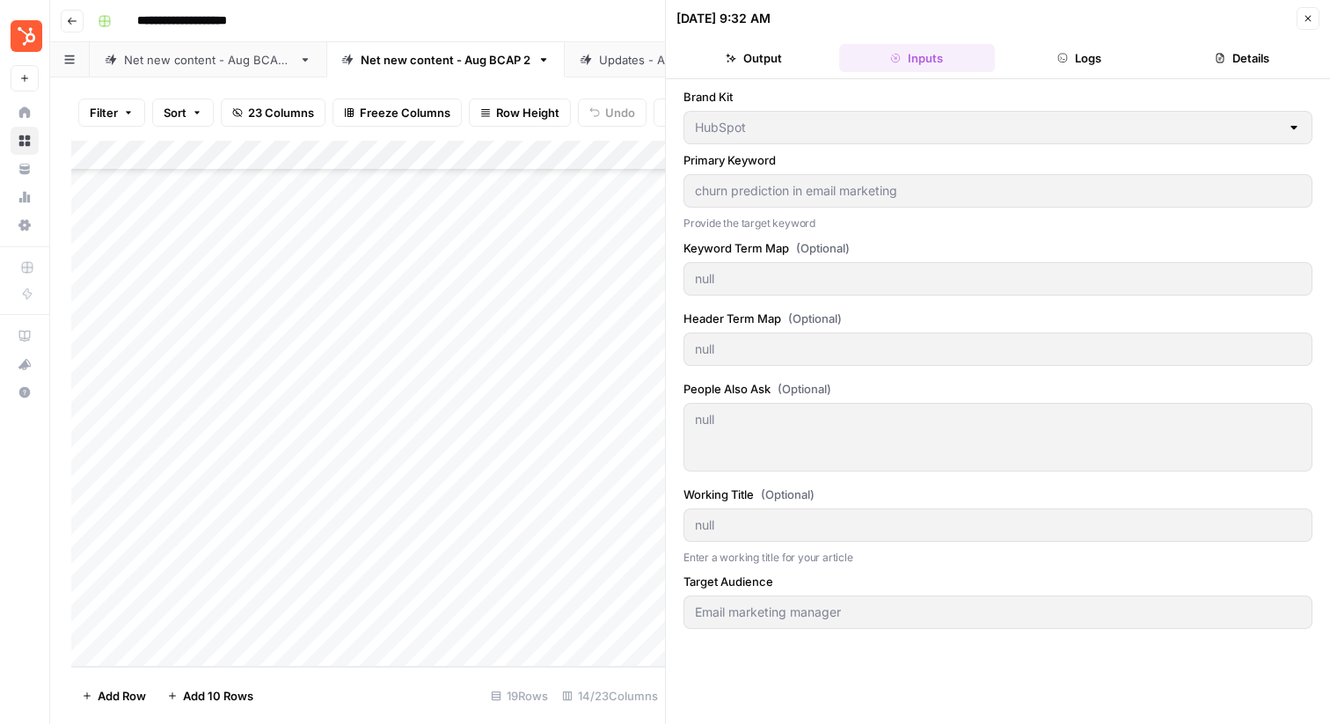
click at [1057, 59] on icon "button" at bounding box center [1062, 58] width 11 height 11
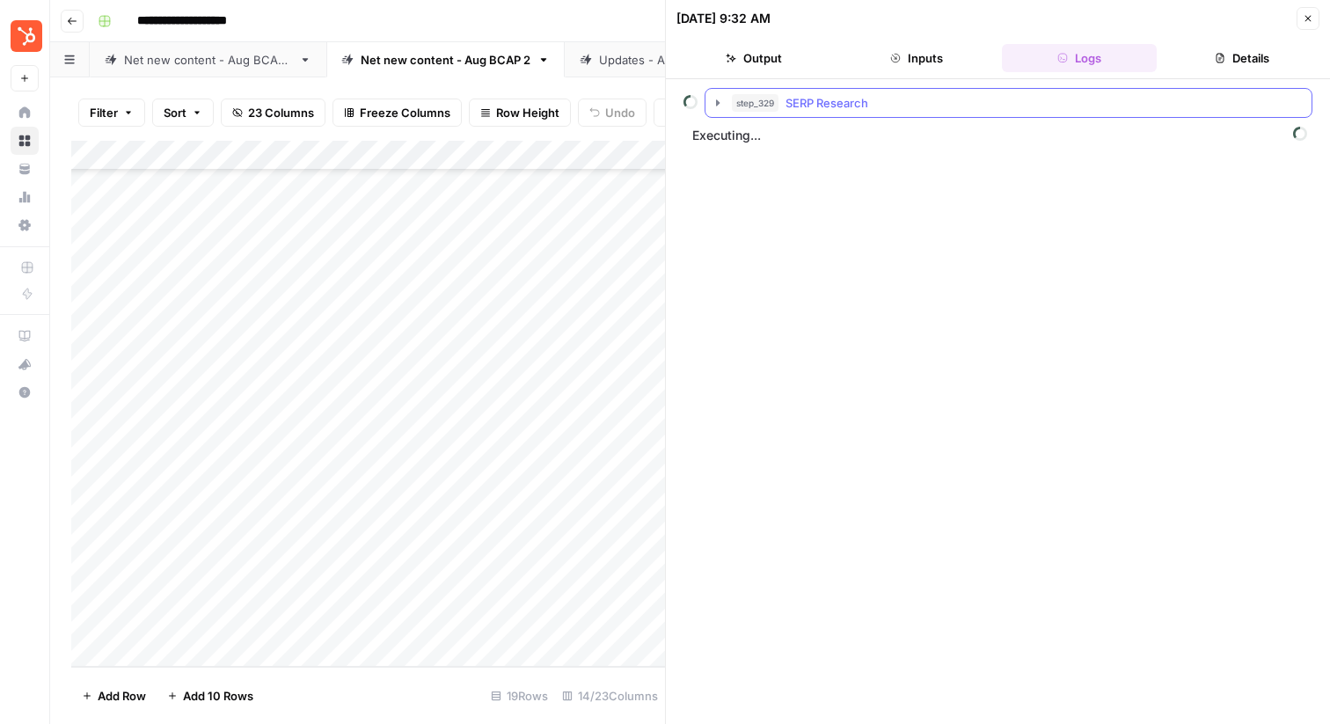
click at [709, 98] on button "step_329 SERP Research" at bounding box center [1008, 103] width 606 height 28
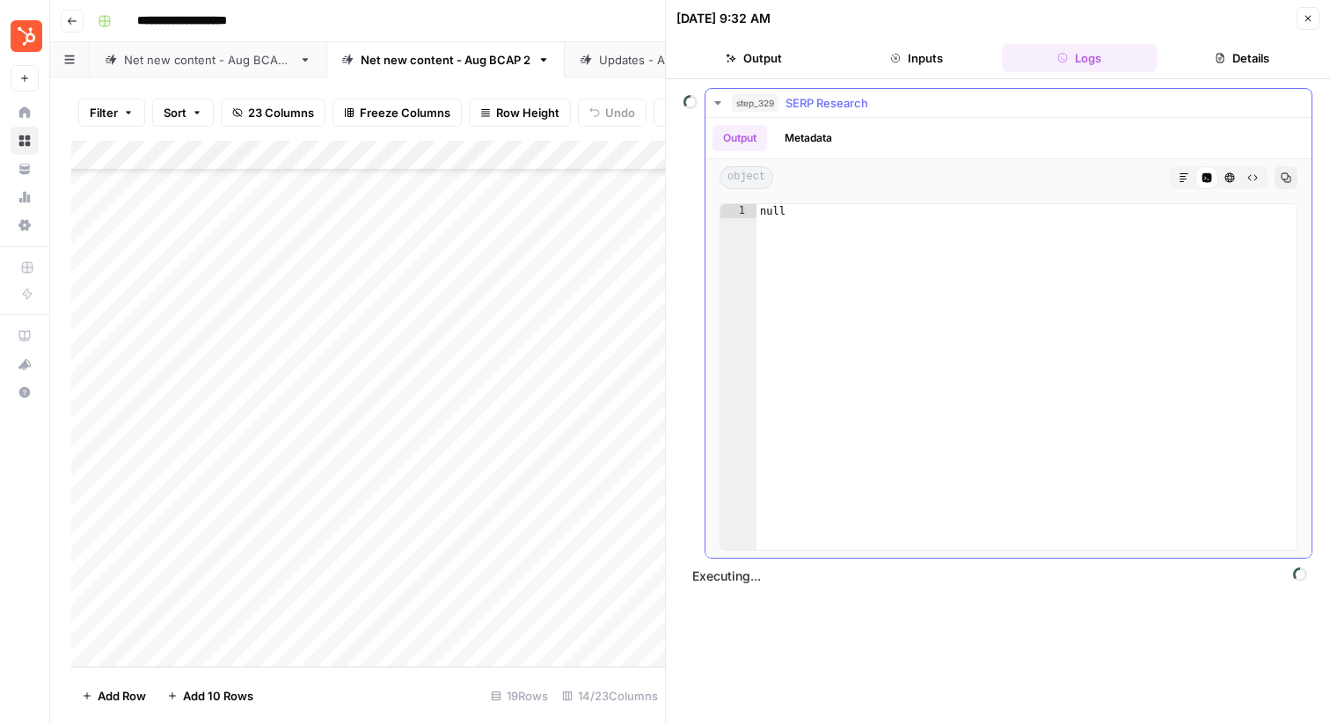
click at [711, 98] on icon "button" at bounding box center [718, 103] width 14 height 14
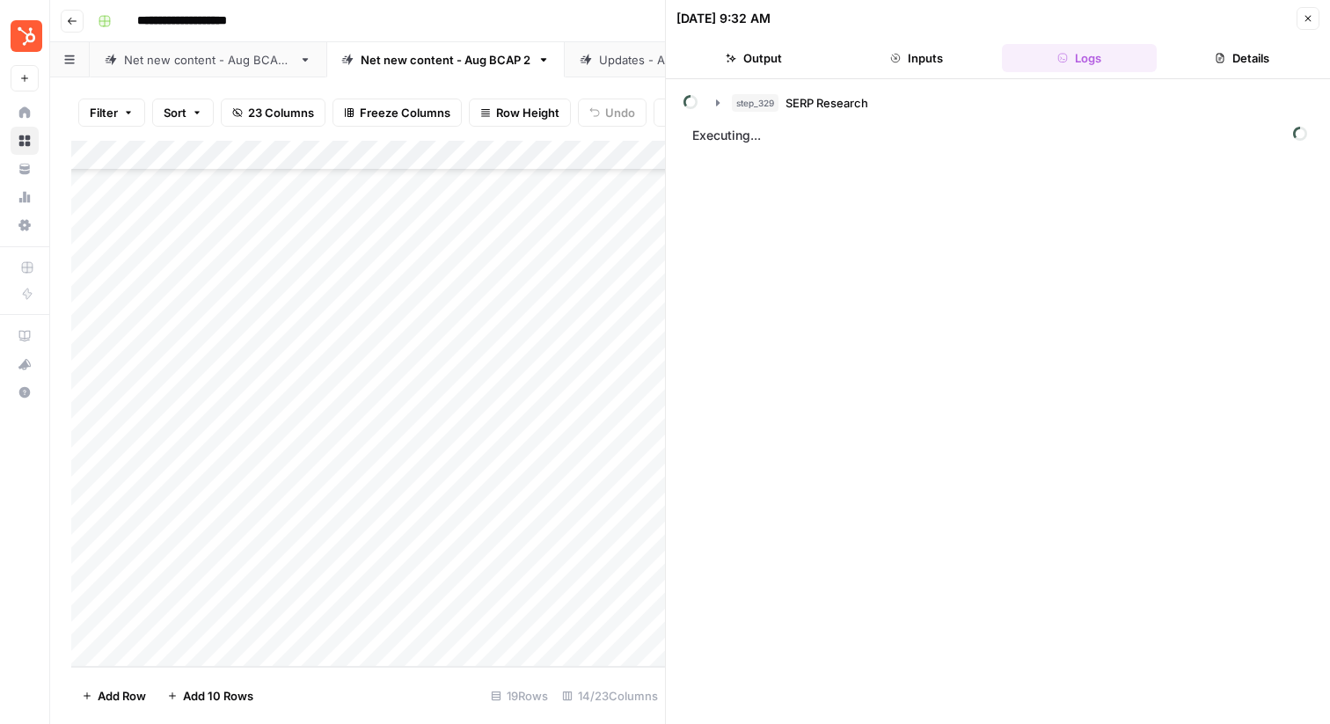
click at [1238, 57] on button "Details" at bounding box center [1241, 58] width 156 height 28
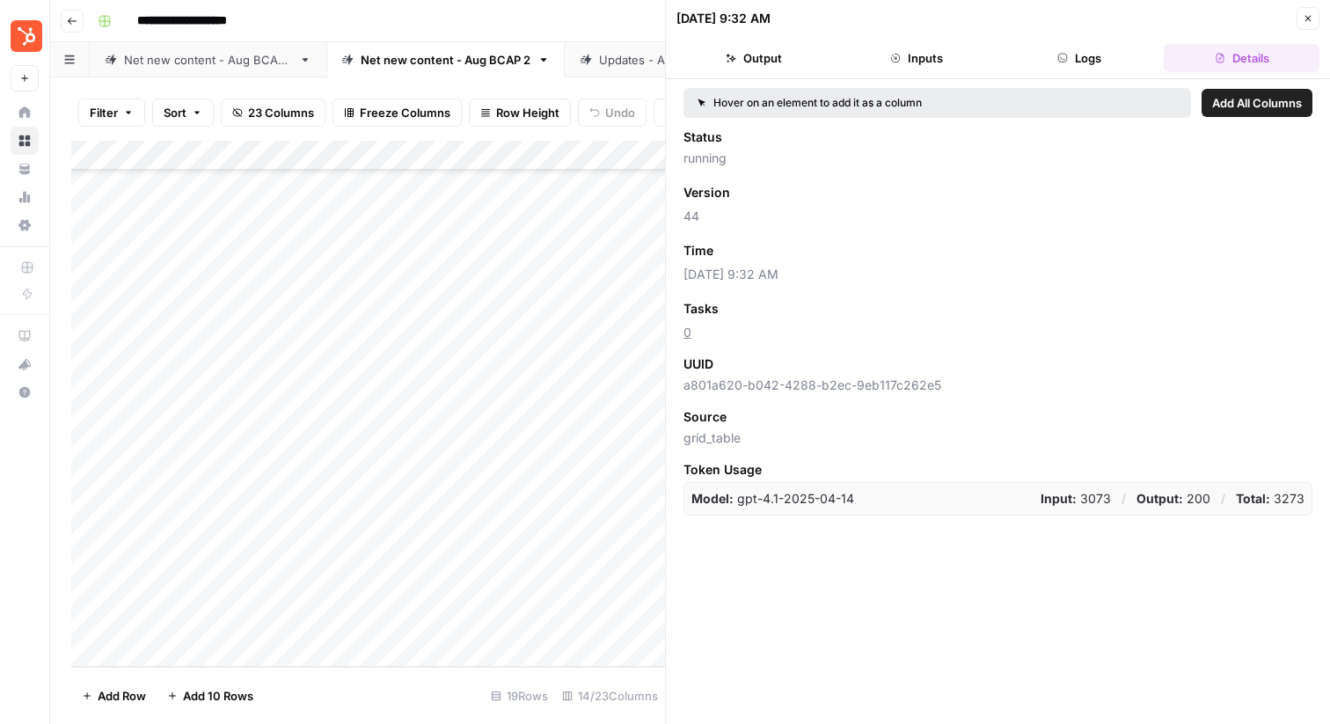
click at [1311, 16] on icon "button" at bounding box center [1307, 18] width 11 height 11
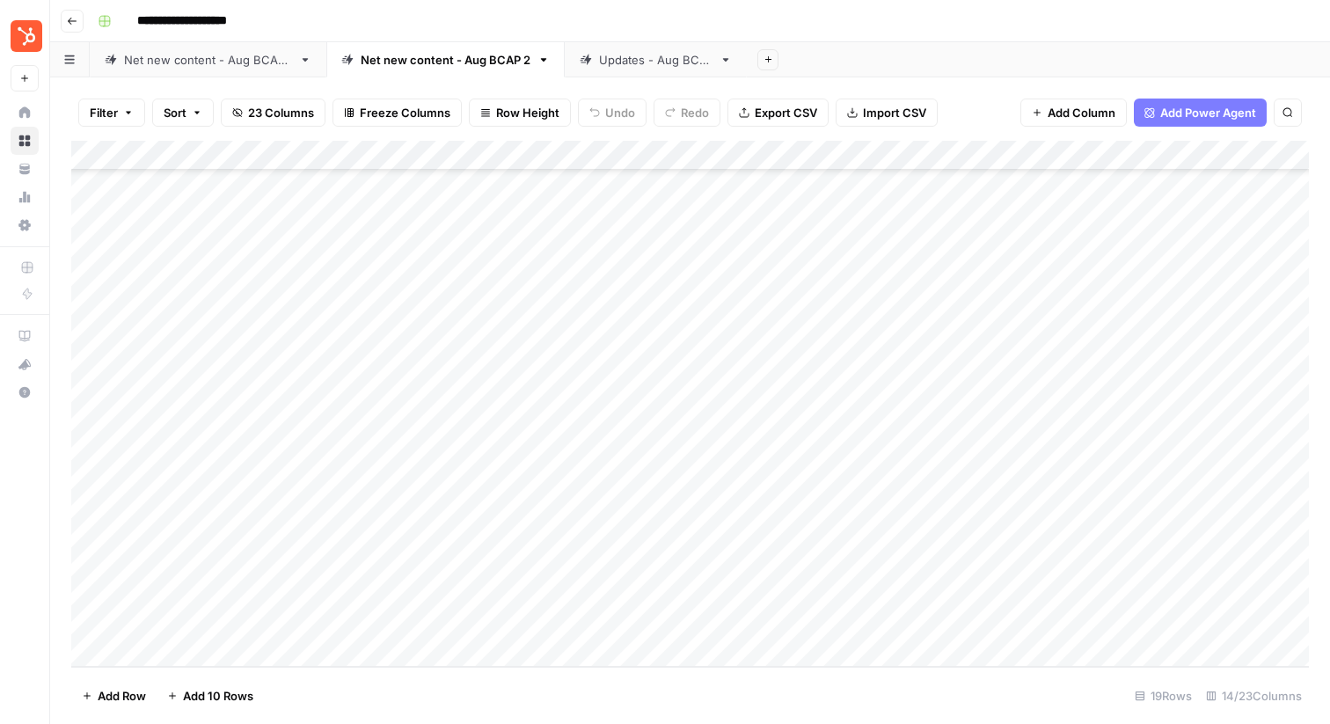
click at [623, 55] on div "Updates - Aug BCAP" at bounding box center [655, 60] width 113 height 18
click at [961, 278] on div "Add Column" at bounding box center [689, 349] width 1237 height 417
click at [718, 273] on div "Add Column" at bounding box center [689, 349] width 1237 height 417
click at [694, 243] on div "Add Column" at bounding box center [689, 349] width 1237 height 417
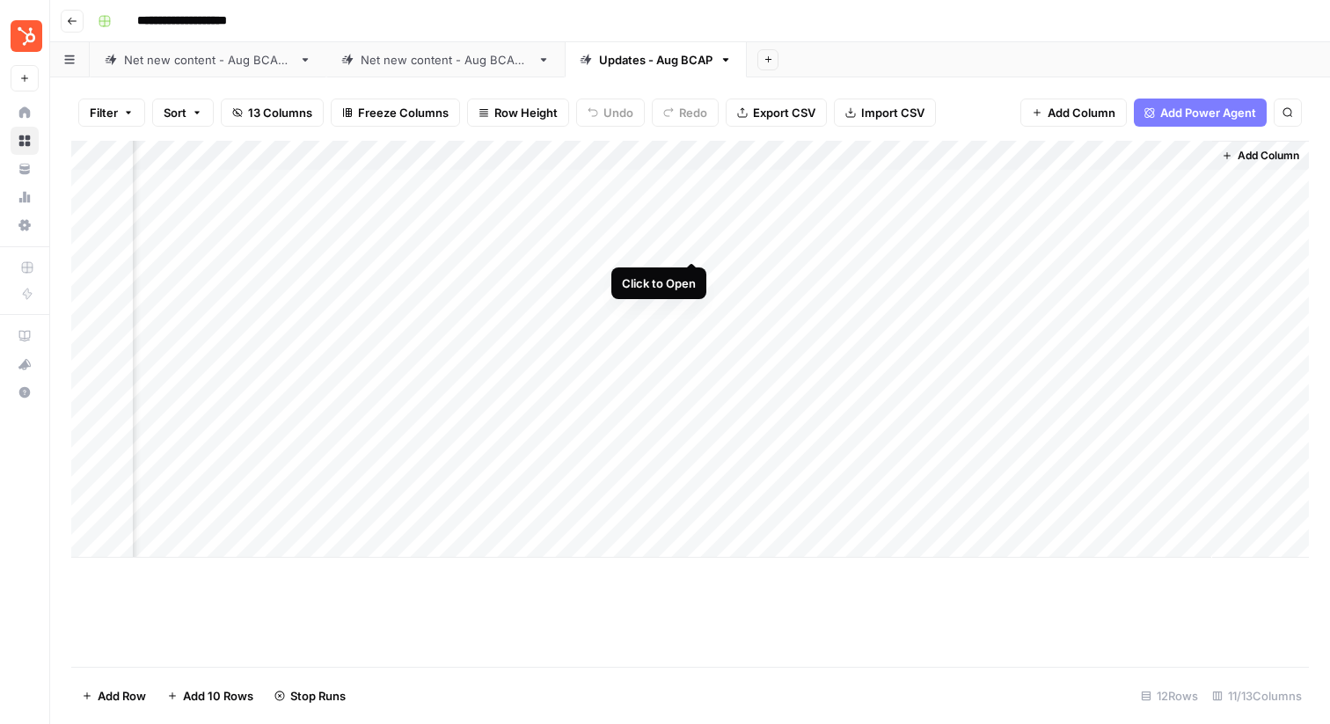
scroll to position [0, 750]
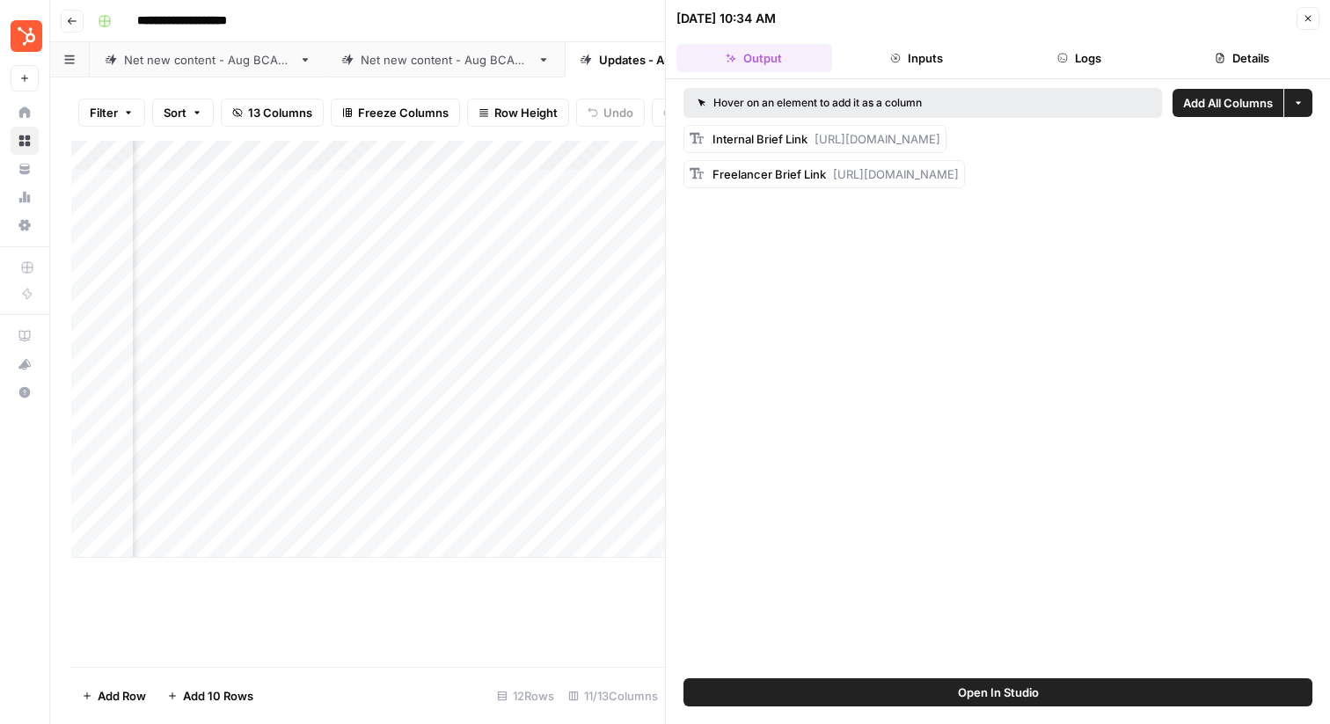
click at [935, 66] on button "Inputs" at bounding box center [917, 58] width 156 height 28
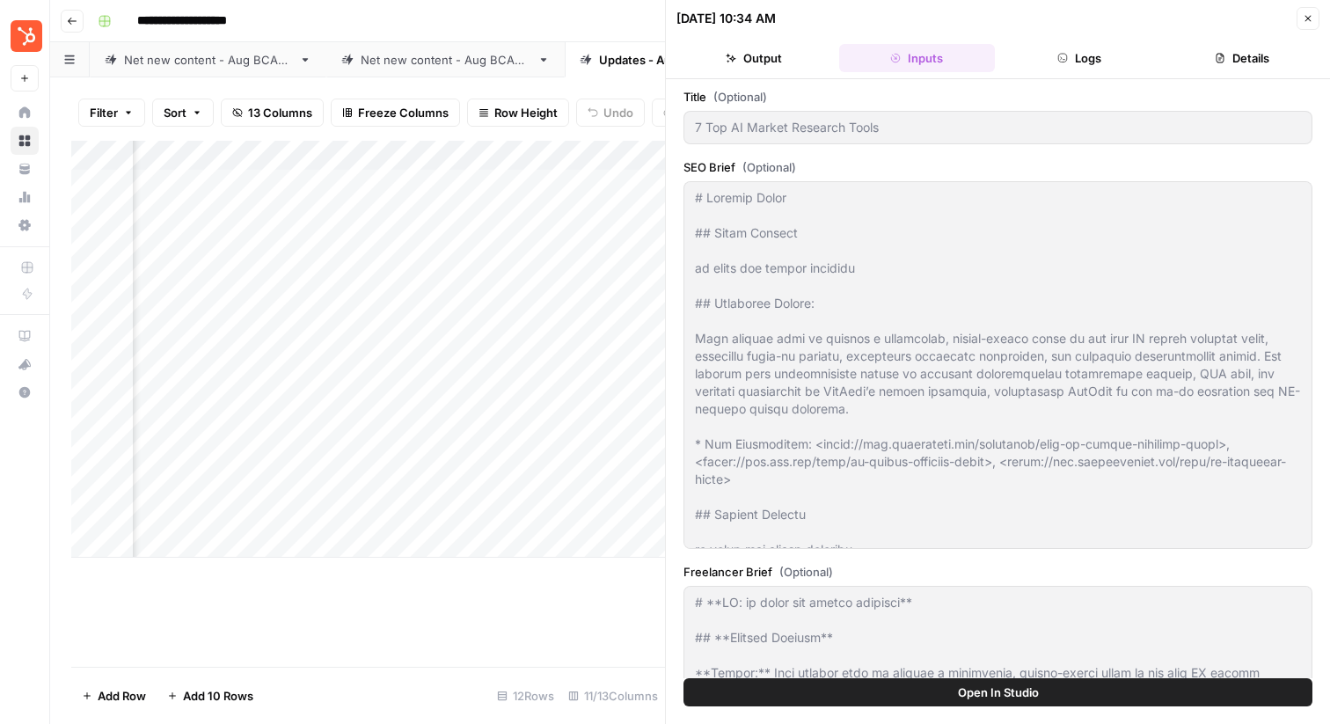
click at [1060, 53] on icon "button" at bounding box center [1062, 58] width 11 height 11
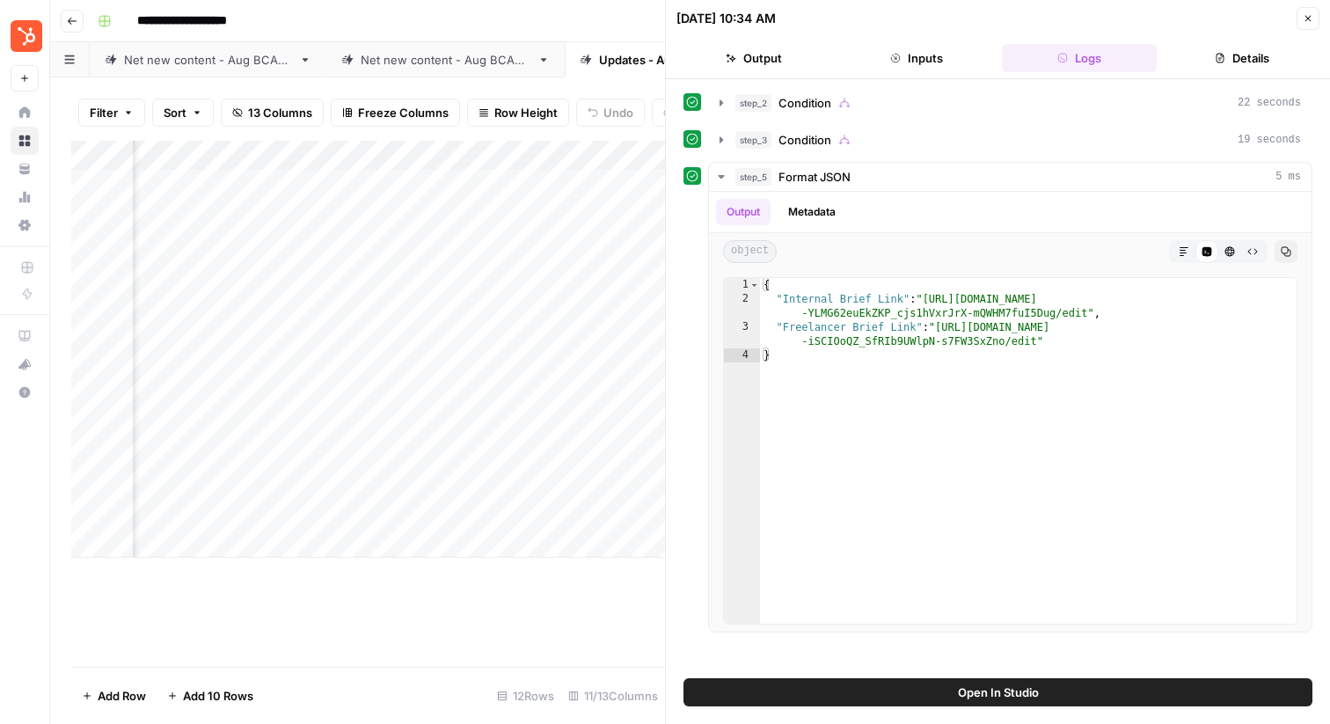
click at [1302, 12] on button "Close" at bounding box center [1307, 18] width 23 height 23
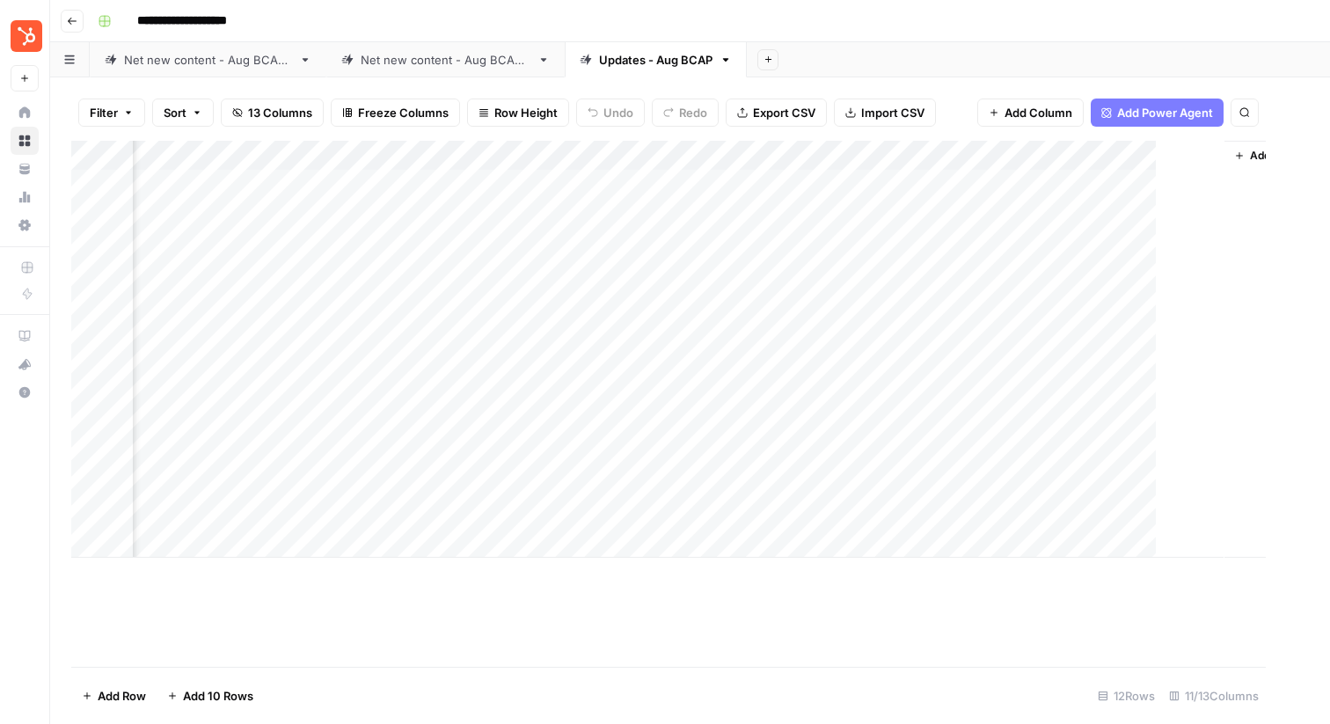
scroll to position [0, 742]
click at [418, 59] on div "Net new content - Aug BCAP 2" at bounding box center [446, 60] width 170 height 18
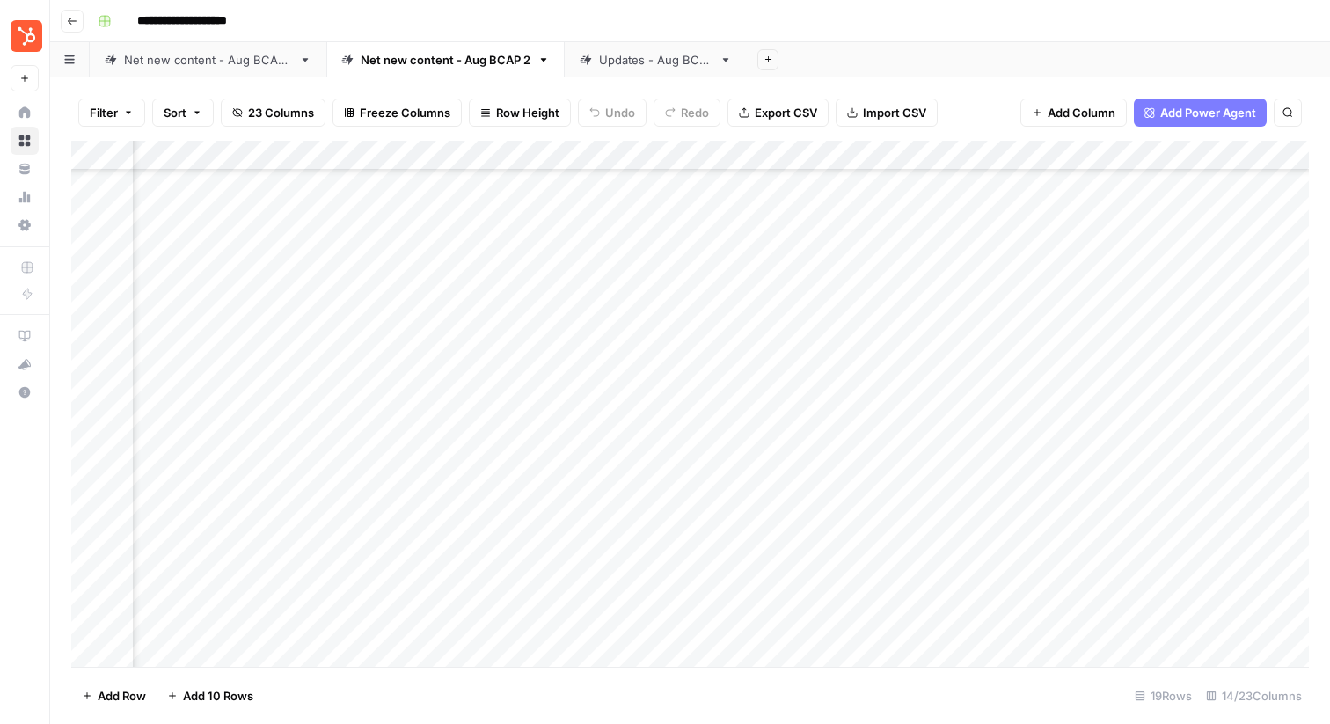
scroll to position [99, 0]
click at [965, 618] on div "Add Column" at bounding box center [689, 404] width 1237 height 526
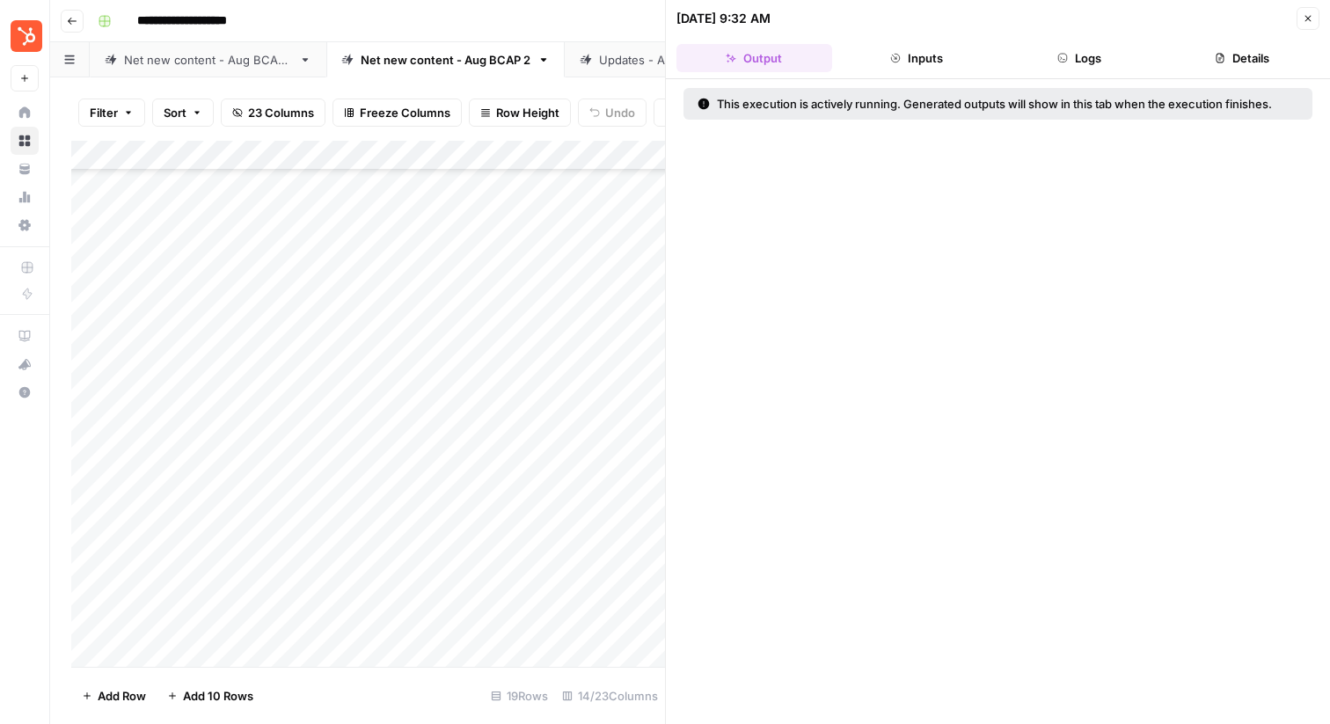
click at [916, 66] on button "Inputs" at bounding box center [917, 58] width 156 height 28
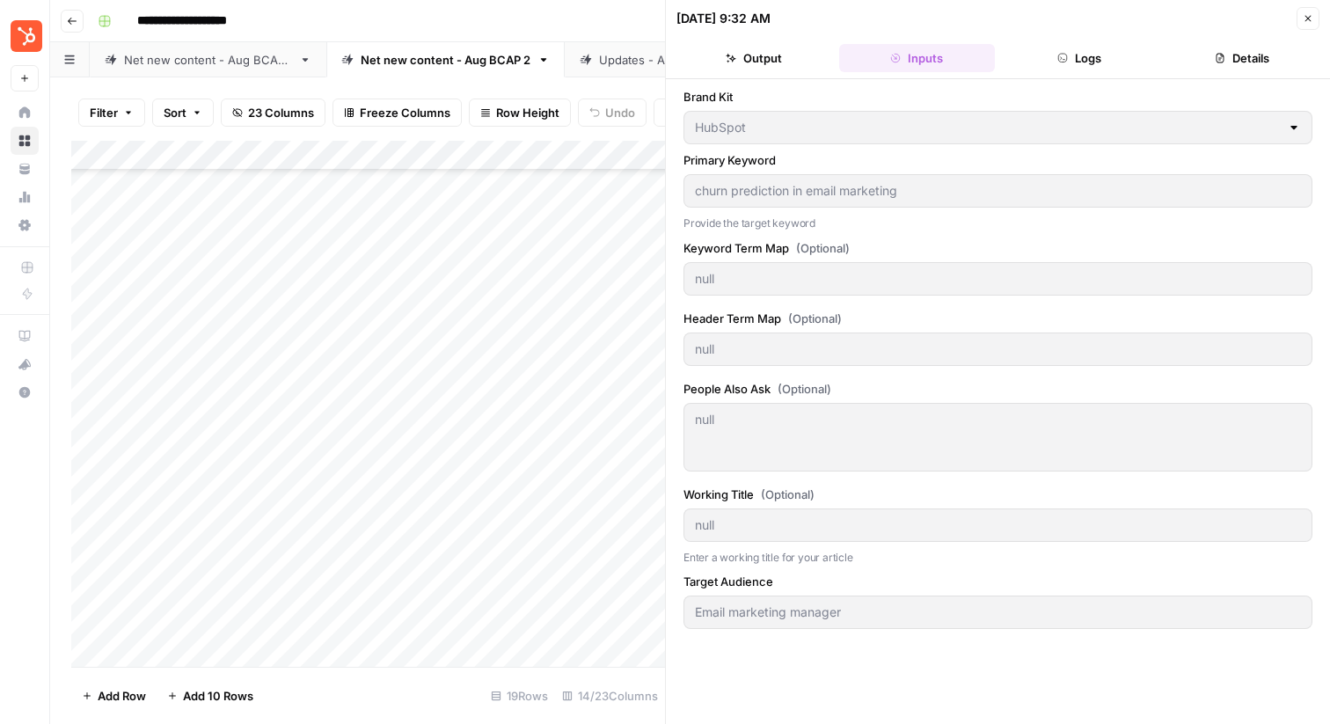
click at [1051, 46] on button "Logs" at bounding box center [1080, 58] width 156 height 28
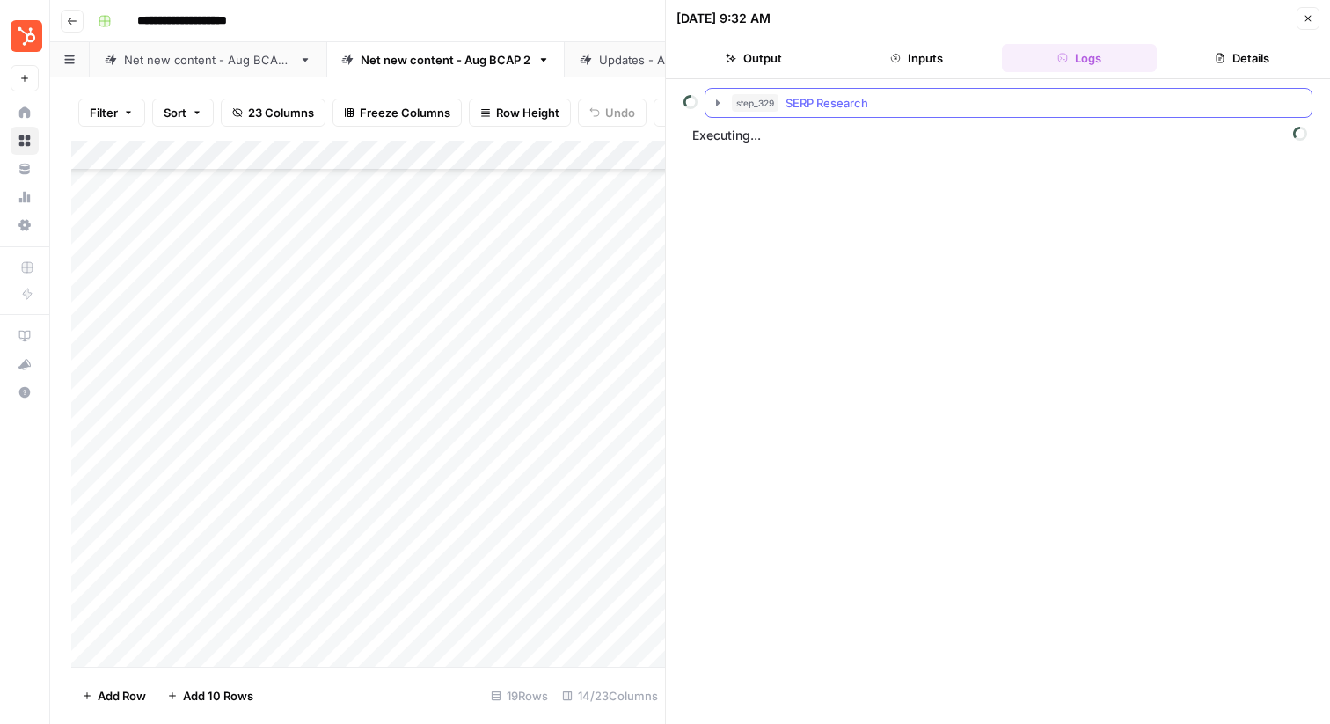
click at [716, 98] on icon "button" at bounding box center [718, 103] width 14 height 14
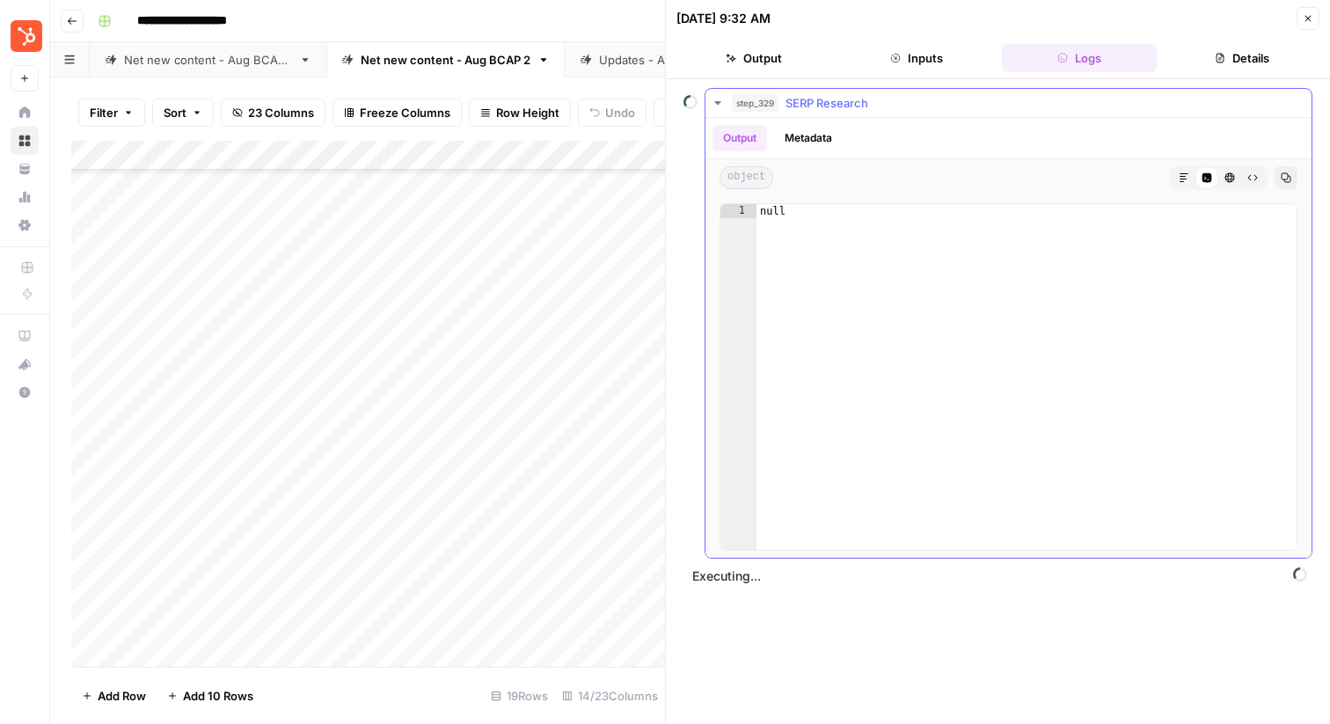
click at [754, 172] on span "object" at bounding box center [746, 177] width 54 height 23
click at [802, 131] on button "Metadata" at bounding box center [808, 138] width 69 height 26
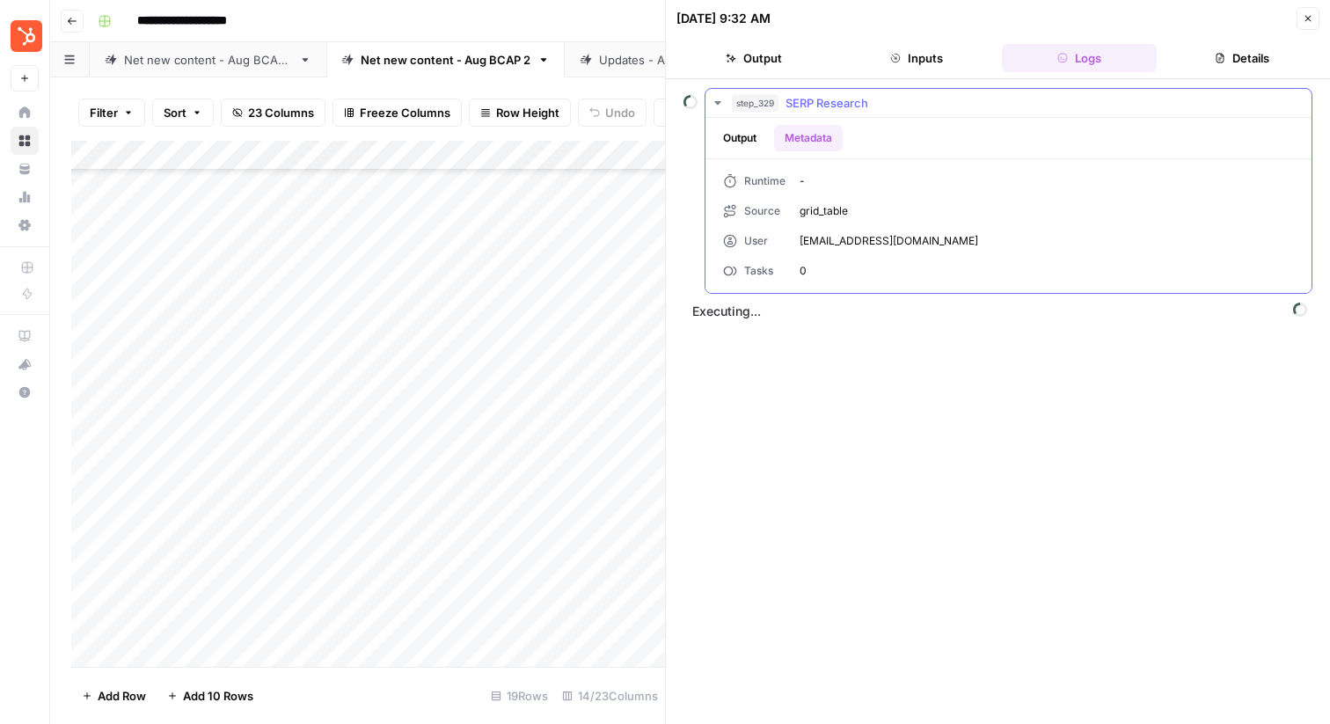
click at [732, 136] on button "Output" at bounding box center [739, 138] width 55 height 26
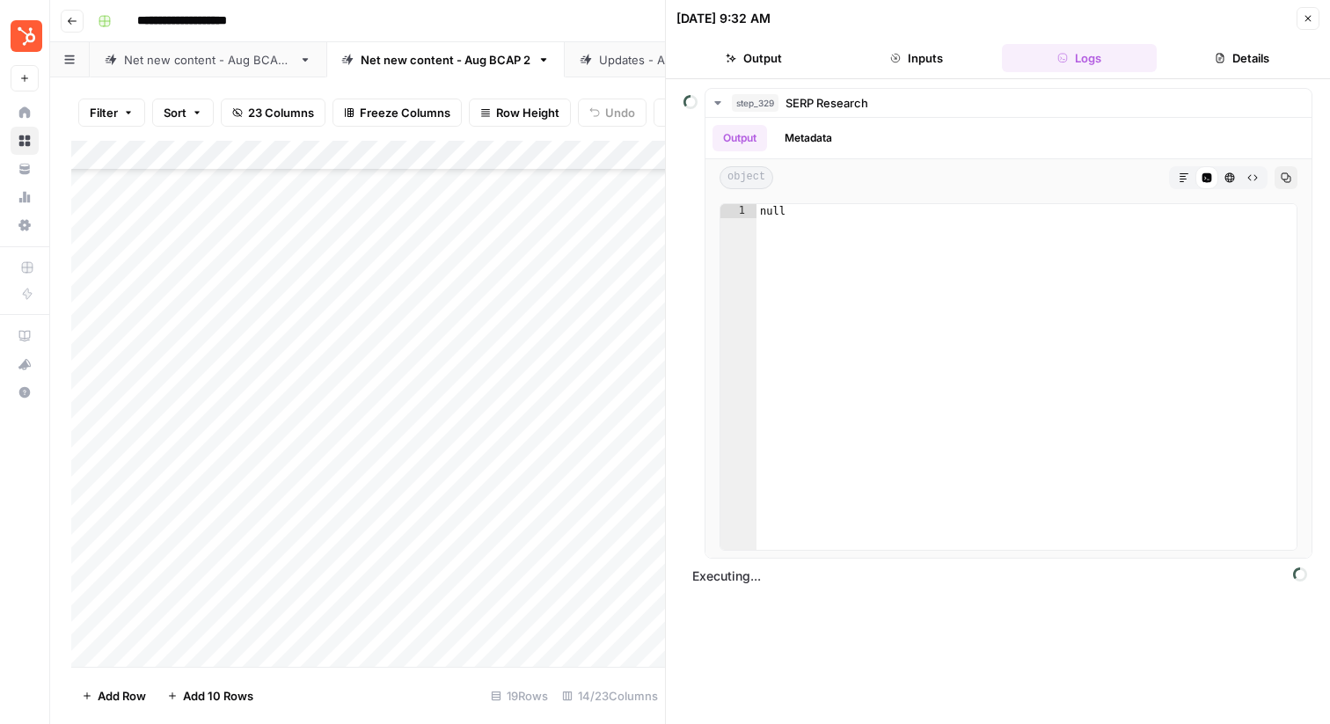
click at [1239, 57] on button "Details" at bounding box center [1241, 58] width 156 height 28
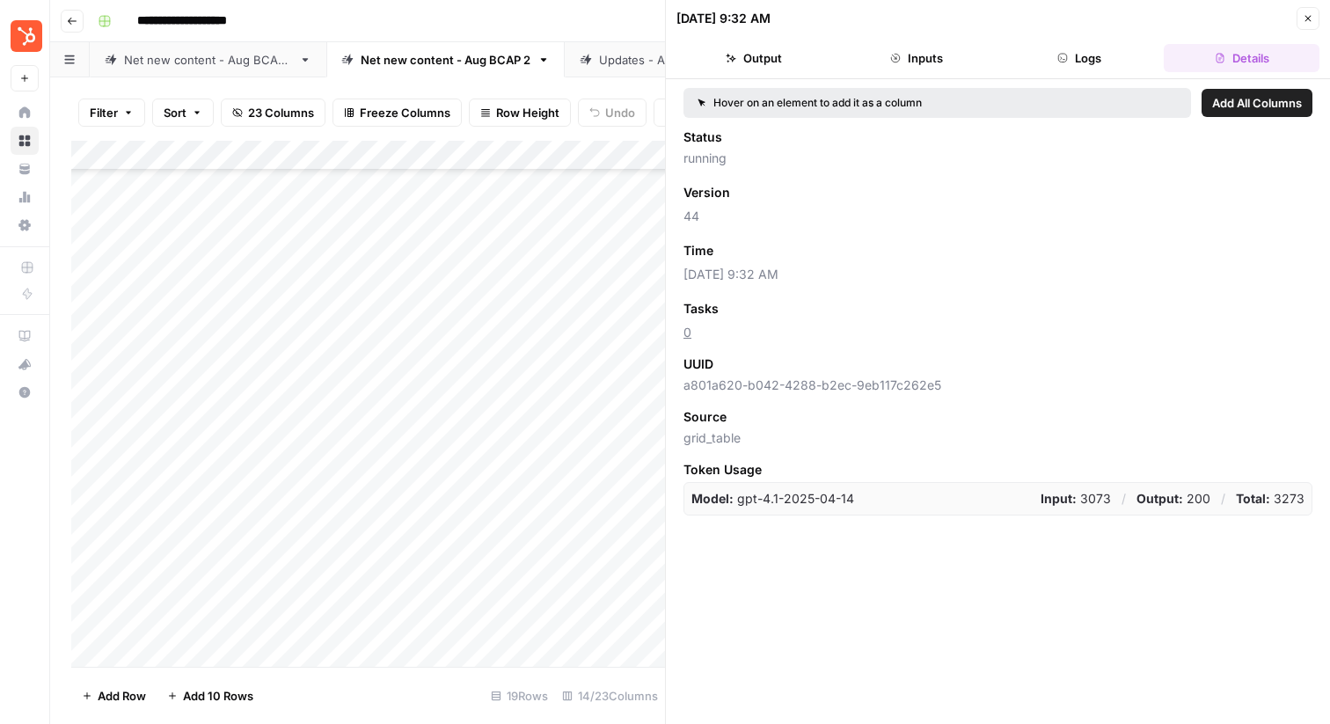
click at [1308, 18] on icon "button" at bounding box center [1307, 18] width 11 height 11
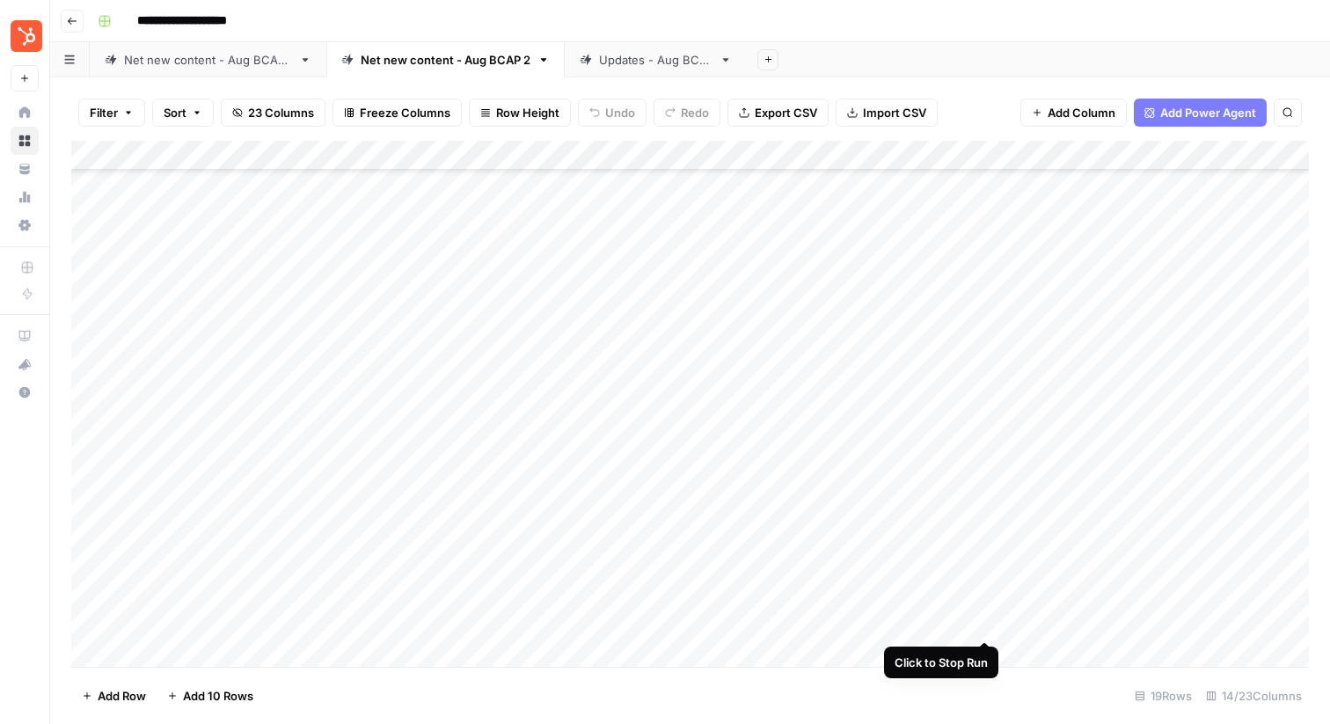
click at [984, 623] on div "Add Column" at bounding box center [689, 404] width 1237 height 526
click at [440, 652] on div "Add Column" at bounding box center [689, 404] width 1237 height 526
click at [437, 650] on textarea at bounding box center [430, 652] width 281 height 25
type textarea "*"
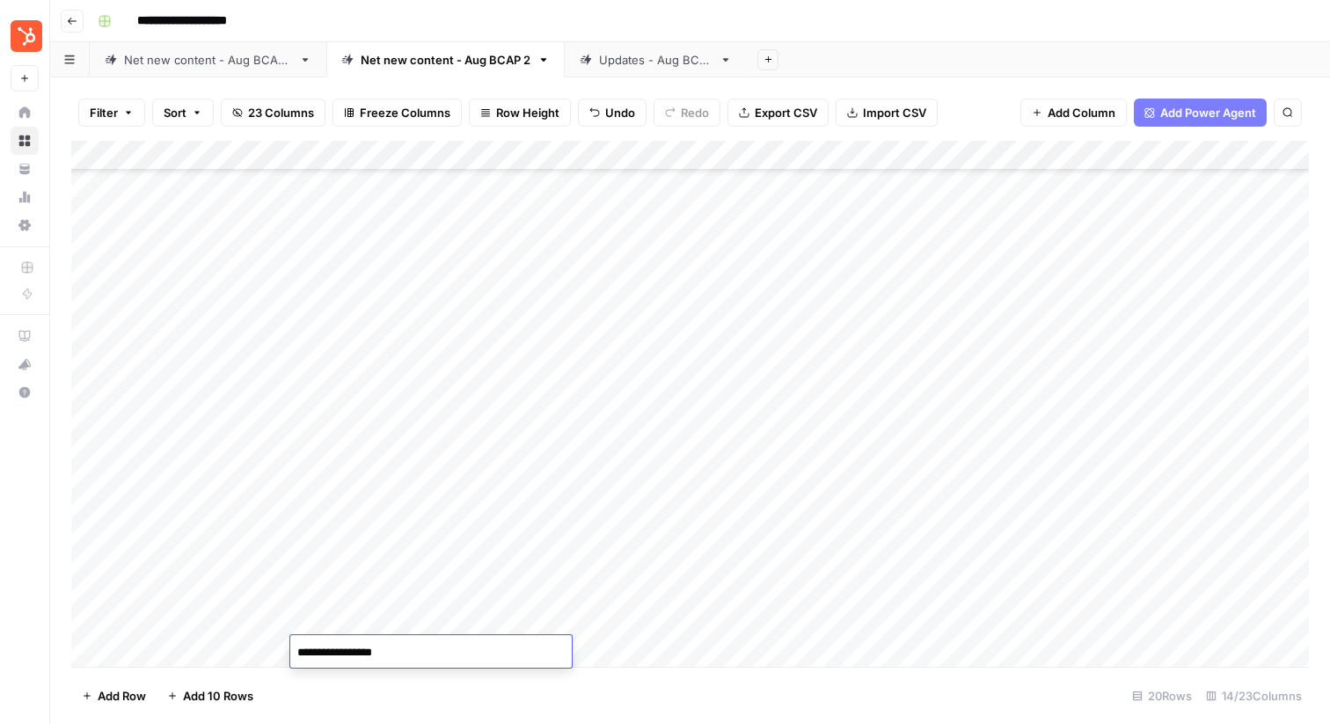
type textarea "**********"
click at [633, 652] on div "Add Column" at bounding box center [689, 404] width 1237 height 526
click at [628, 654] on div "Add Column" at bounding box center [689, 404] width 1237 height 526
click at [628, 654] on textarea at bounding box center [683, 652] width 281 height 25
type textarea "**********"
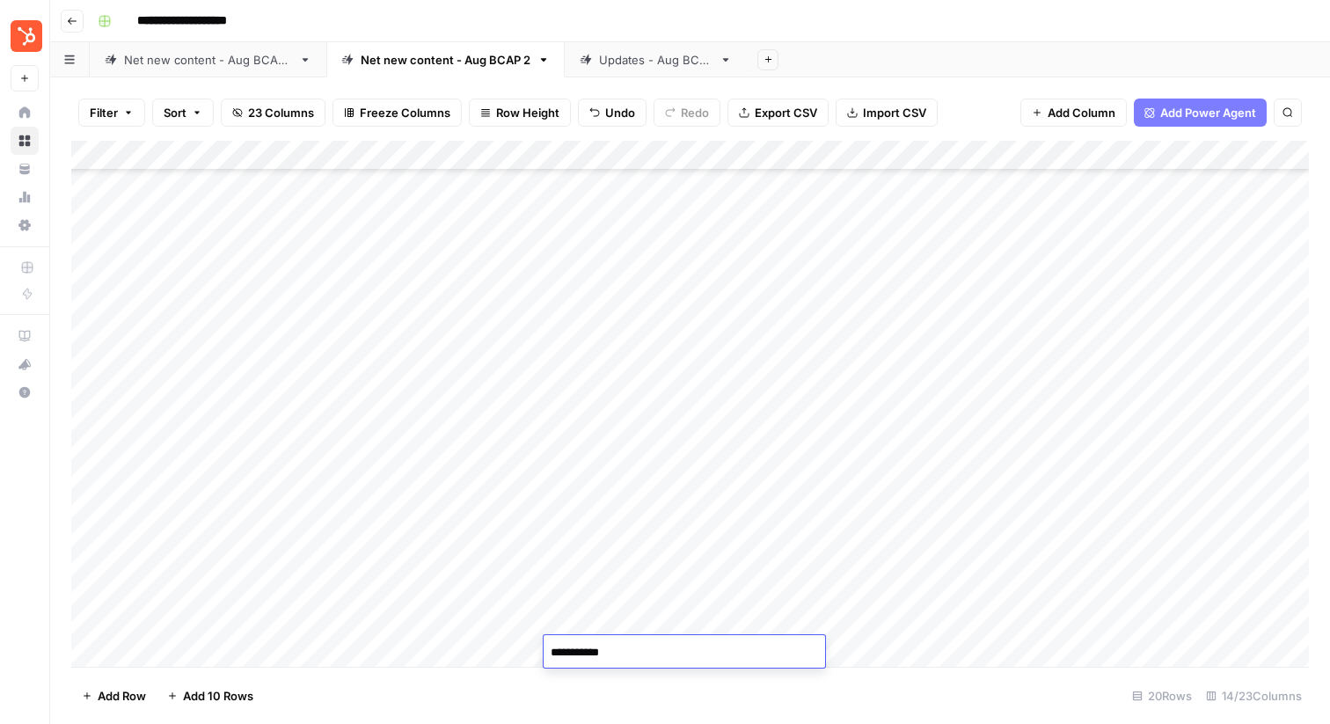
click at [948, 663] on div "Add Column" at bounding box center [689, 404] width 1237 height 526
click at [958, 648] on div "Add Column" at bounding box center [689, 404] width 1237 height 526
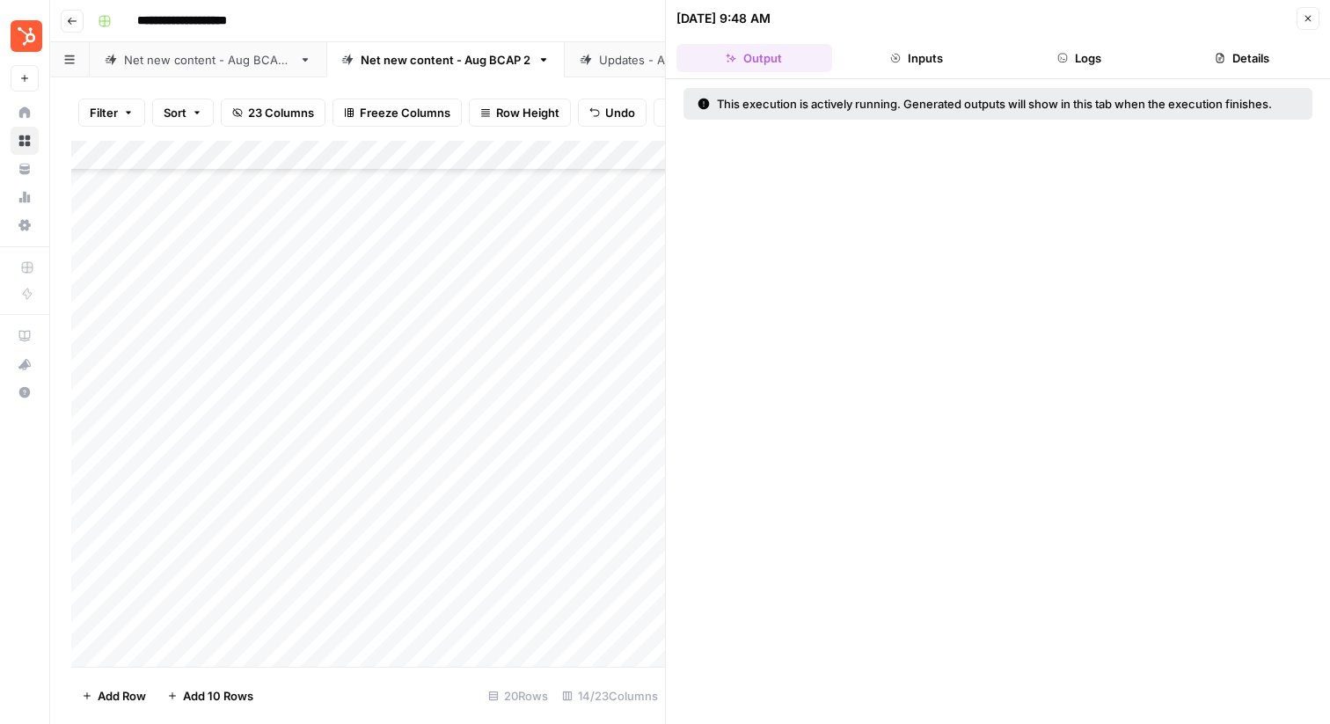
click at [1054, 65] on button "Logs" at bounding box center [1080, 58] width 156 height 28
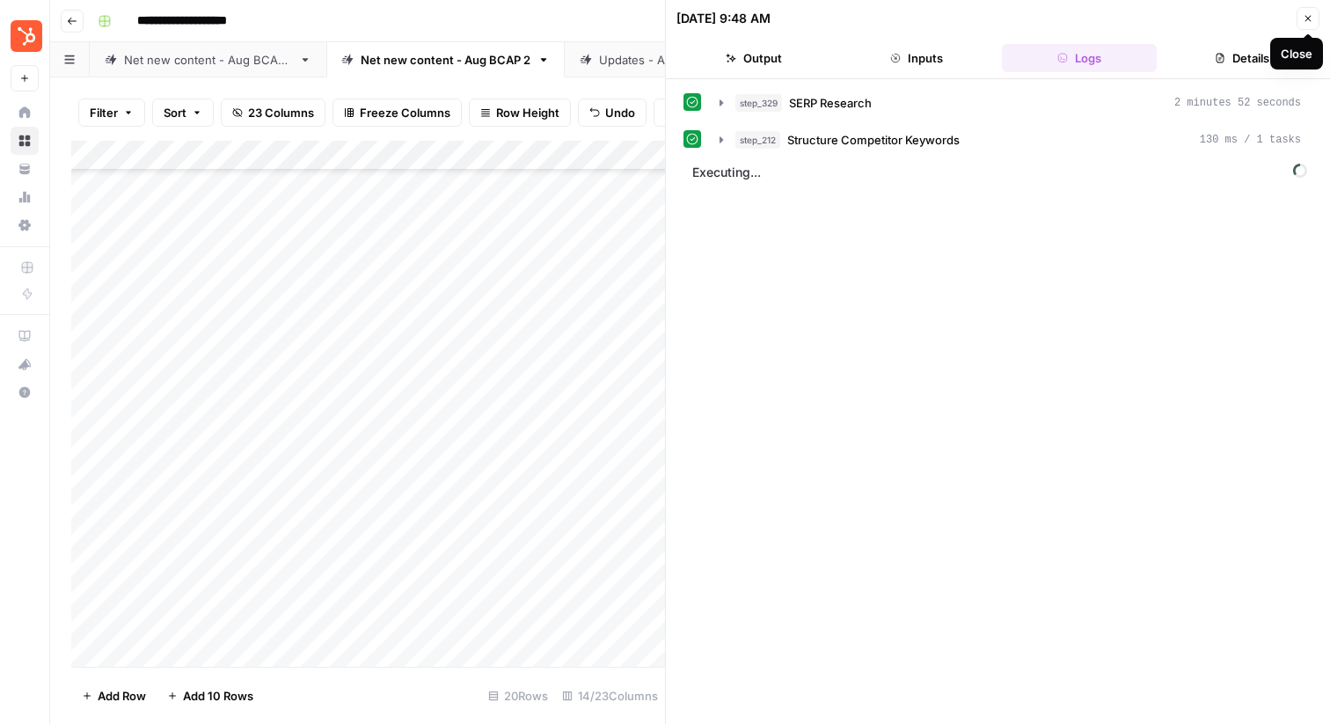
click at [1308, 16] on icon "button" at bounding box center [1307, 18] width 11 height 11
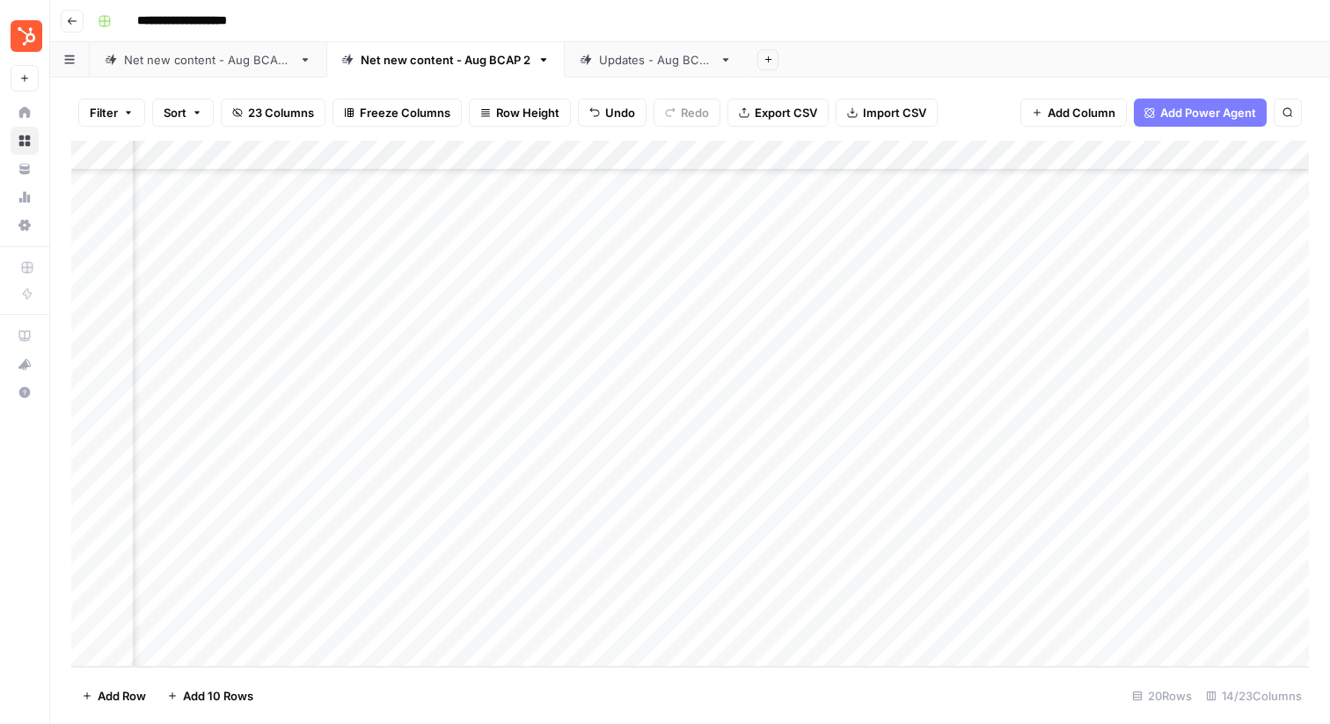
scroll to position [130, 330]
click at [652, 616] on div "Add Column" at bounding box center [689, 404] width 1237 height 526
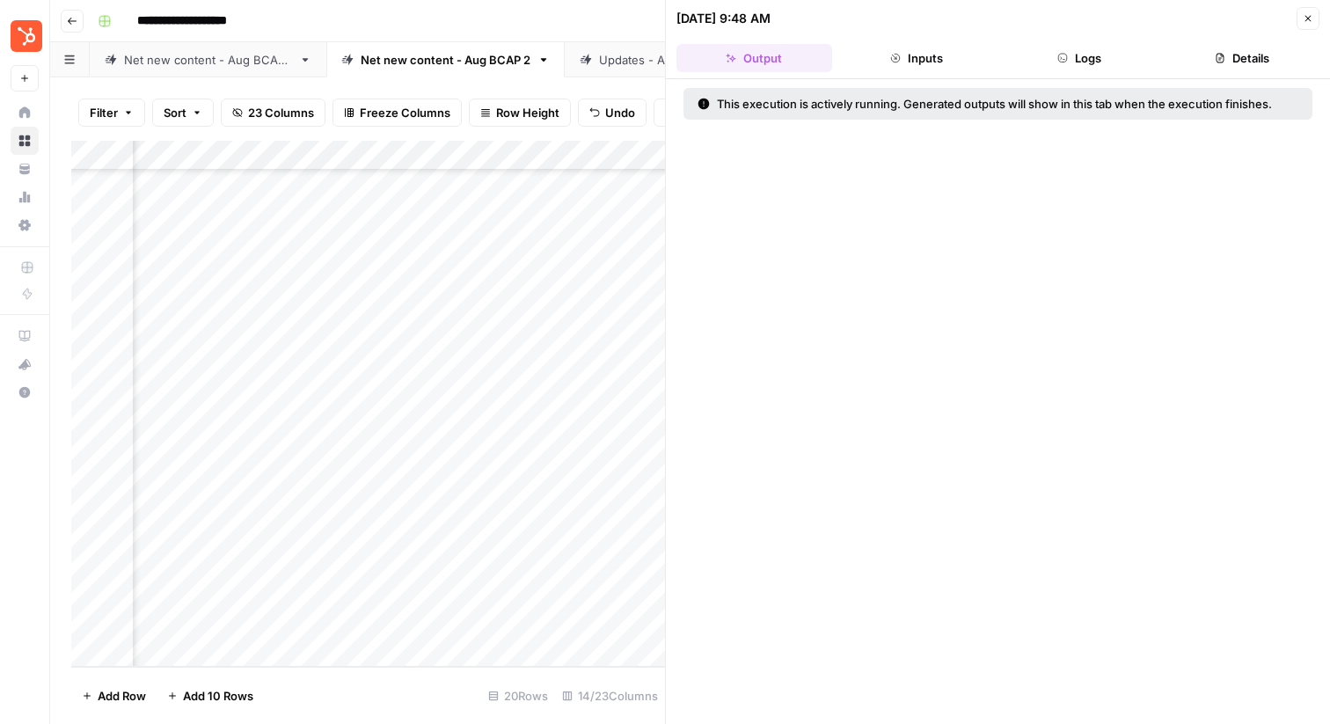
click at [922, 52] on button "Inputs" at bounding box center [917, 58] width 156 height 28
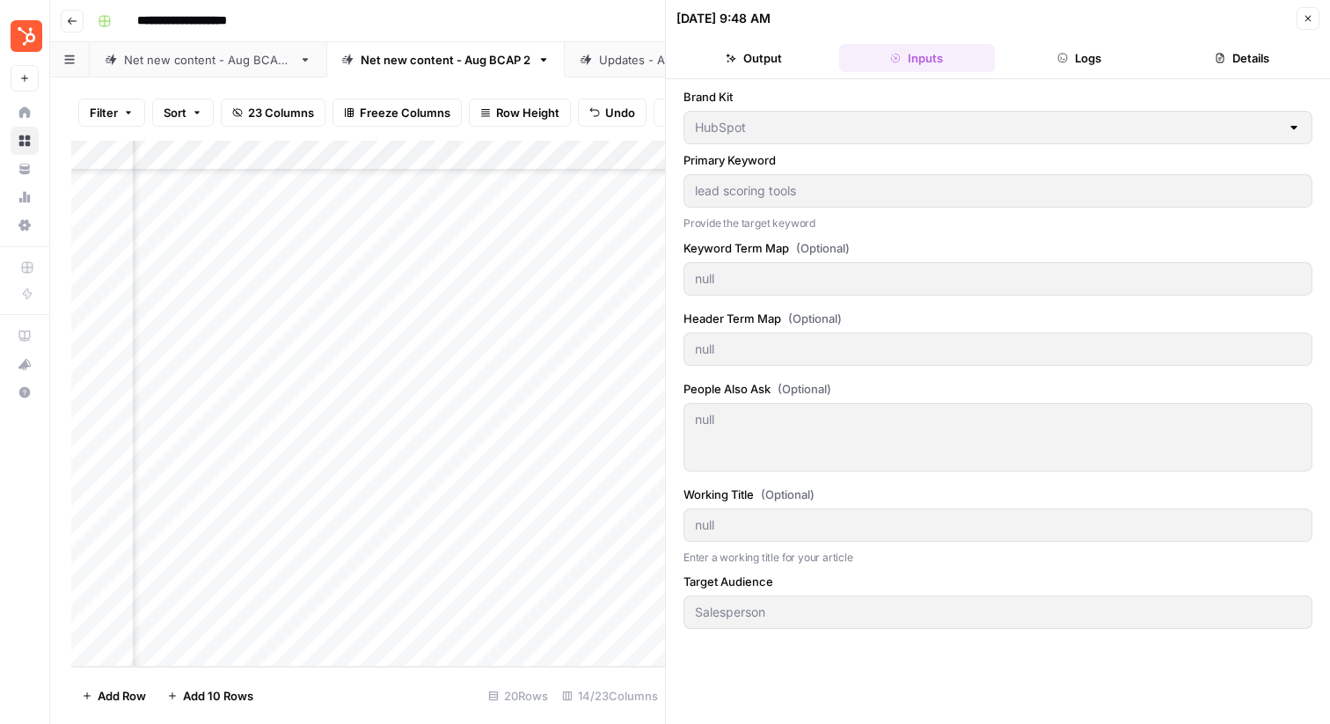
click at [1077, 47] on button "Logs" at bounding box center [1080, 58] width 156 height 28
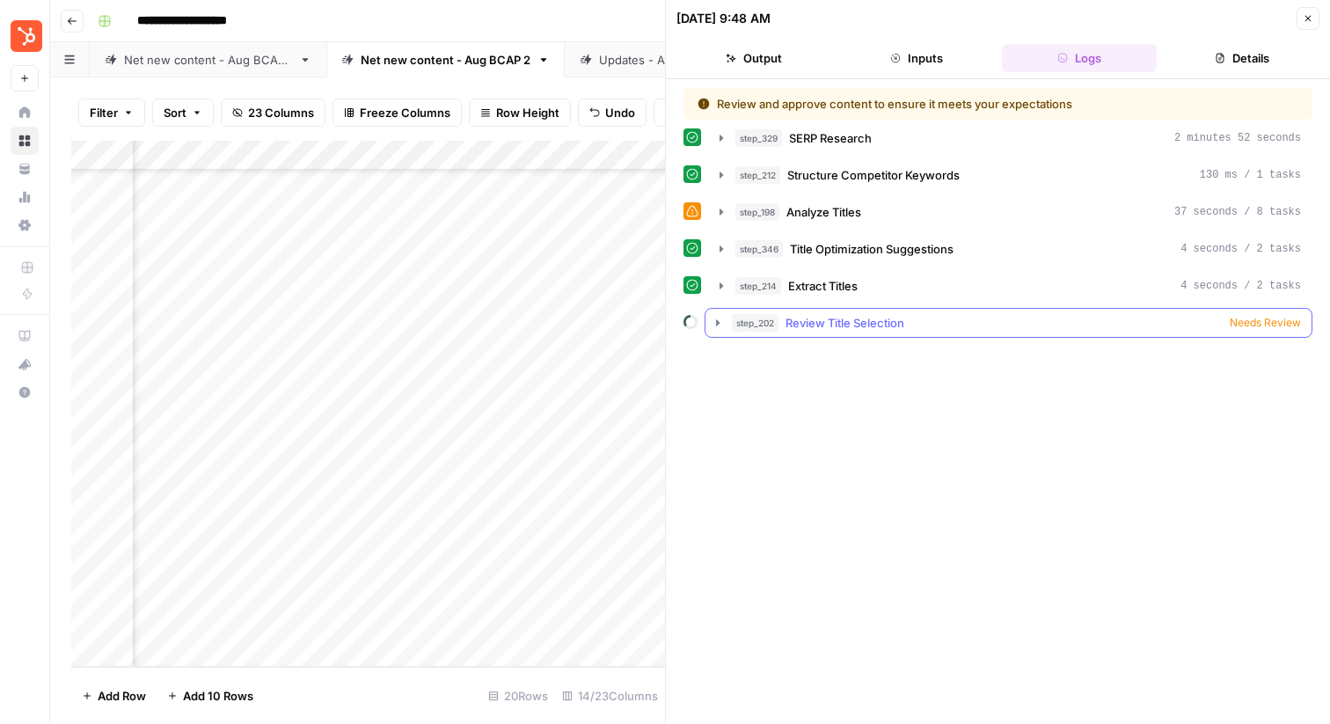
click at [718, 328] on icon "button" at bounding box center [718, 323] width 14 height 14
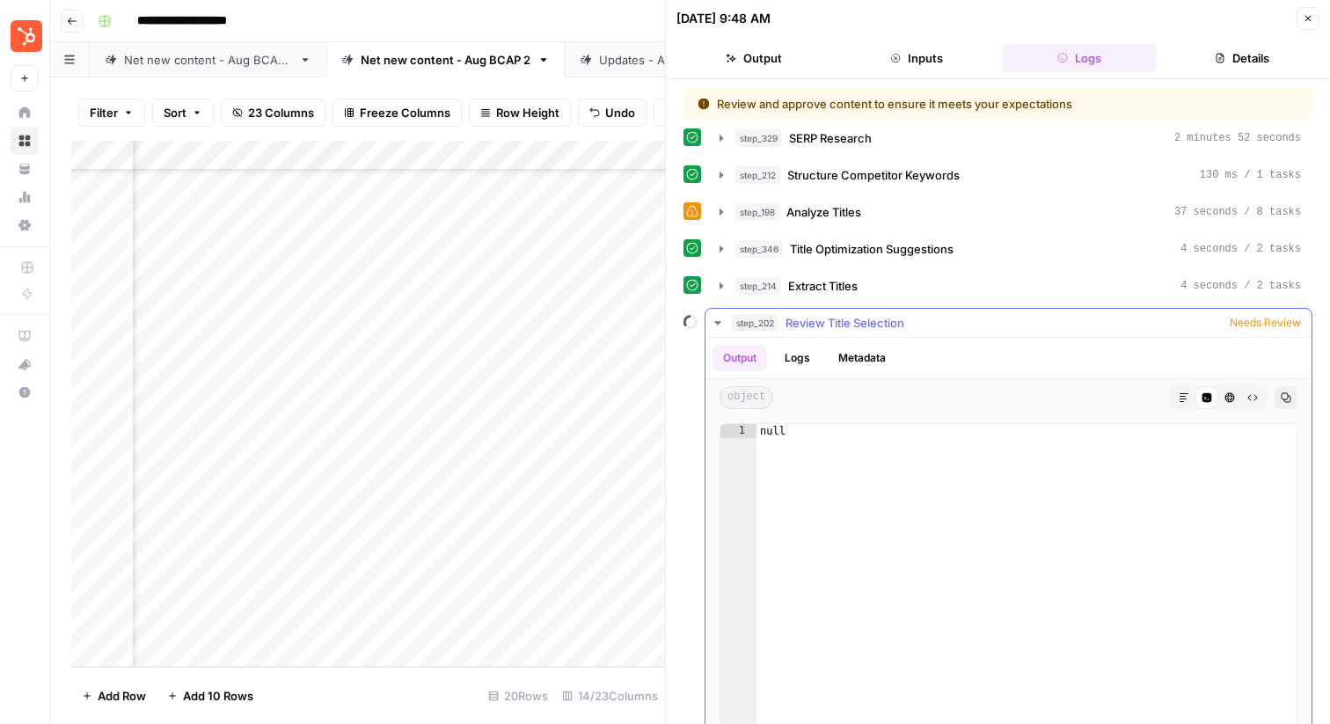
click at [718, 317] on icon "button" at bounding box center [718, 323] width 14 height 14
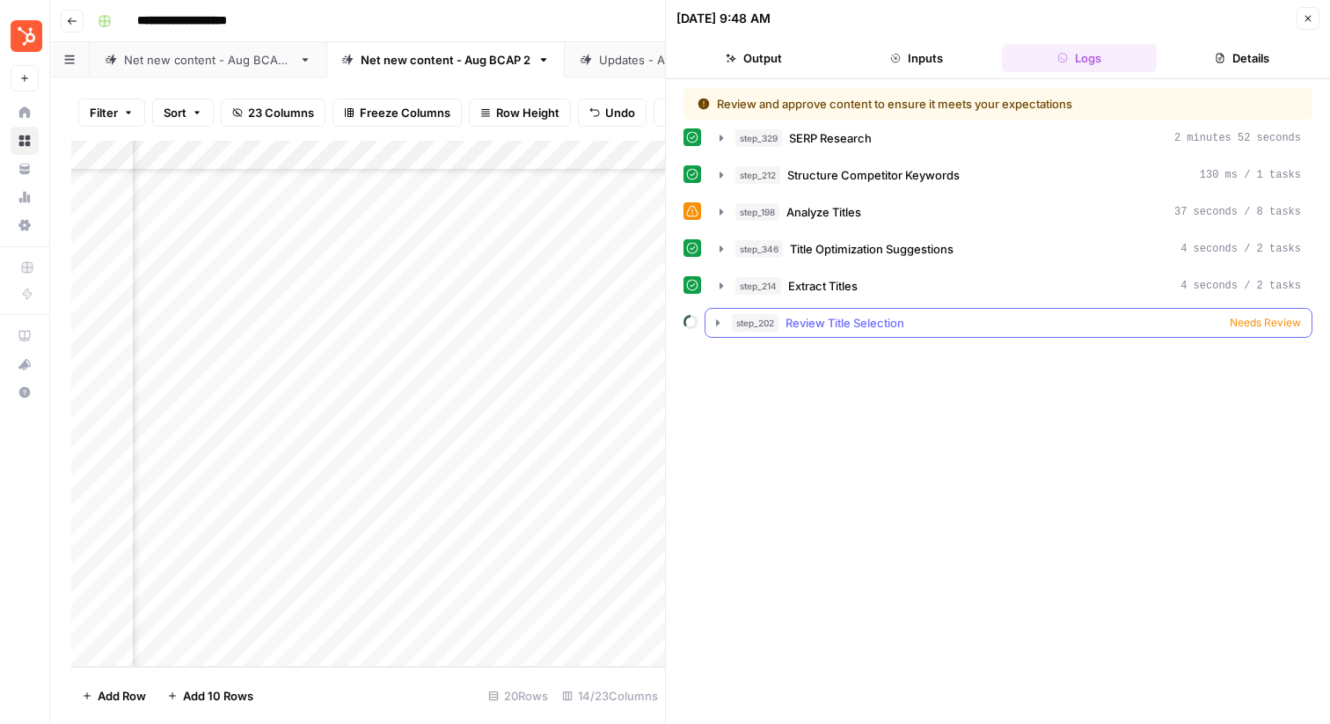
click at [1113, 324] on div "step_202 Review Title Selection Needs Review" at bounding box center [1016, 323] width 569 height 18
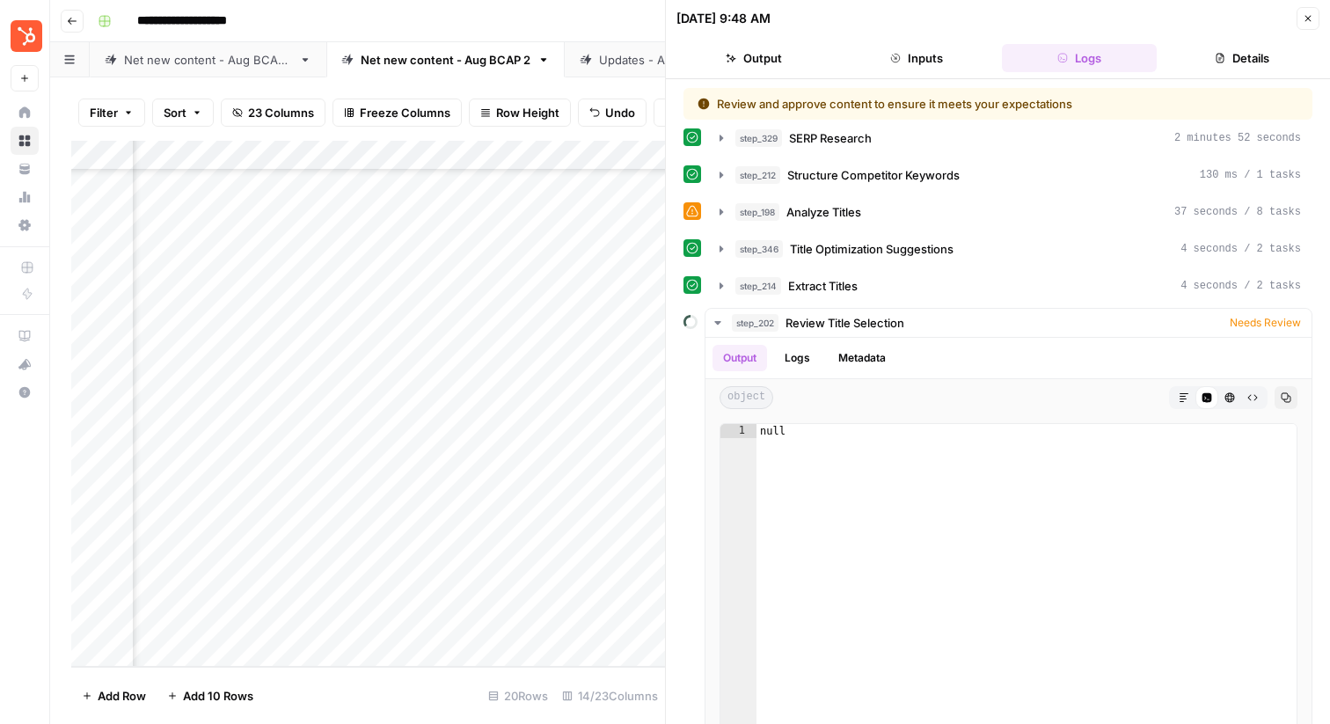
click at [1309, 18] on icon "button" at bounding box center [1307, 18] width 11 height 11
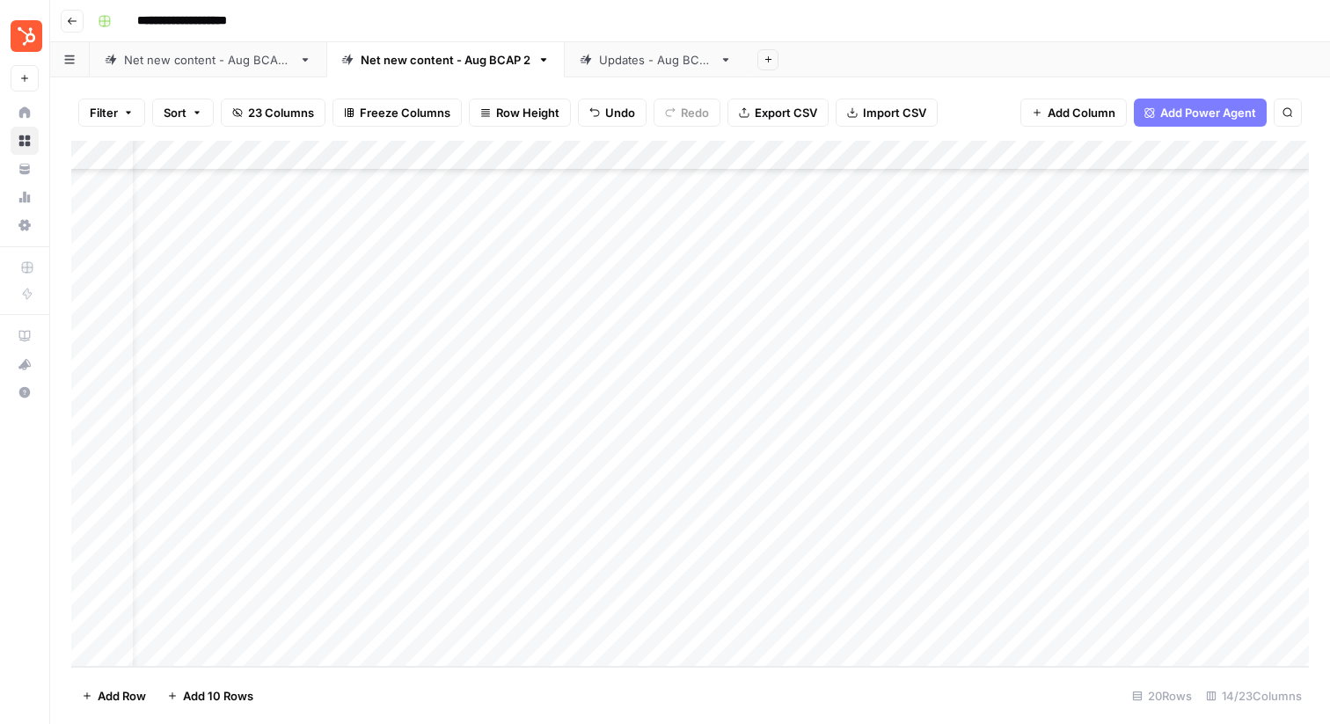
scroll to position [130, 0]
click at [982, 618] on div "Add Column" at bounding box center [689, 404] width 1237 height 526
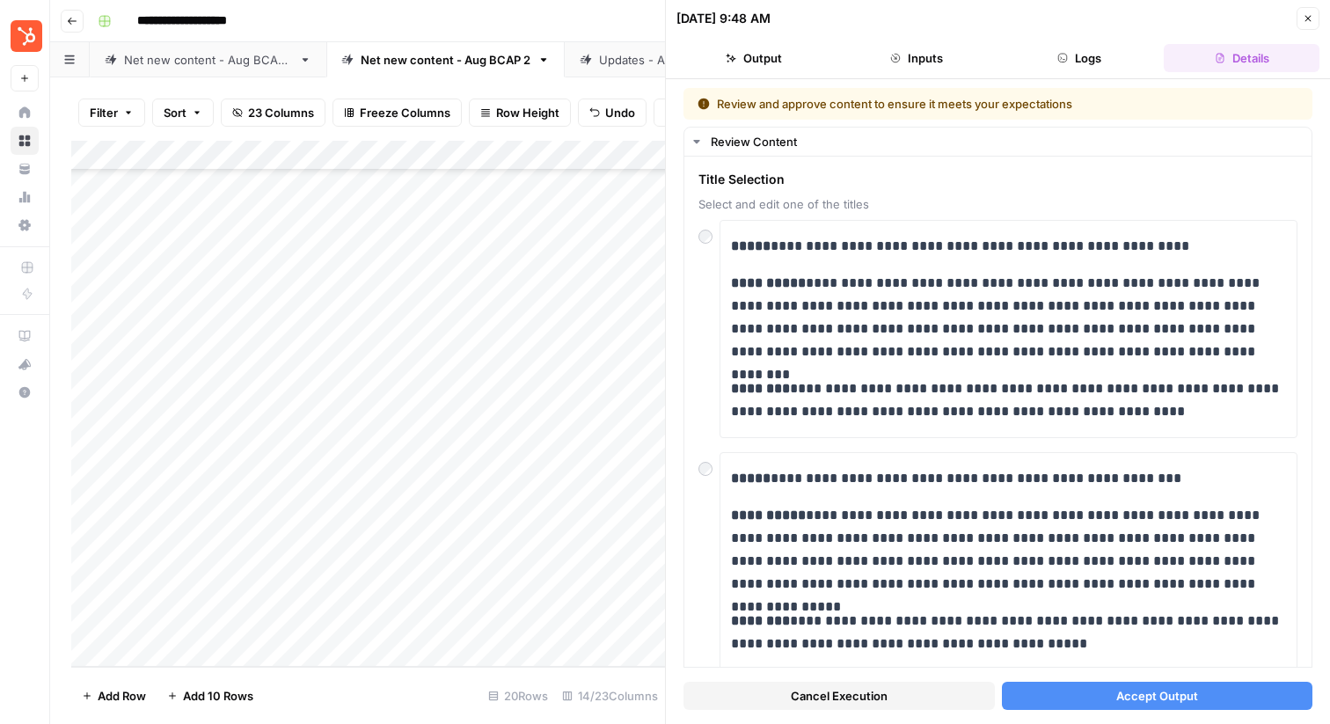
click at [1084, 697] on button "Accept Output" at bounding box center [1157, 695] width 311 height 28
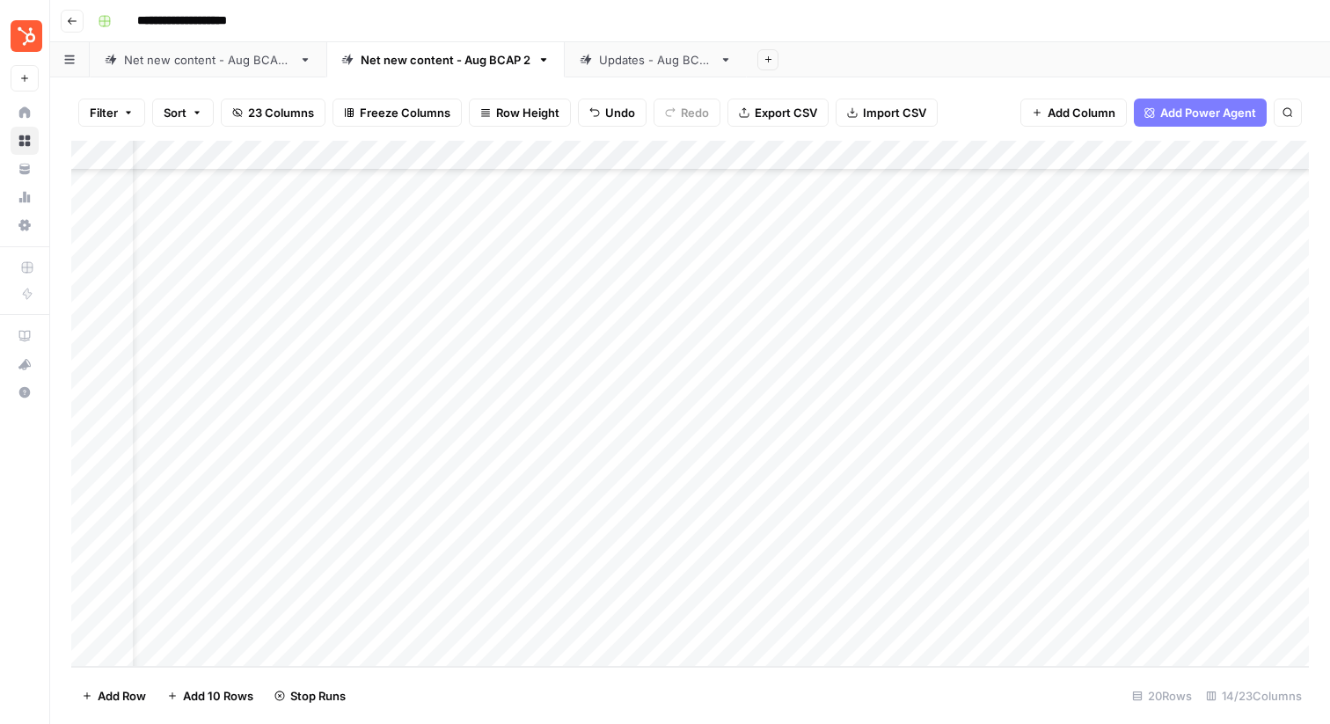
scroll to position [130, 256]
click at [704, 565] on div "Add Column" at bounding box center [689, 404] width 1237 height 526
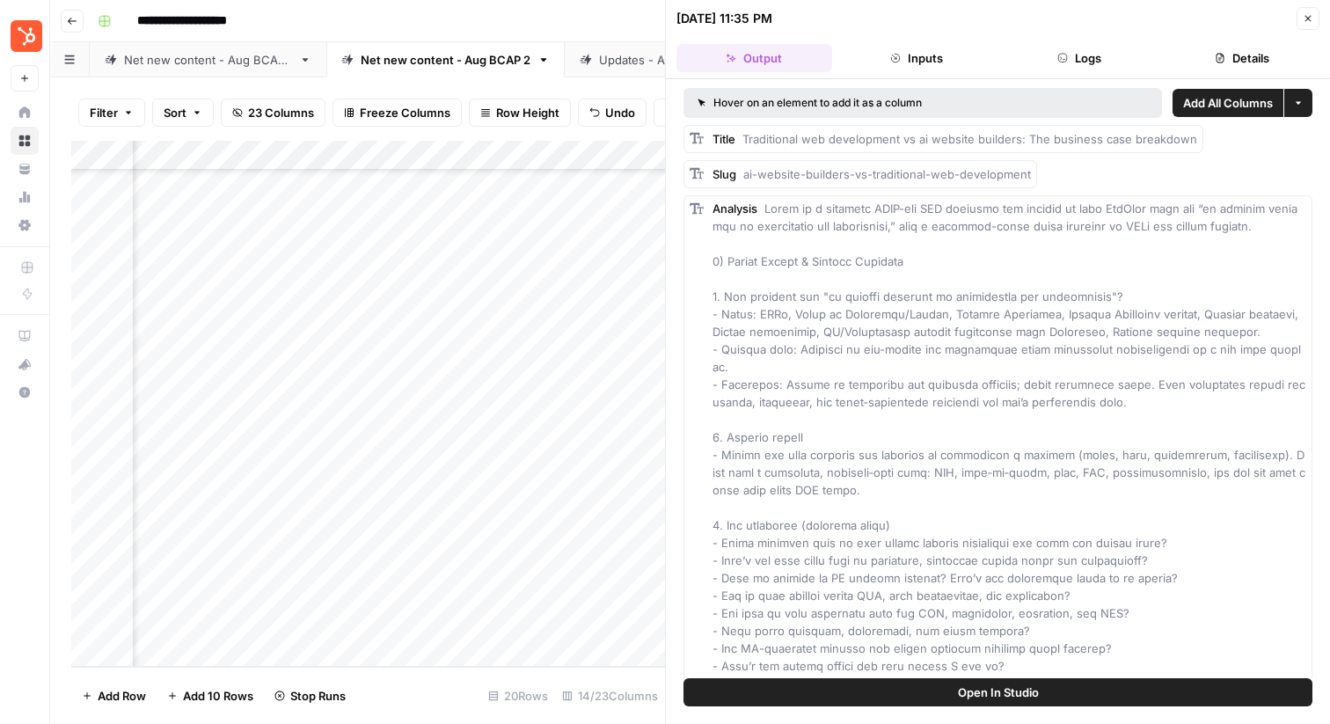
click at [944, 57] on button "Inputs" at bounding box center [917, 58] width 156 height 28
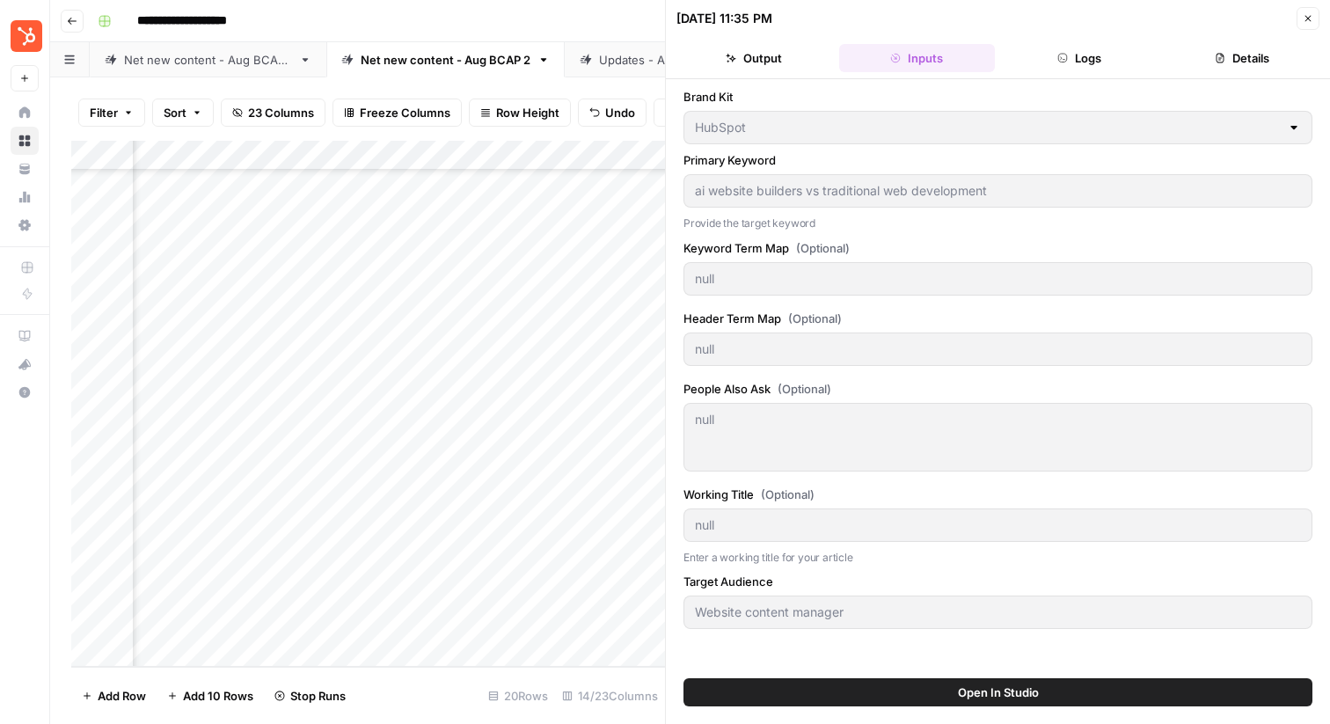
click at [1078, 41] on header "[DATE] 11:35 PM Close Output Inputs Logs Details" at bounding box center [998, 39] width 664 height 79
click at [1076, 55] on button "Logs" at bounding box center [1080, 58] width 156 height 28
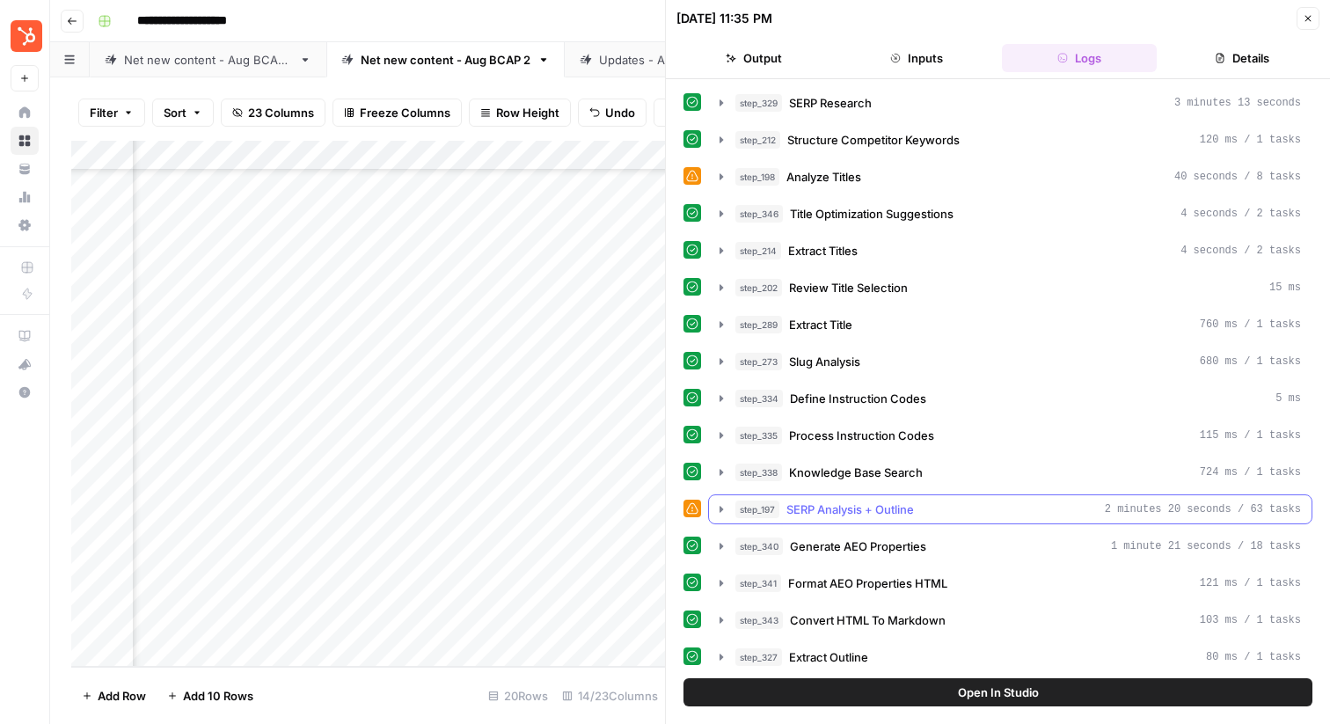
click at [717, 509] on icon "button" at bounding box center [721, 509] width 14 height 14
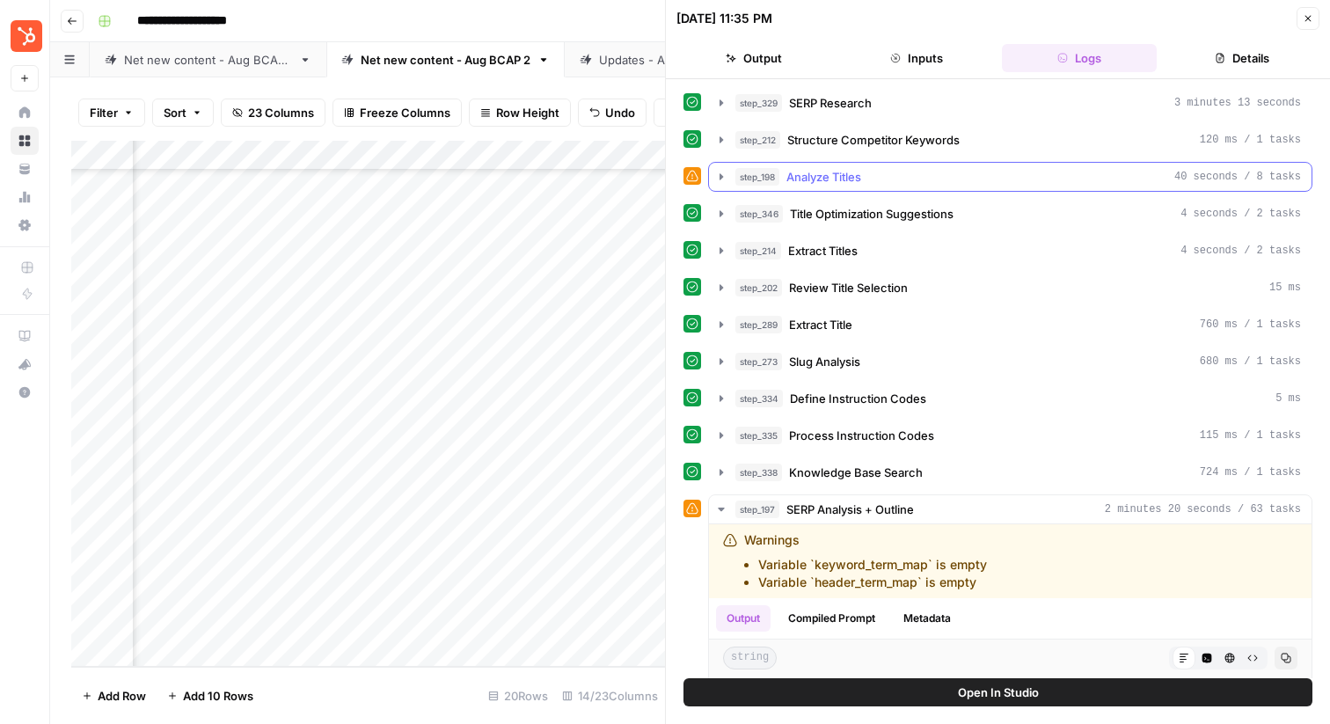
click at [714, 169] on button "step_198 Analyze Titles 40 seconds / 8 tasks" at bounding box center [1010, 177] width 602 height 28
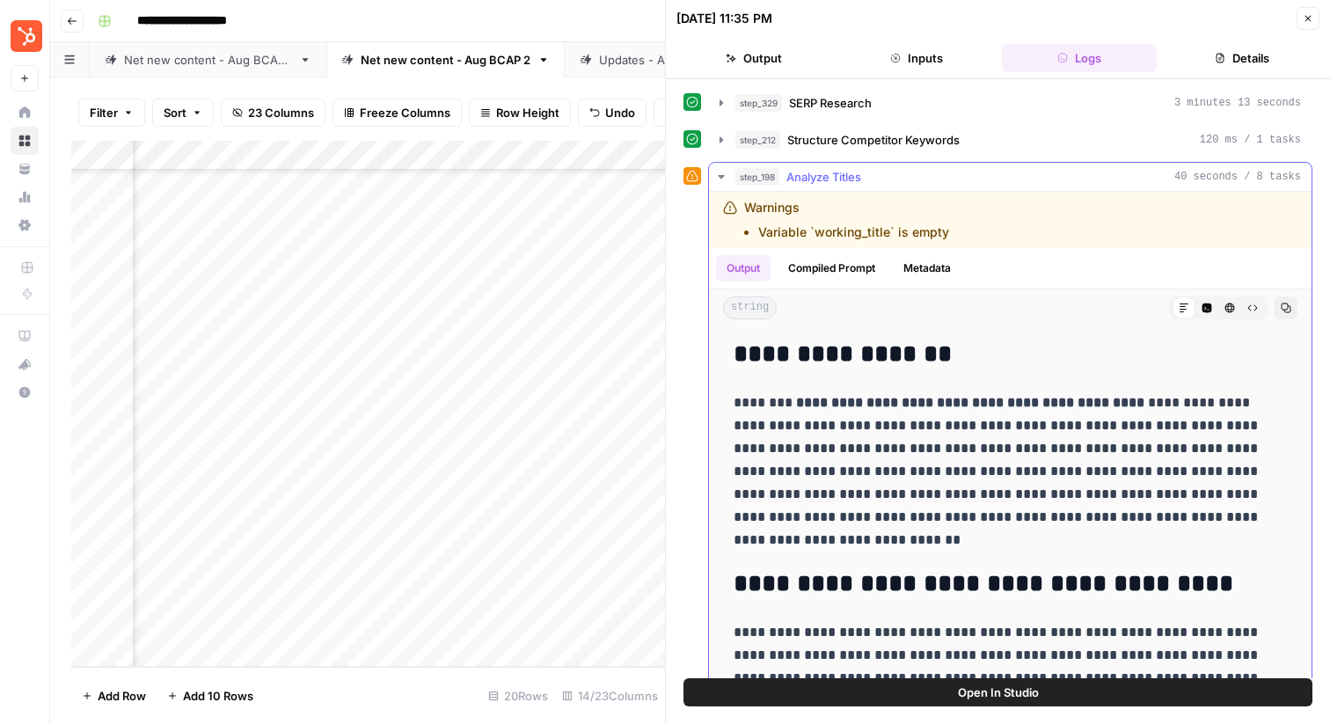
click at [716, 170] on icon "button" at bounding box center [721, 177] width 14 height 14
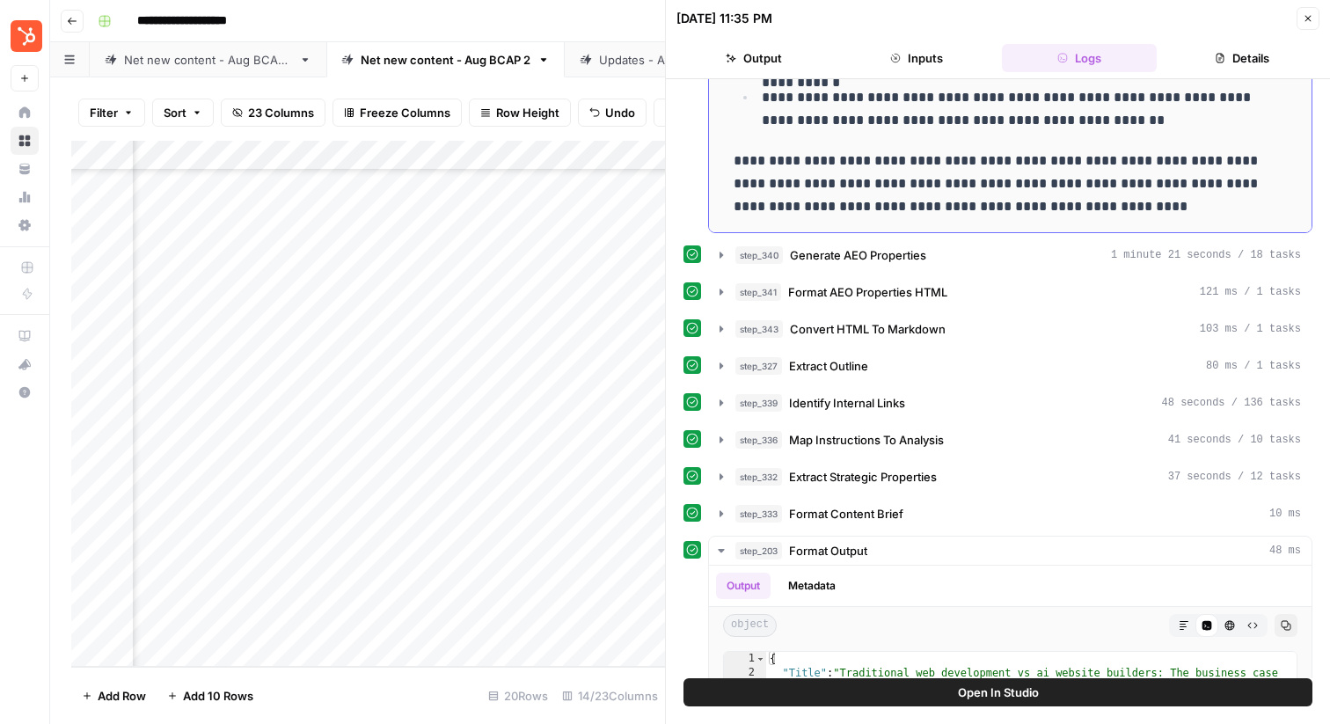
scroll to position [816, 0]
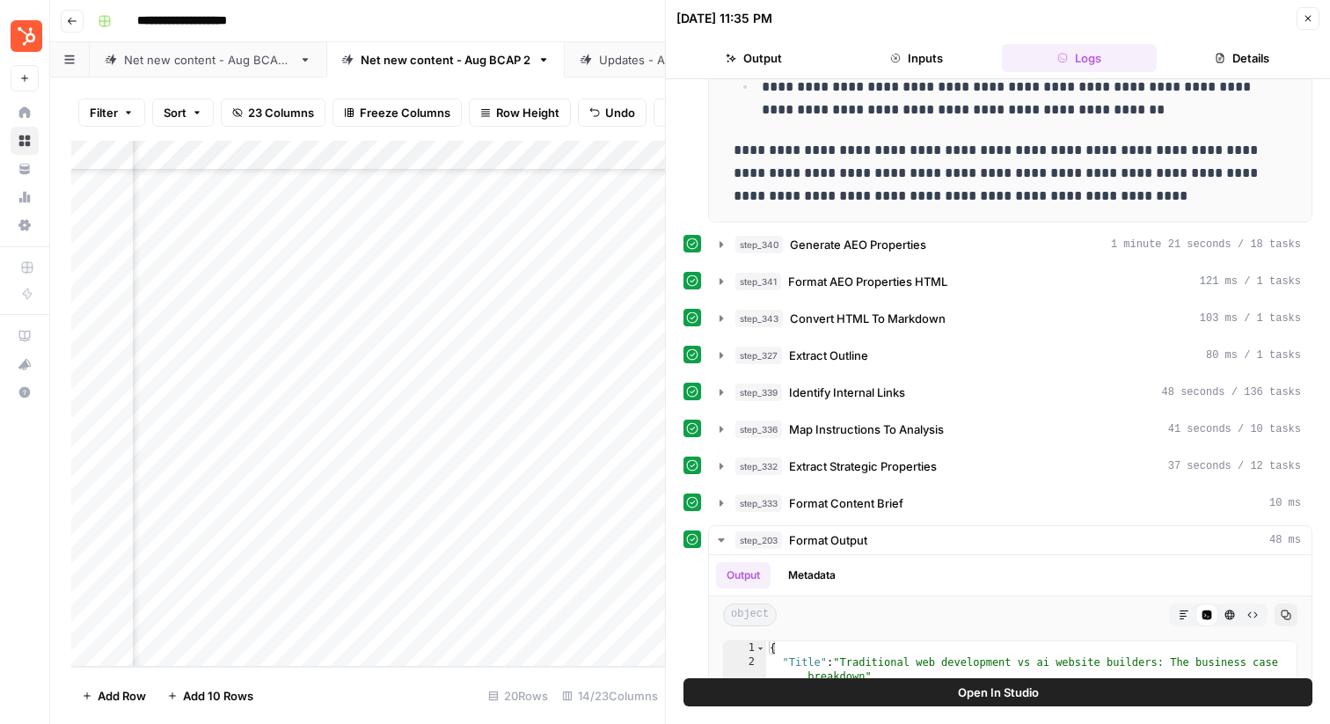
click at [1316, 16] on button "Close" at bounding box center [1307, 18] width 23 height 23
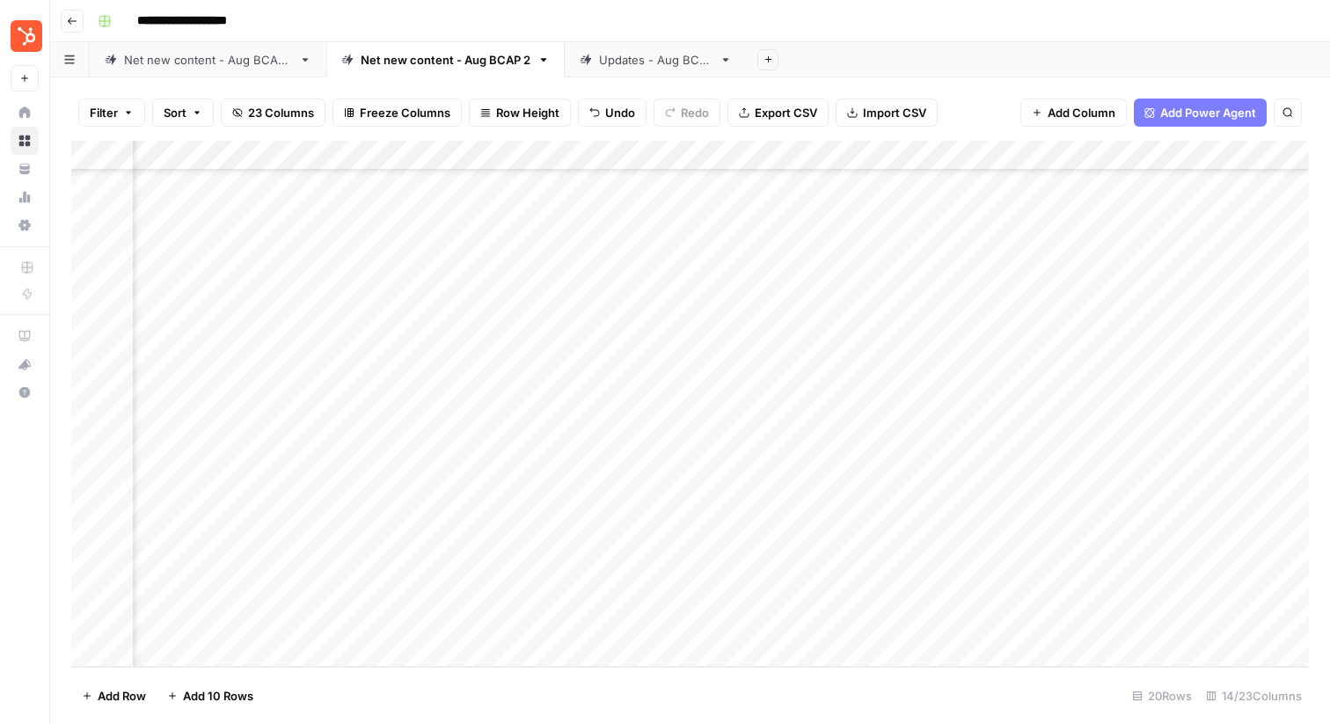
scroll to position [130, 117]
click at [843, 558] on div "Add Column" at bounding box center [689, 404] width 1237 height 526
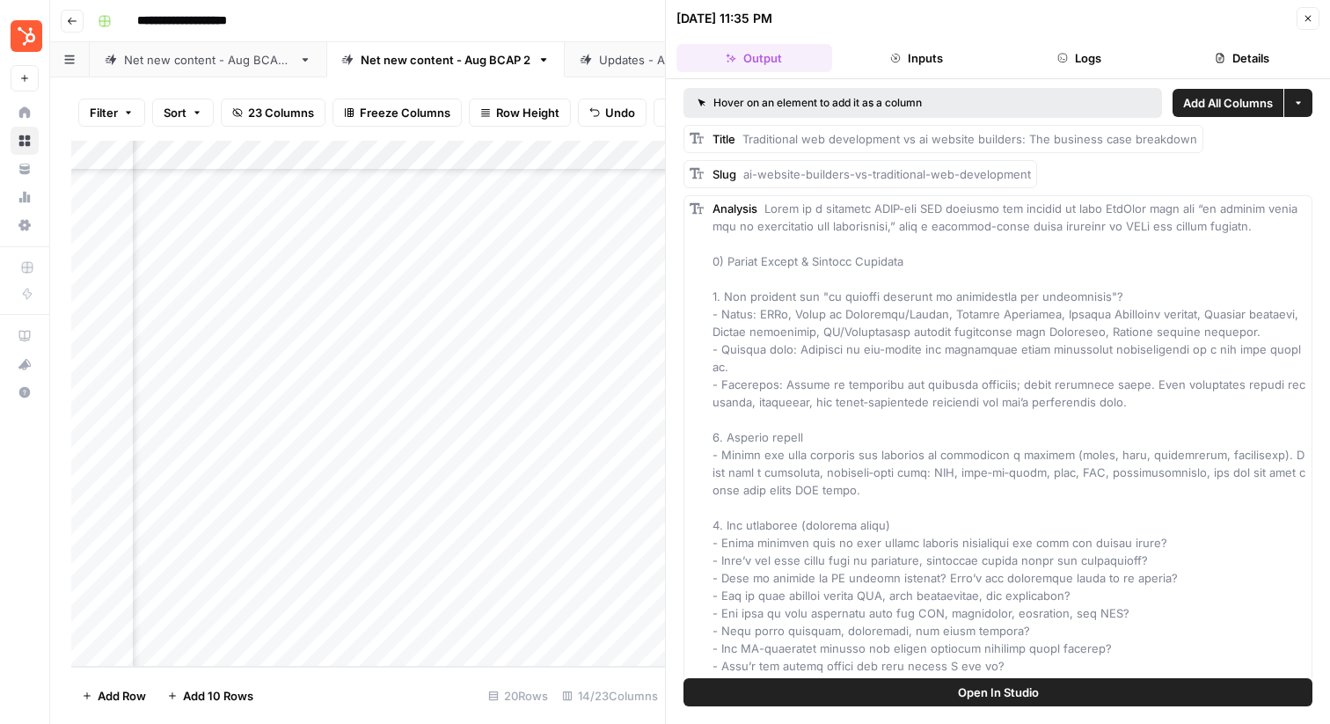
click at [1057, 49] on button "Logs" at bounding box center [1080, 58] width 156 height 28
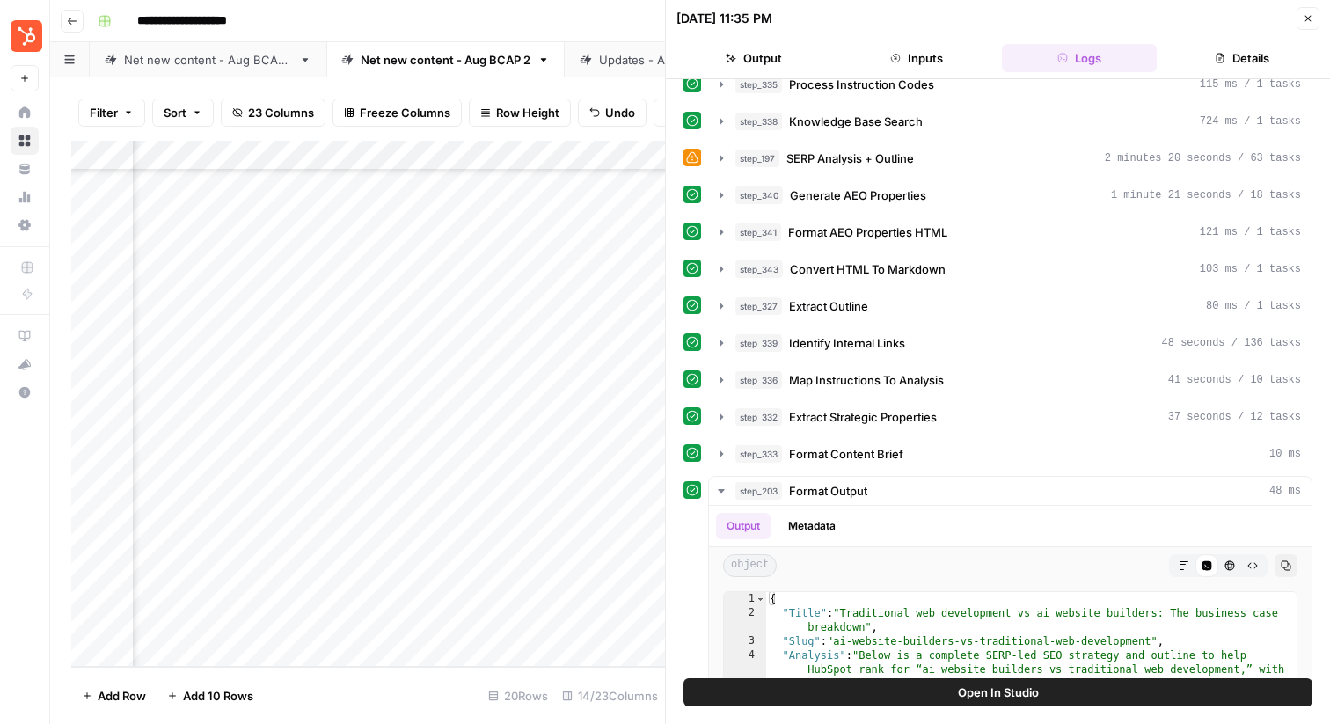
scroll to position [524, 0]
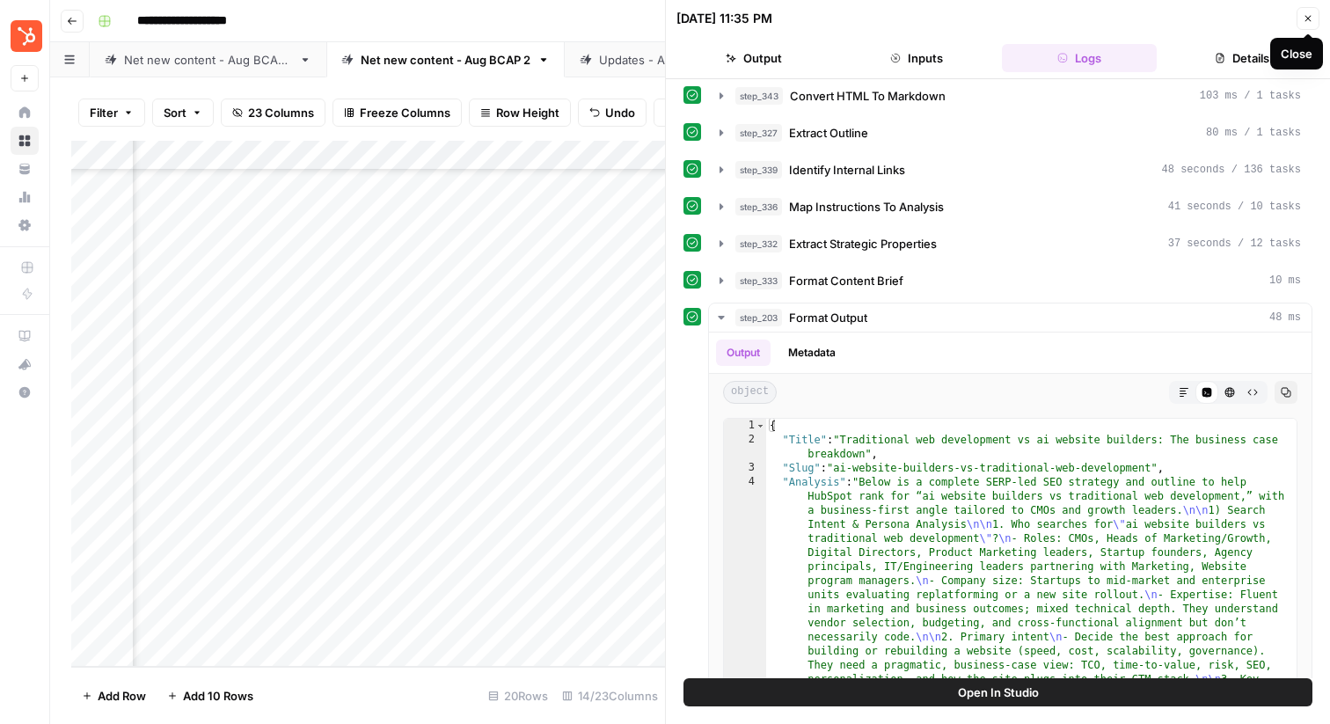
click at [1310, 13] on icon "button" at bounding box center [1307, 18] width 11 height 11
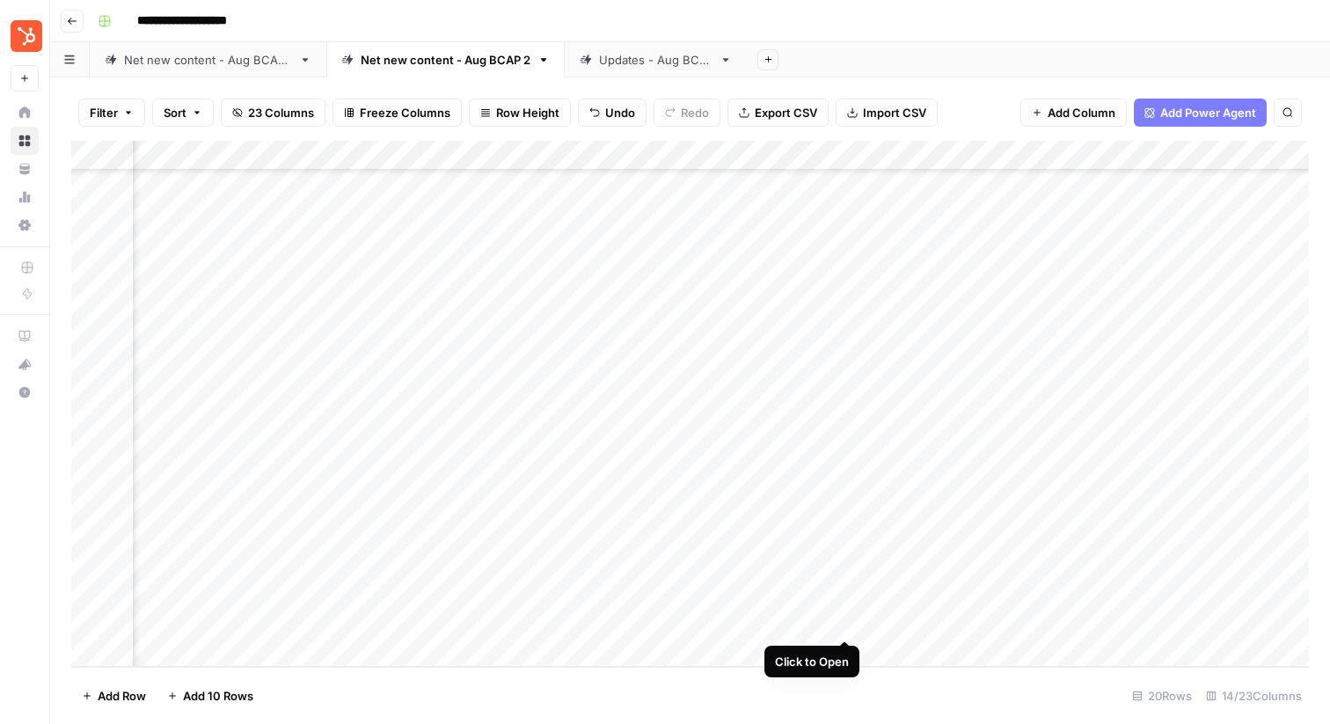
click at [841, 623] on div "Add Column" at bounding box center [689, 404] width 1237 height 526
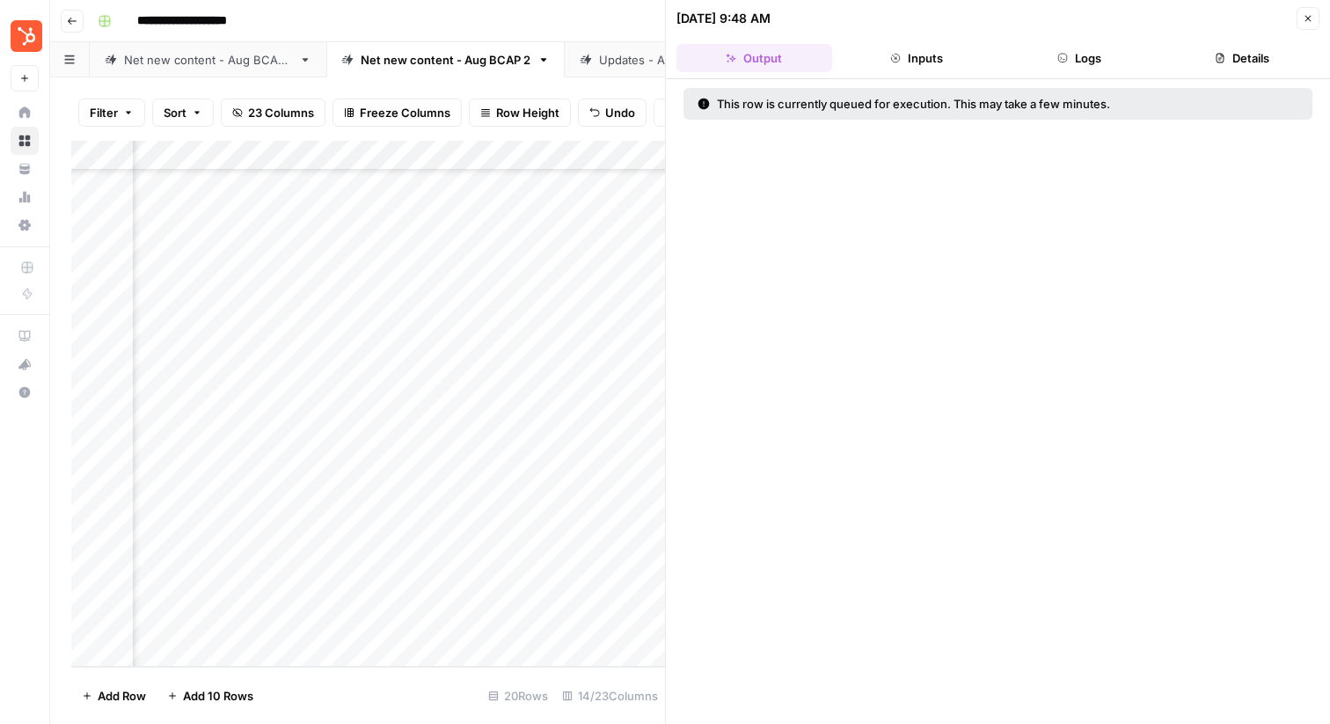
click at [1082, 57] on button "Logs" at bounding box center [1080, 58] width 156 height 28
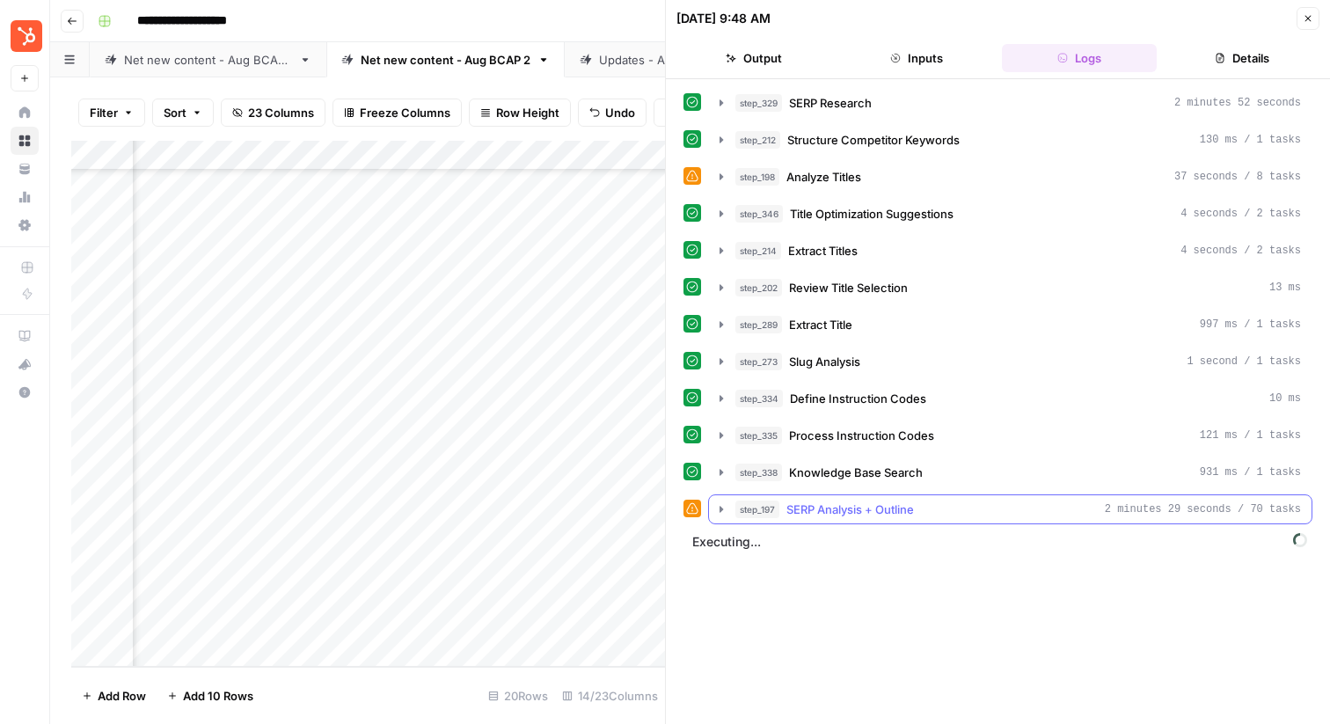
click at [722, 511] on icon "button" at bounding box center [721, 509] width 14 height 14
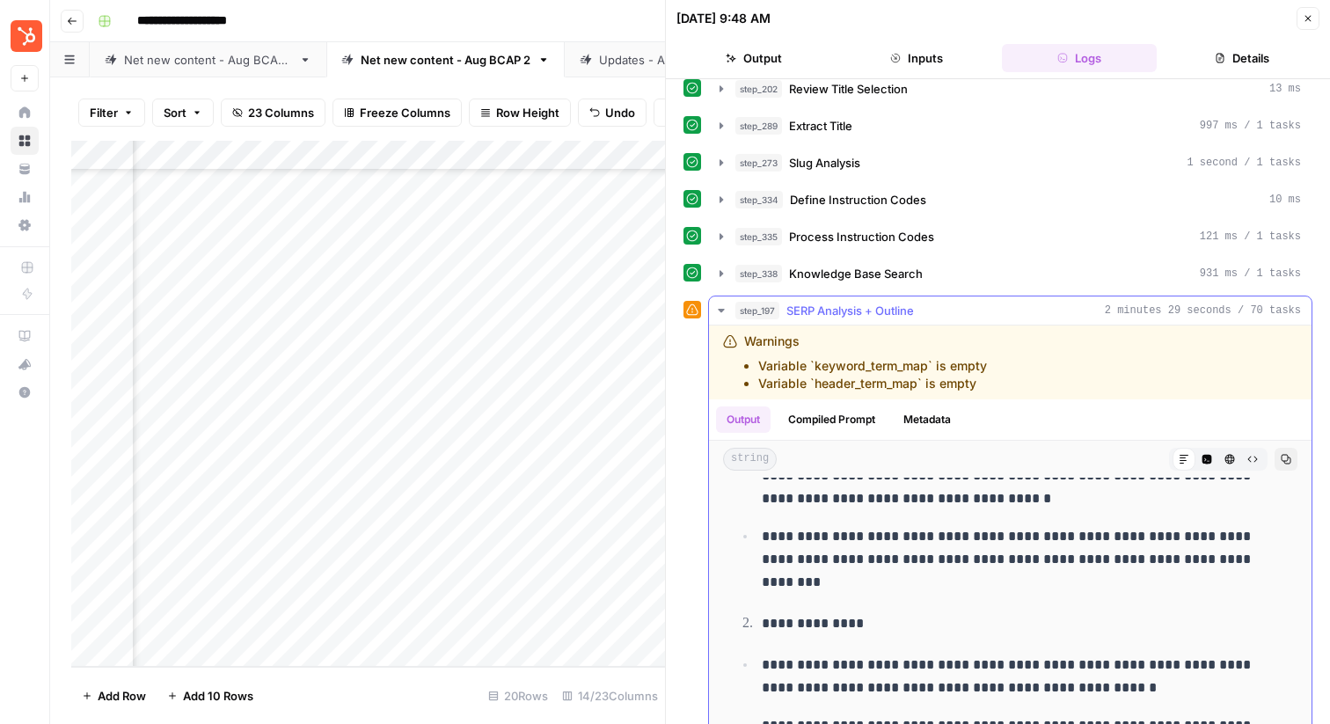
scroll to position [439, 0]
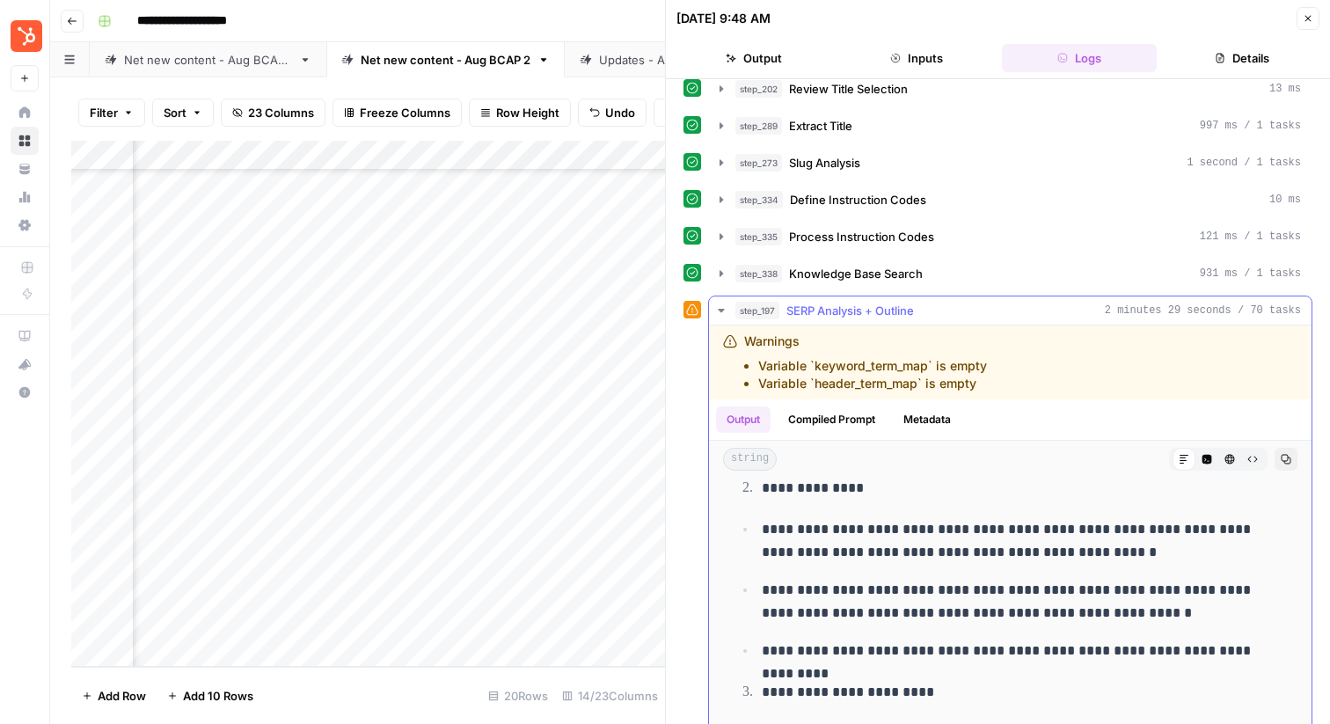
click at [856, 414] on button "Compiled Prompt" at bounding box center [831, 419] width 108 height 26
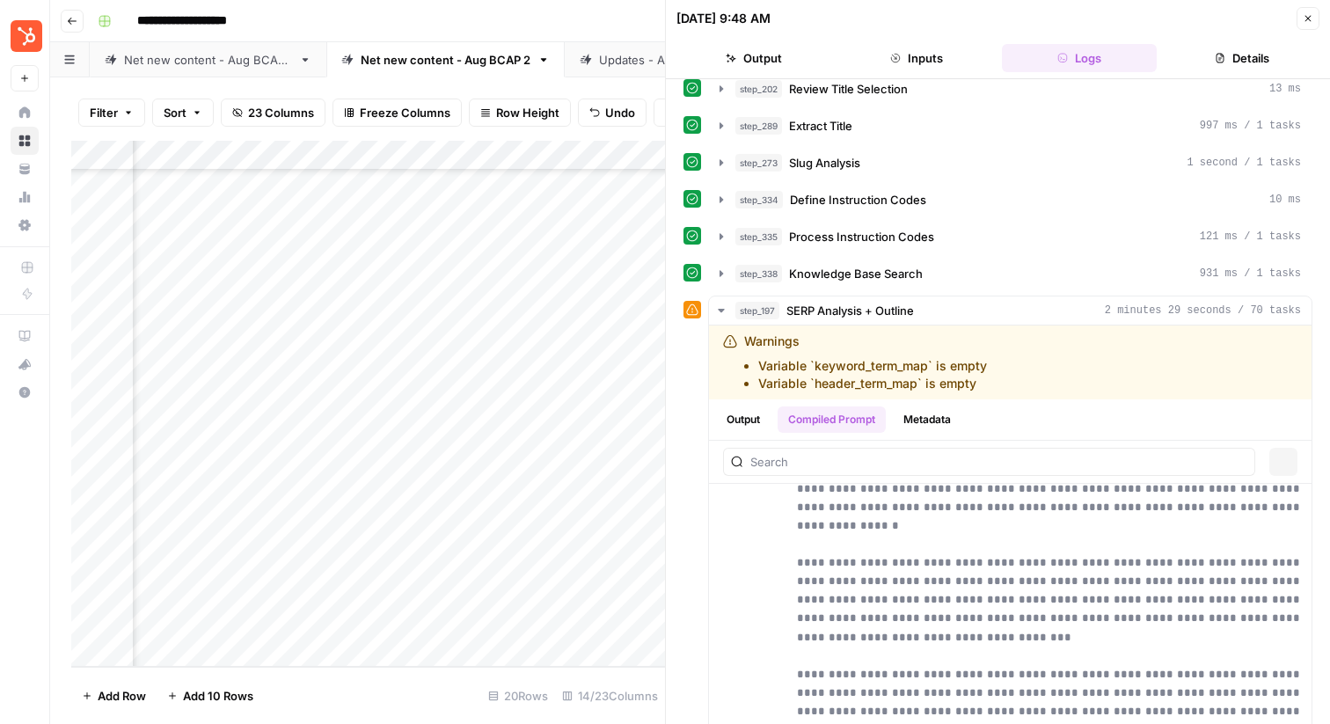
scroll to position [0, 0]
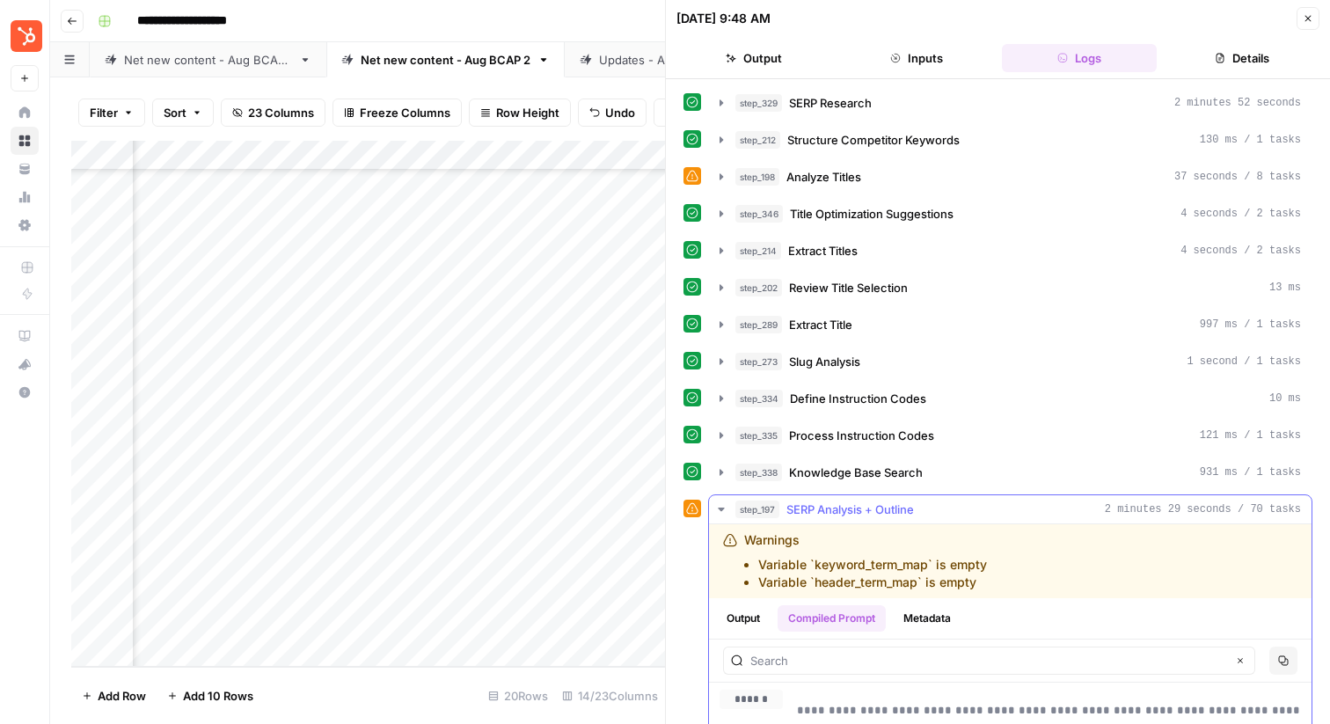
click at [910, 612] on button "Metadata" at bounding box center [927, 618] width 69 height 26
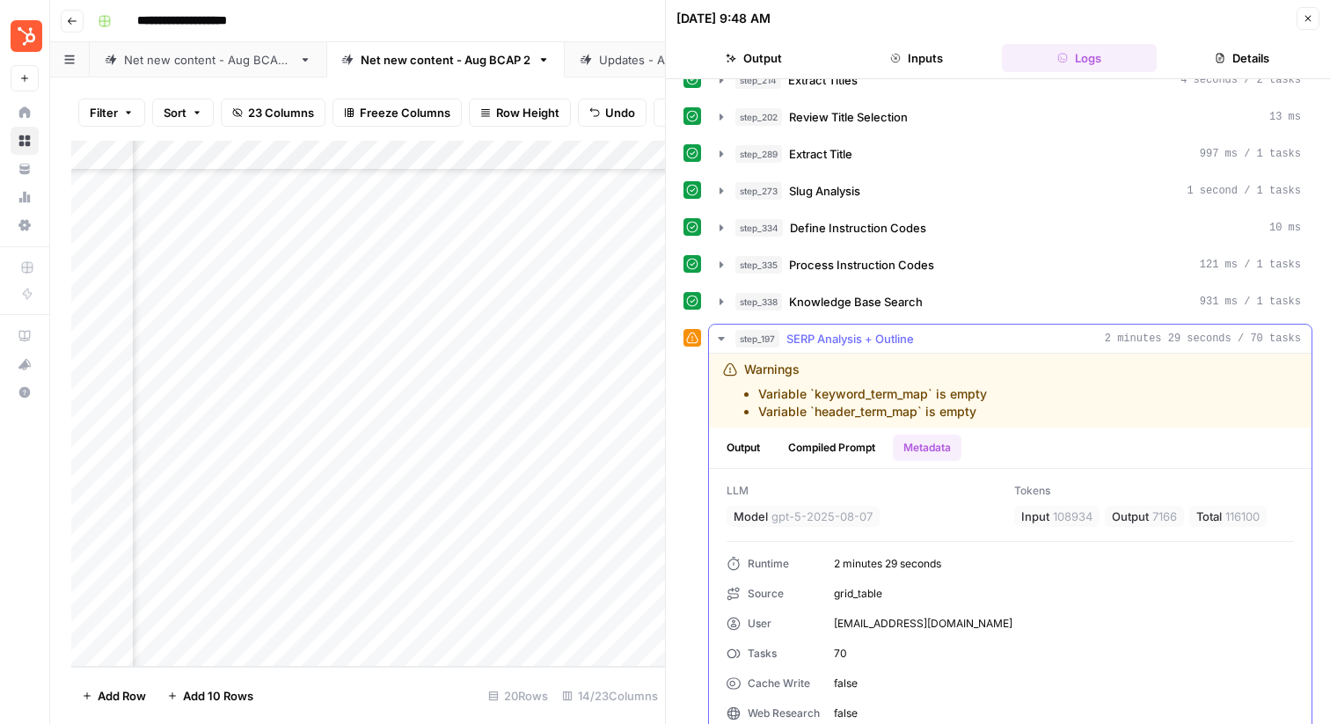
scroll to position [223, 0]
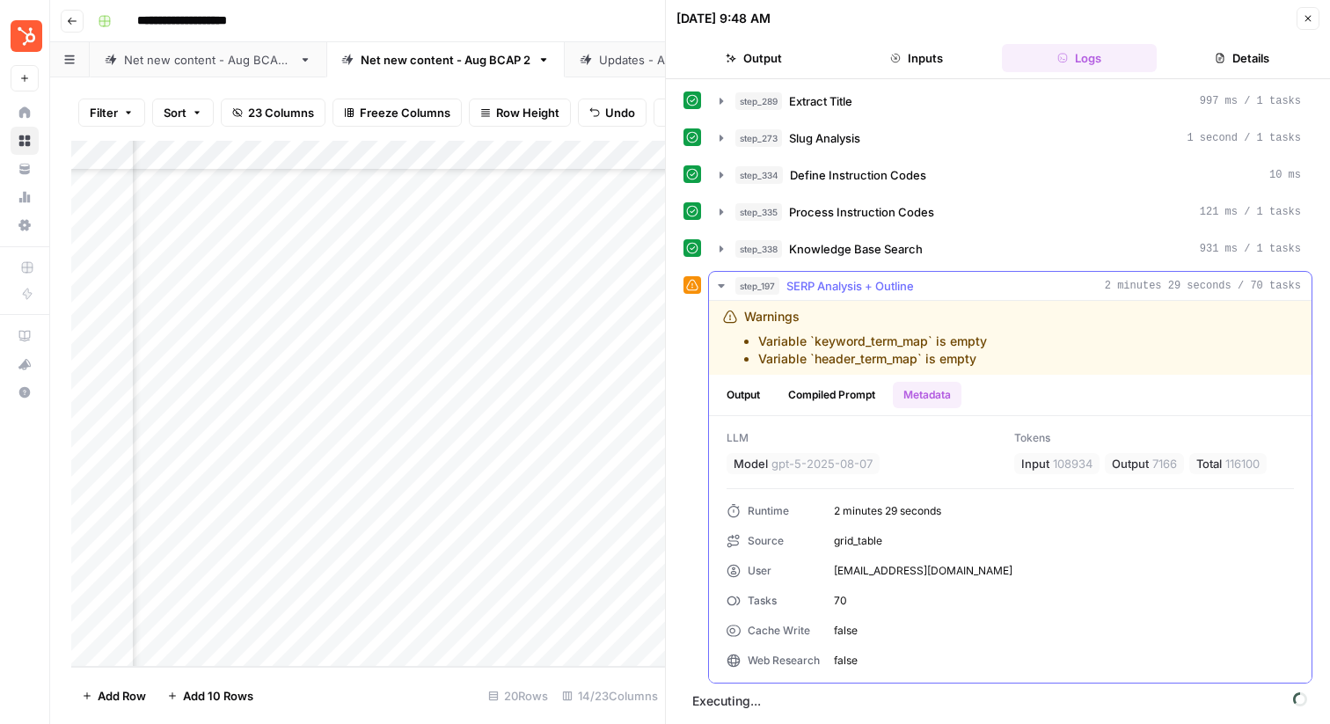
click at [723, 284] on icon "button" at bounding box center [721, 286] width 6 height 4
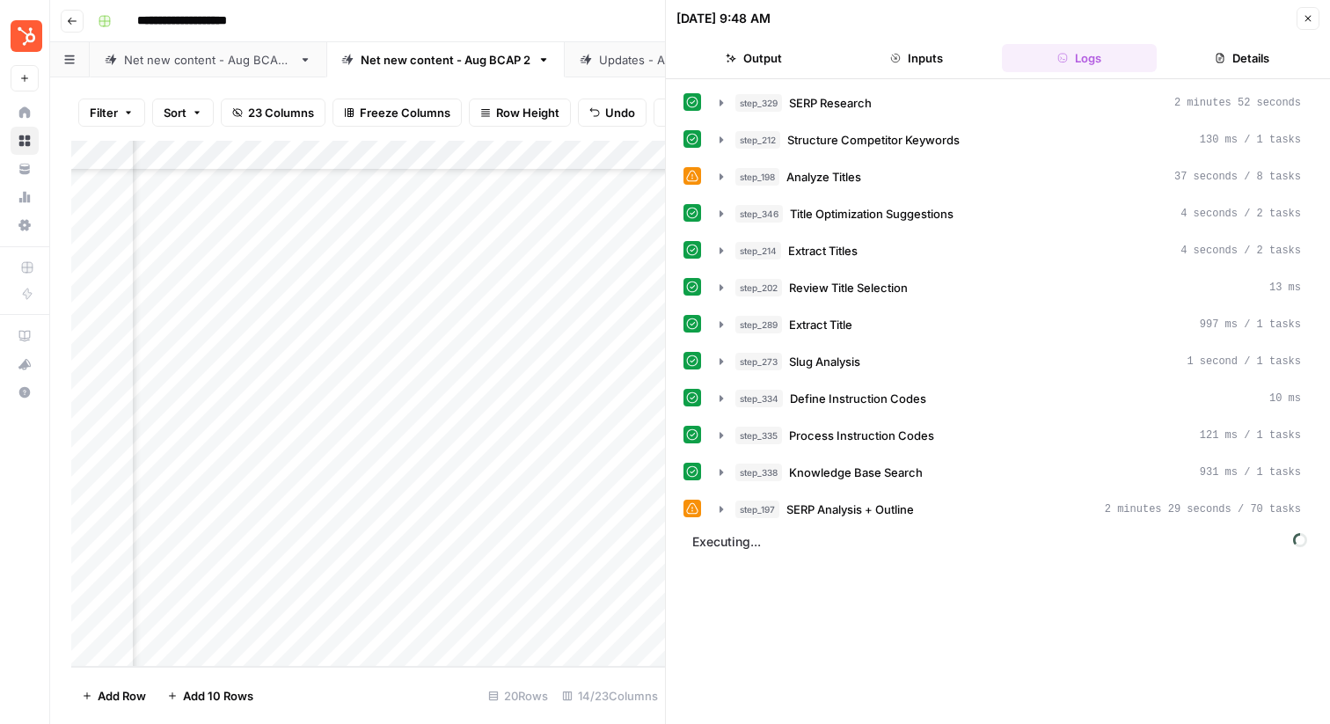
click at [1308, 13] on icon "button" at bounding box center [1307, 18] width 11 height 11
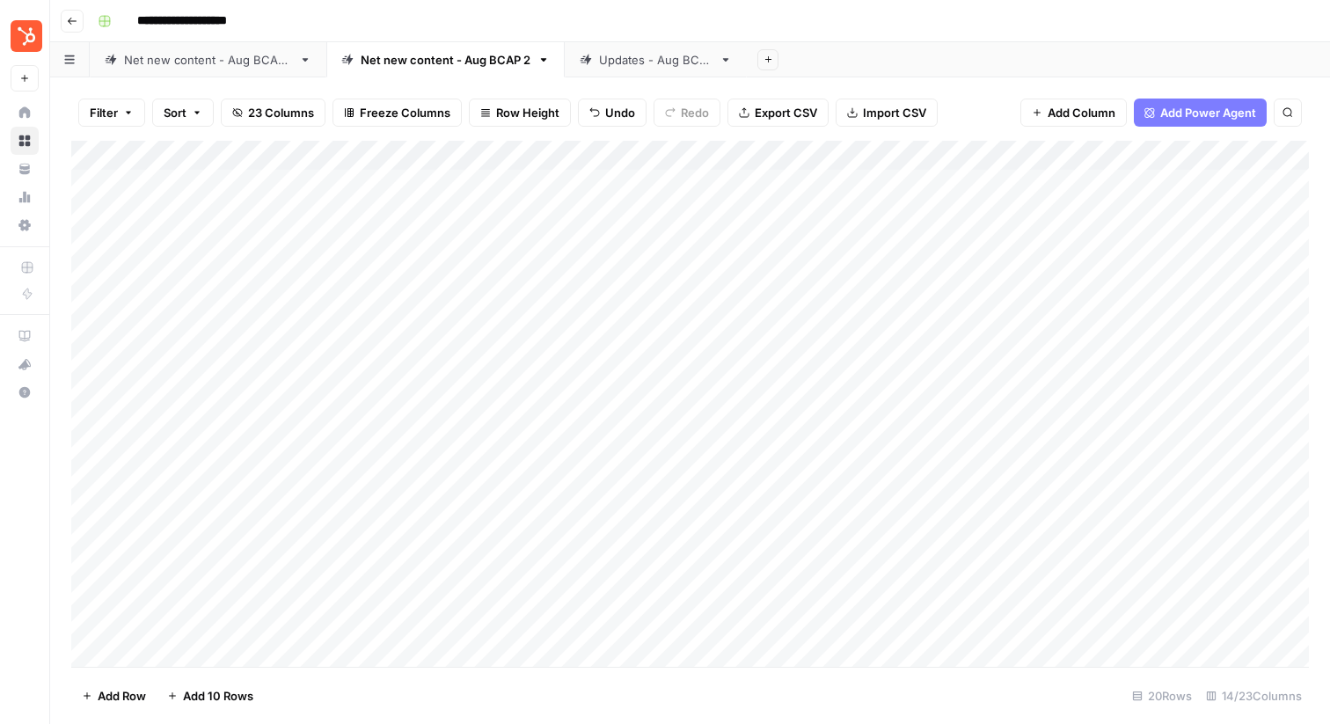
scroll to position [130, 0]
